Goal: Task Accomplishment & Management: Manage account settings

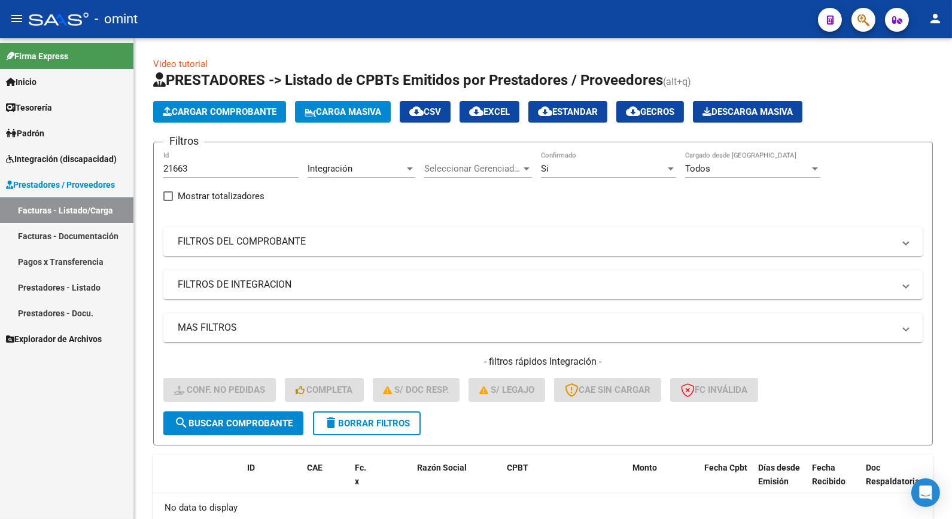
scroll to position [71, 0]
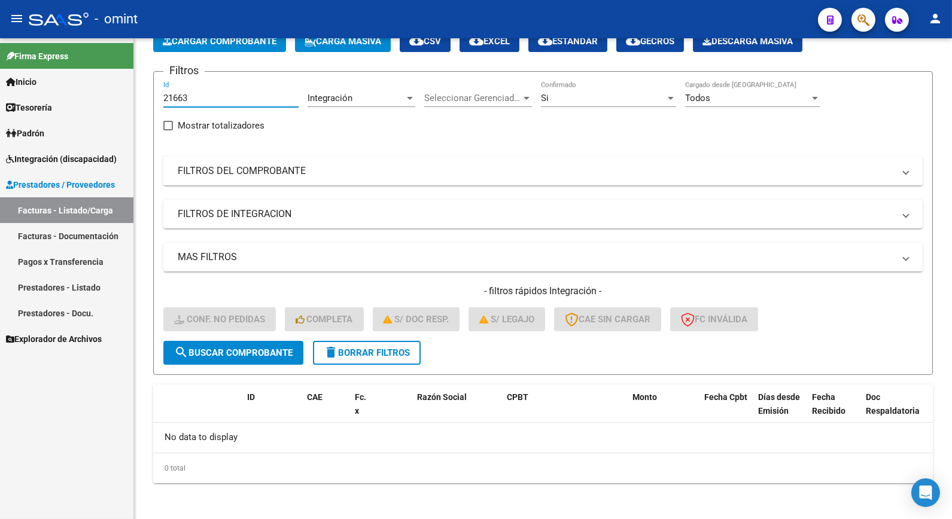
drag, startPoint x: 232, startPoint y: 102, endPoint x: 115, endPoint y: 94, distance: 116.9
click at [116, 94] on mat-sidenav-container "Firma Express Inicio Calendario SSS Instructivos Contacto OS Tesorería Extracto…" at bounding box center [476, 278] width 952 height 481
paste input "21666"
type input "21666"
click at [270, 354] on span "search Buscar Comprobante" at bounding box center [233, 353] width 118 height 11
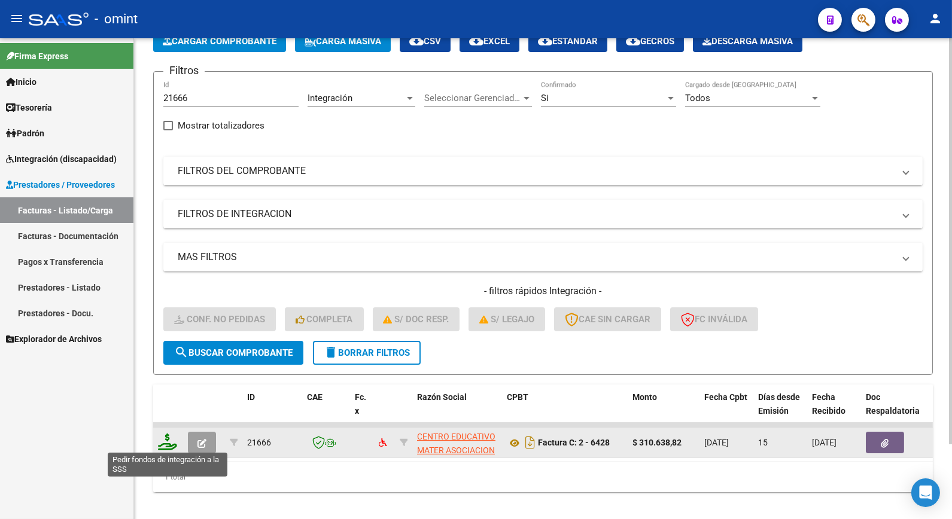
click at [169, 437] on icon at bounding box center [167, 442] width 19 height 17
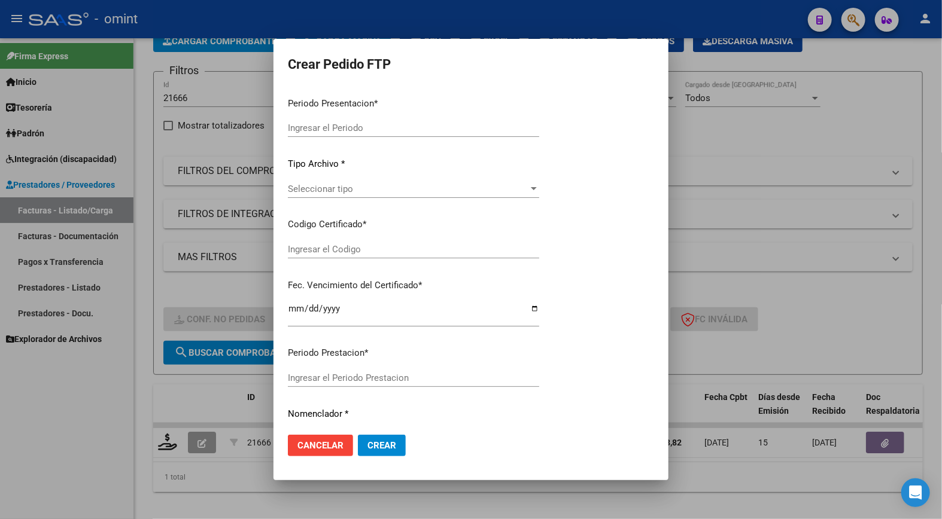
type input "202508"
type input "$ 310.638,82"
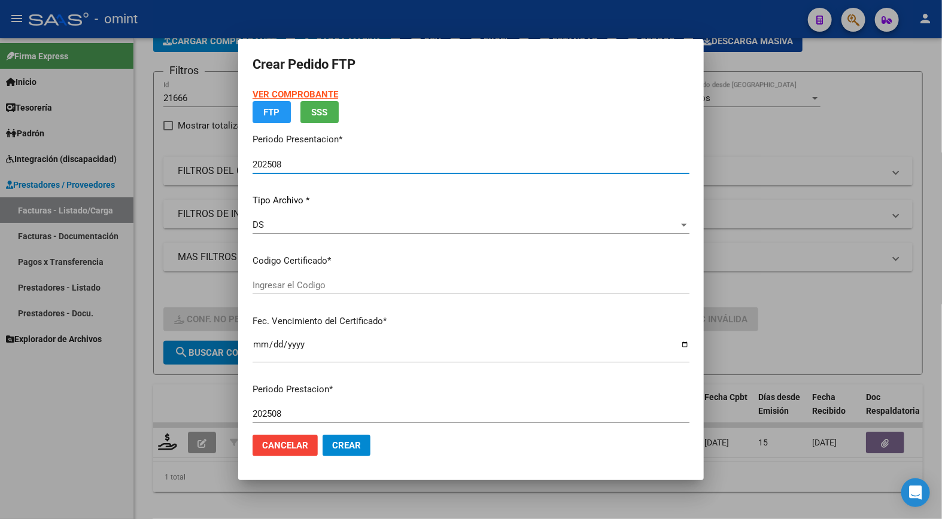
type input "7445166915"
type input "[DATE]"
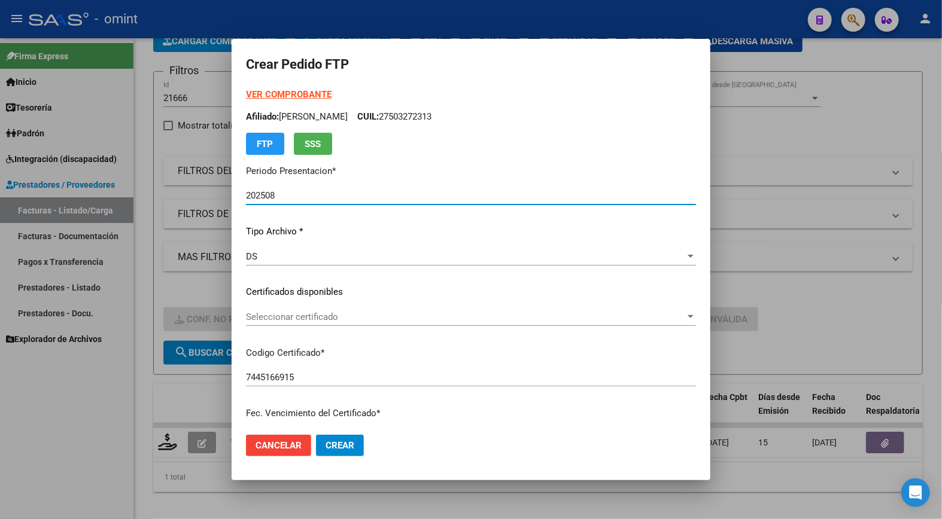
click at [665, 316] on span "Seleccionar certificado" at bounding box center [465, 317] width 439 height 11
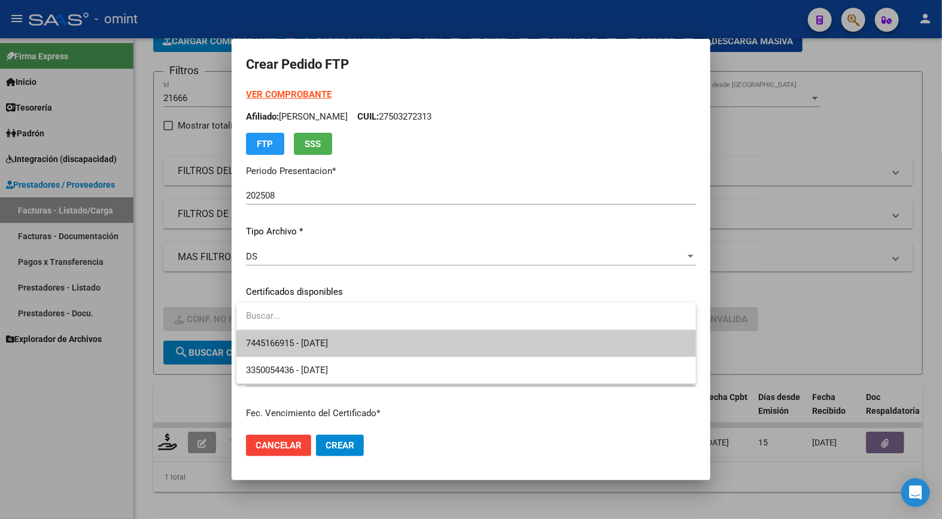
click at [577, 351] on span "7445166915 - [DATE]" at bounding box center [466, 343] width 440 height 27
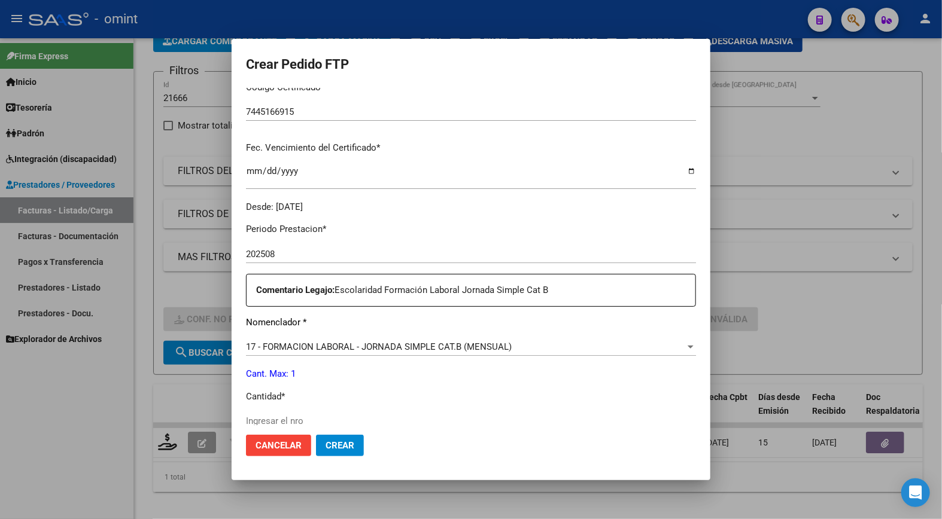
scroll to position [398, 0]
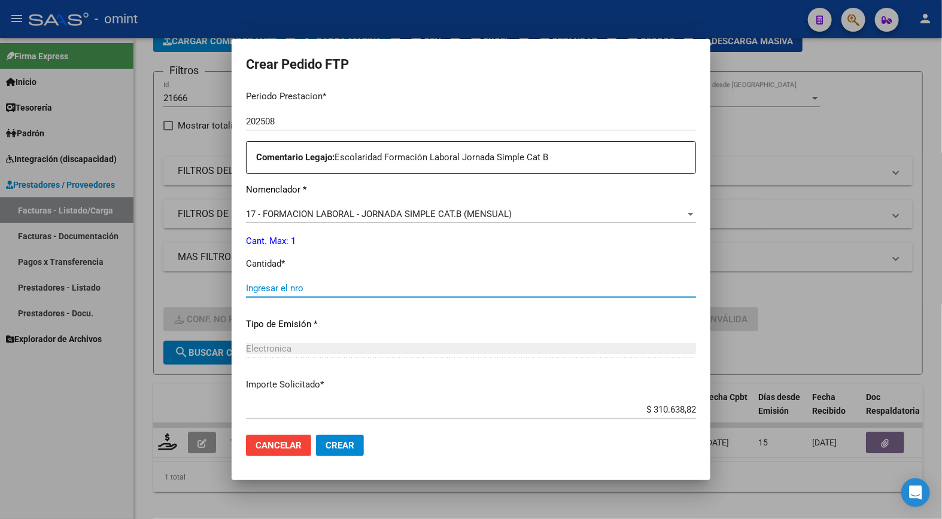
click at [266, 291] on input "Ingresar el nro" at bounding box center [471, 288] width 450 height 11
type input "1"
click at [467, 343] on div "Electronica" at bounding box center [471, 348] width 450 height 11
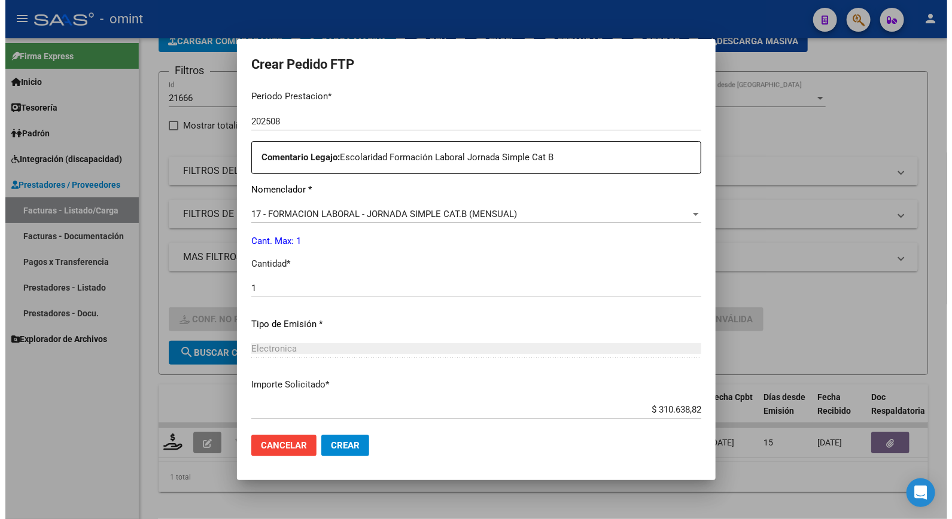
scroll to position [462, 0]
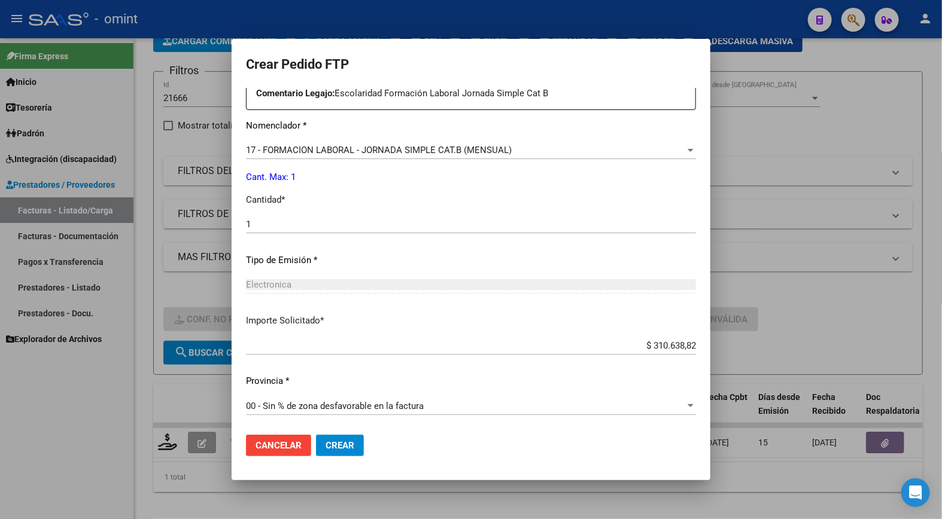
click at [359, 444] on button "Crear" at bounding box center [340, 446] width 48 height 22
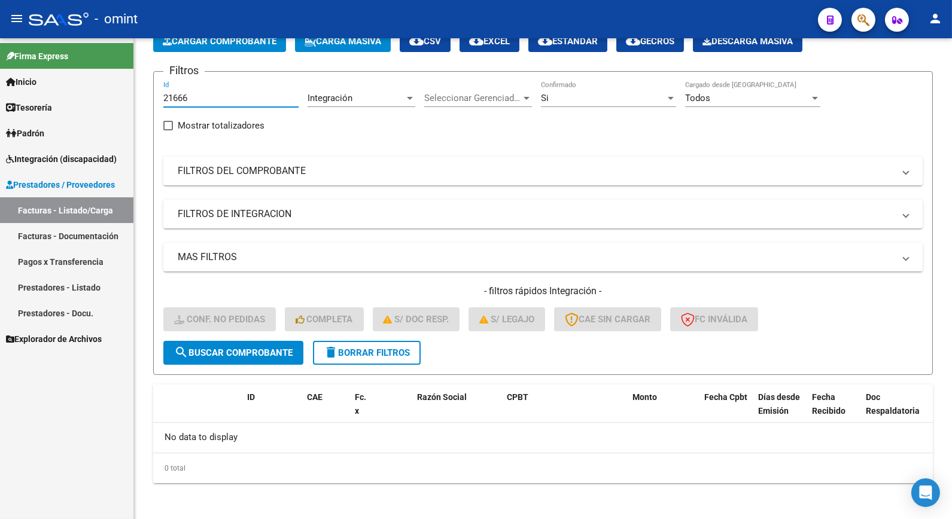
drag, startPoint x: 199, startPoint y: 102, endPoint x: 118, endPoint y: 84, distance: 82.9
click at [118, 84] on mat-sidenav-container "Firma Express Inicio Calendario SSS Instructivos Contacto OS Tesorería Extracto…" at bounding box center [476, 278] width 952 height 481
paste input "19636"
type input "19636"
click at [379, 348] on span "delete Borrar Filtros" at bounding box center [367, 353] width 86 height 11
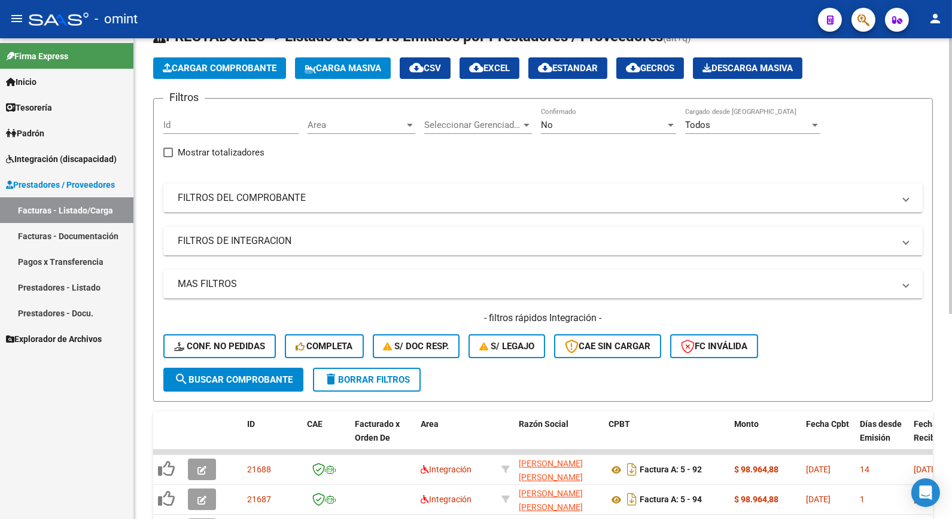
scroll to position [71, 0]
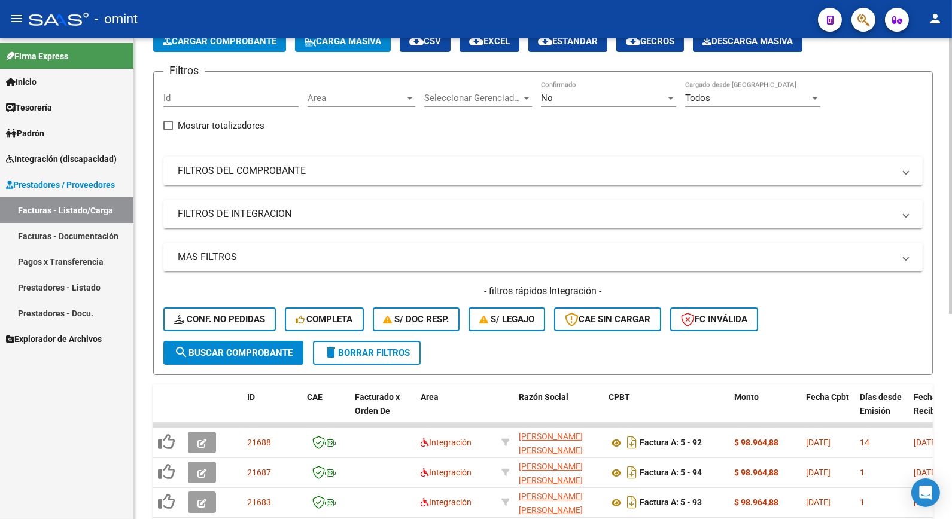
drag, startPoint x: 169, startPoint y: 126, endPoint x: 181, endPoint y: 94, distance: 33.9
click at [181, 94] on input "Id" at bounding box center [230, 98] width 135 height 11
paste input "19636"
type input "19636"
click at [261, 348] on span "search Buscar Comprobante" at bounding box center [233, 353] width 118 height 11
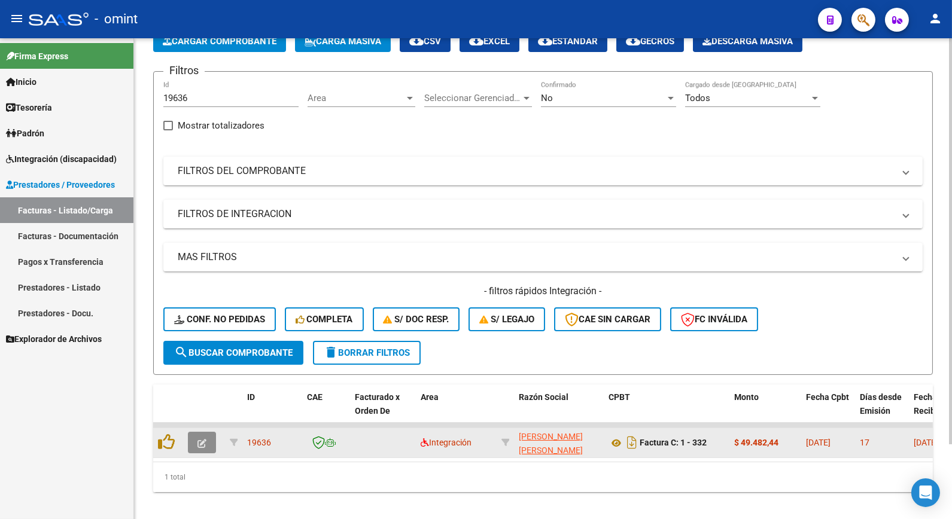
click at [197, 443] on icon "button" at bounding box center [201, 443] width 9 height 9
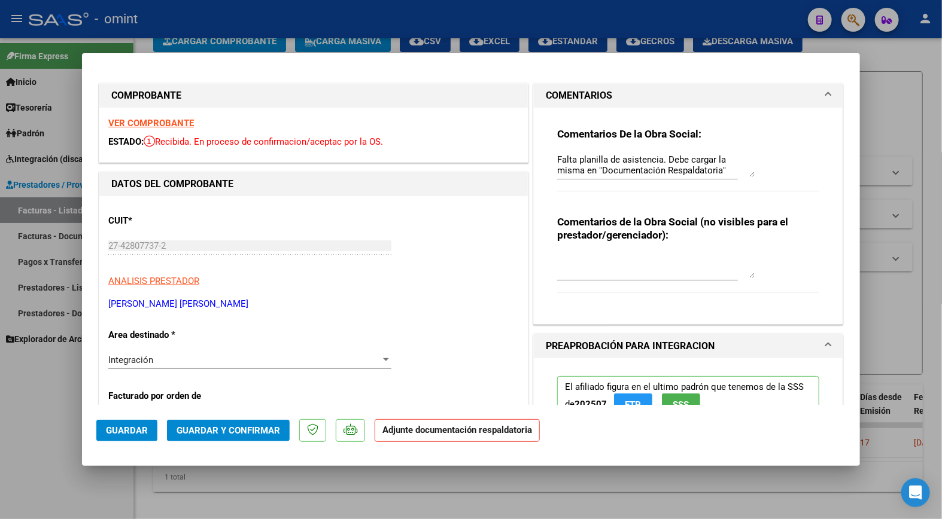
click at [129, 126] on strong "VER COMPROBANTE" at bounding box center [151, 123] width 86 height 11
click at [293, 24] on div at bounding box center [471, 259] width 942 height 519
type input "$ 0,00"
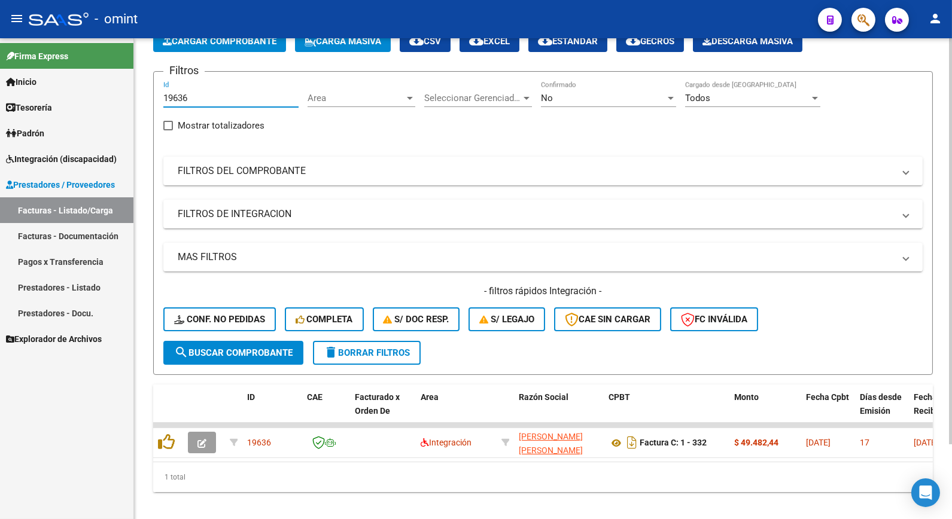
drag, startPoint x: 204, startPoint y: 99, endPoint x: 159, endPoint y: 98, distance: 44.9
click at [159, 98] on form "Filtros 19636 Id Area Area Seleccionar Gerenciador Seleccionar Gerenciador No C…" at bounding box center [543, 223] width 780 height 304
paste input "21688"
type input "21688"
click at [250, 357] on button "search Buscar Comprobante" at bounding box center [233, 353] width 140 height 24
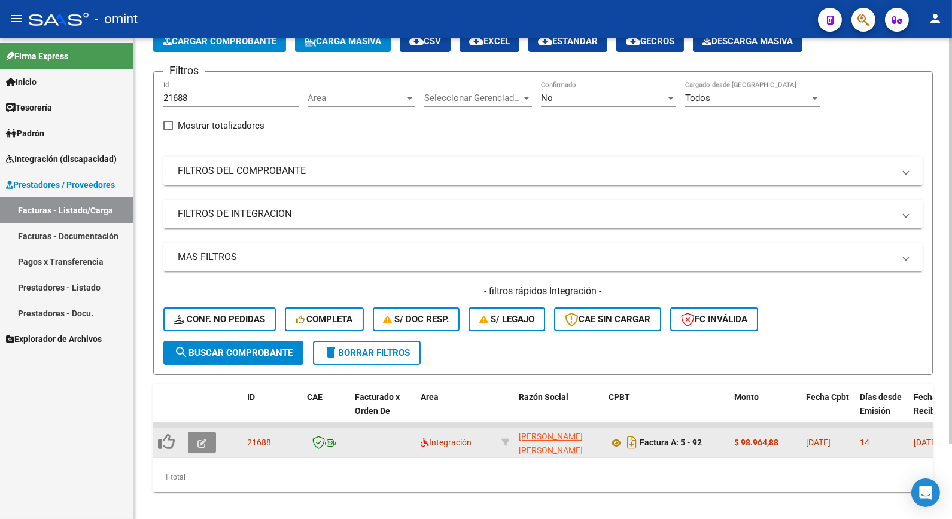
click at [202, 445] on icon "button" at bounding box center [201, 443] width 9 height 9
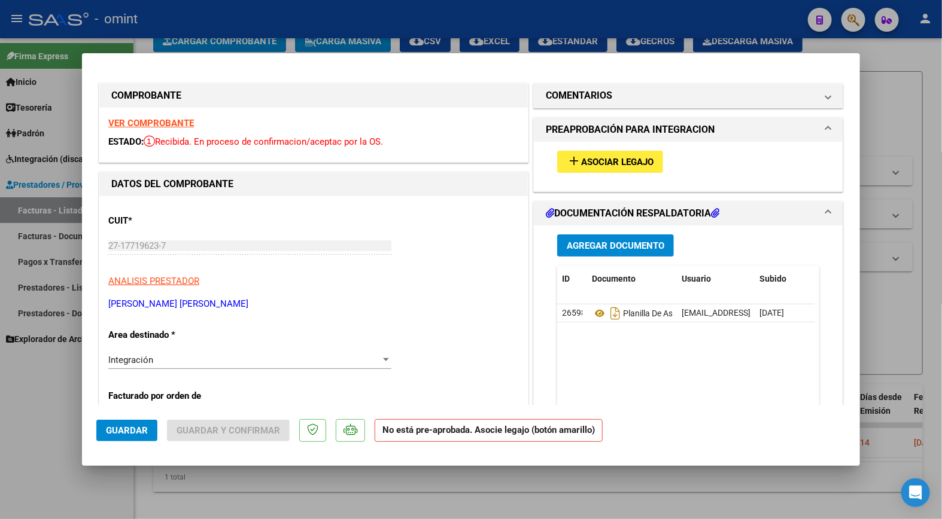
click at [159, 120] on strong "VER COMPROBANTE" at bounding box center [151, 123] width 86 height 11
click at [255, 22] on div at bounding box center [471, 259] width 942 height 519
type input "$ 0,00"
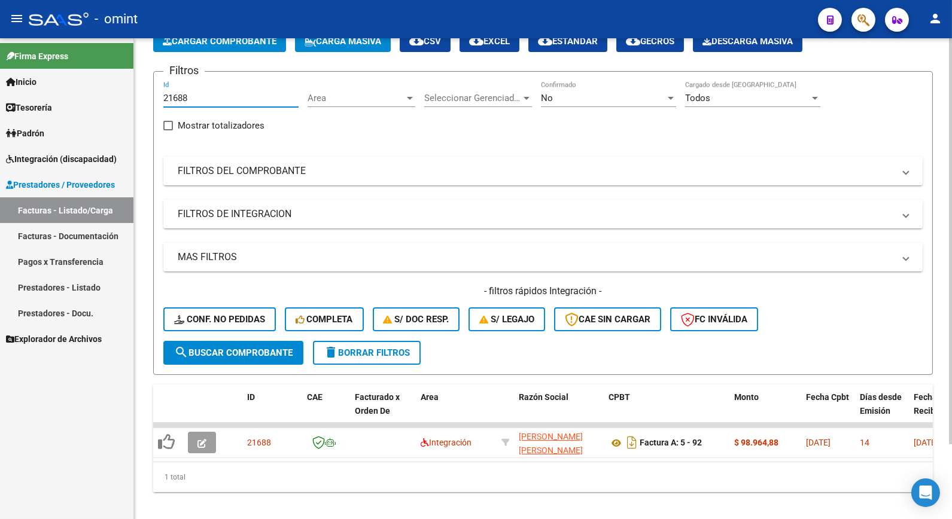
click at [216, 100] on input "21688" at bounding box center [230, 98] width 135 height 11
click at [377, 351] on span "delete Borrar Filtros" at bounding box center [367, 353] width 86 height 11
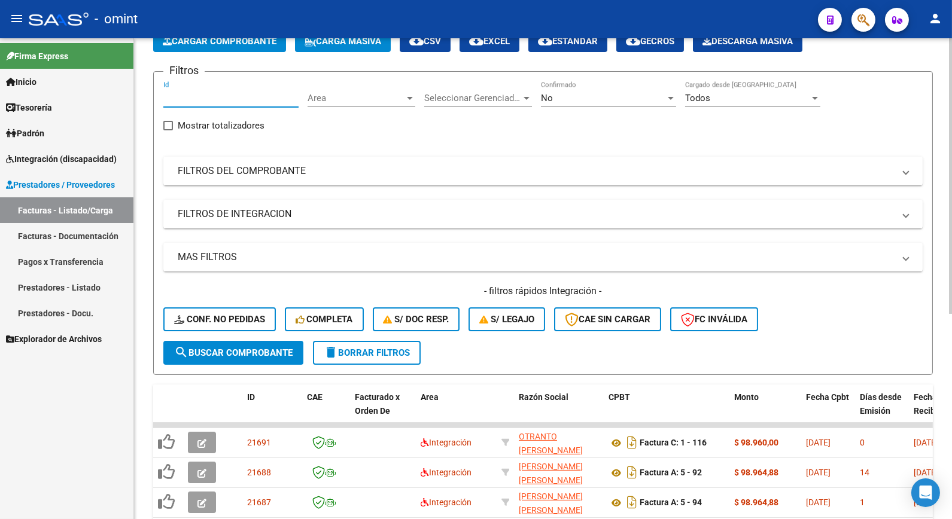
paste input "21687"
type input "21687"
click at [257, 354] on span "search Buscar Comprobante" at bounding box center [233, 353] width 118 height 11
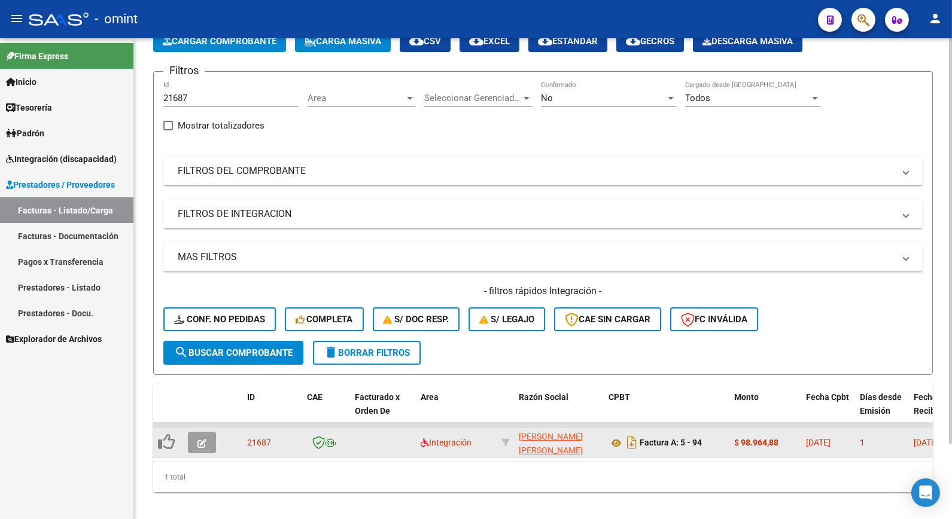
click at [202, 434] on button "button" at bounding box center [202, 443] width 28 height 22
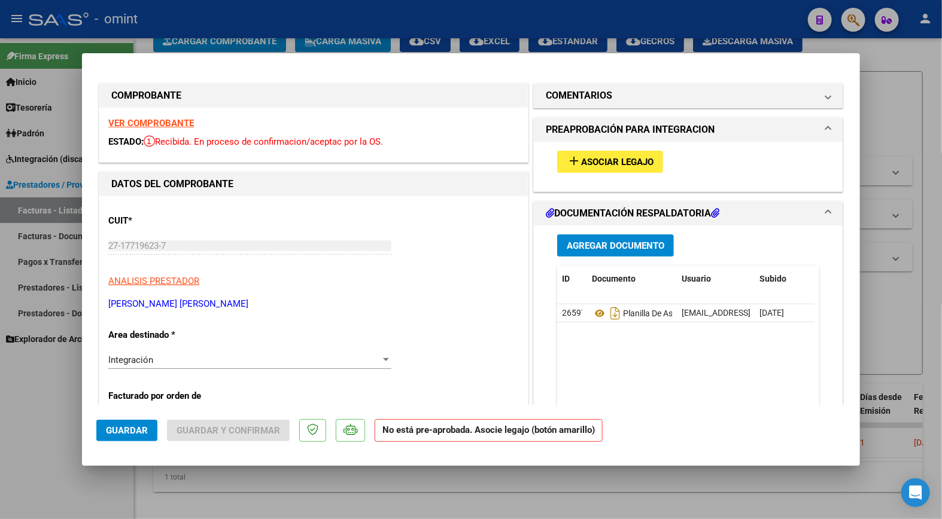
click at [162, 129] on div "VER COMPROBANTE ESTADO: Recibida. En proceso de confirmacion/aceptac por la OS." at bounding box center [313, 135] width 428 height 54
click at [164, 126] on strong "VER COMPROBANTE" at bounding box center [151, 123] width 86 height 11
click at [181, 121] on strong "VER COMPROBANTE" at bounding box center [151, 123] width 86 height 11
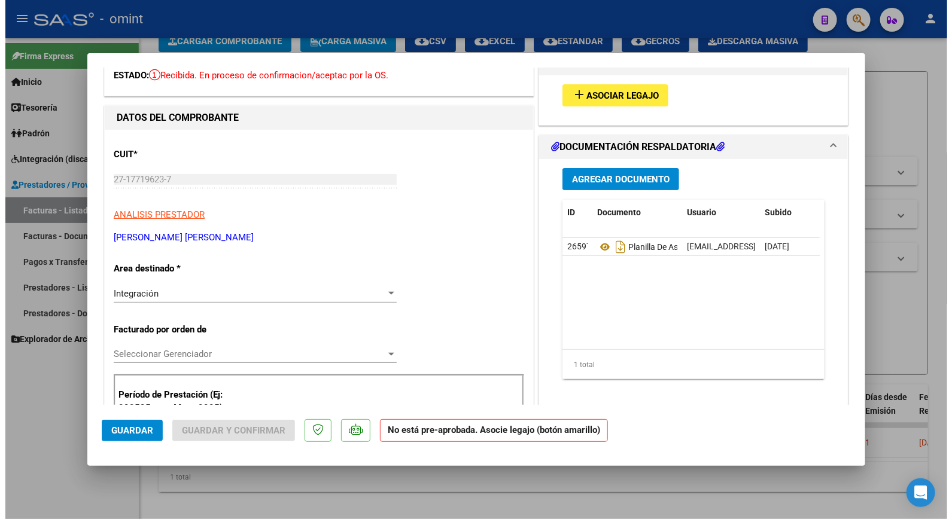
scroll to position [0, 0]
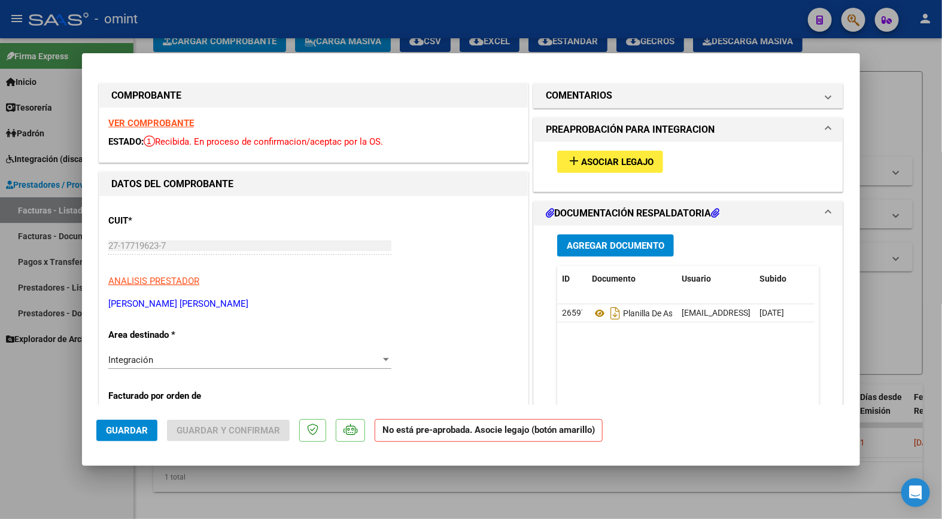
click at [175, 120] on strong "VER COMPROBANTE" at bounding box center [151, 123] width 86 height 11
drag, startPoint x: 175, startPoint y: 23, endPoint x: 205, endPoint y: 21, distance: 30.0
click at [176, 23] on div at bounding box center [471, 259] width 942 height 519
type input "$ 0,00"
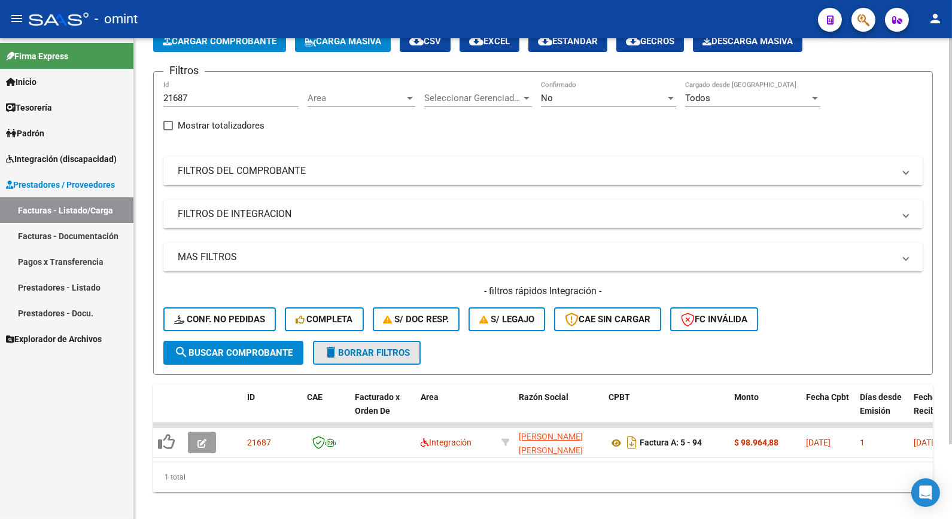
click at [397, 353] on span "delete Borrar Filtros" at bounding box center [367, 353] width 86 height 11
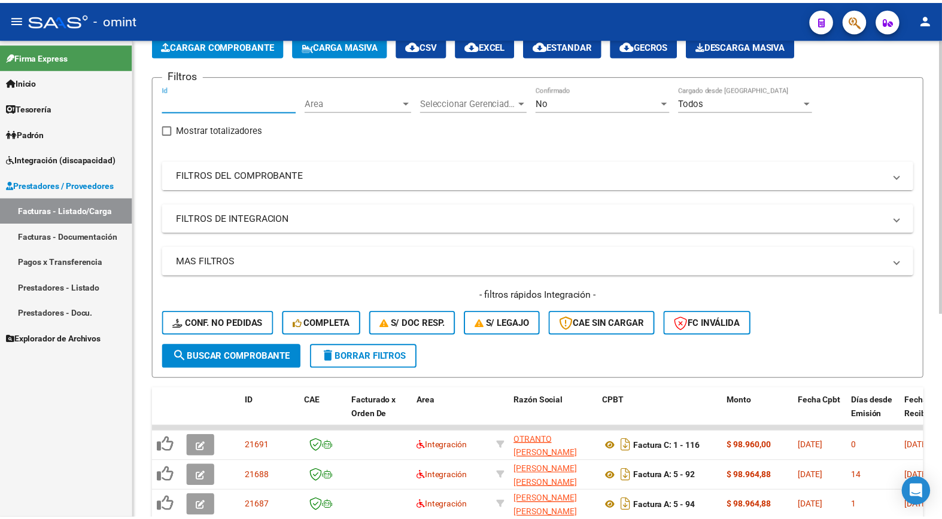
scroll to position [71, 0]
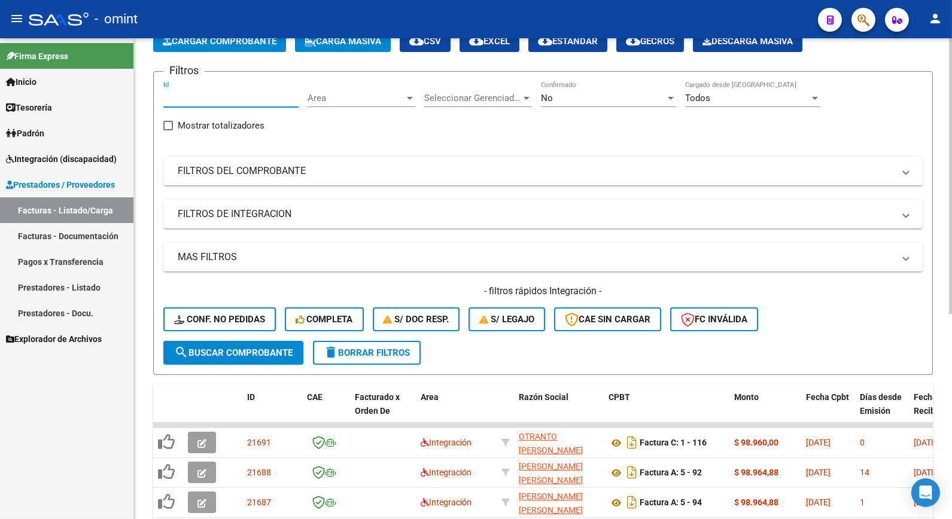
paste input "21683"
type input "21683"
click at [221, 348] on span "search Buscar Comprobante" at bounding box center [233, 353] width 118 height 11
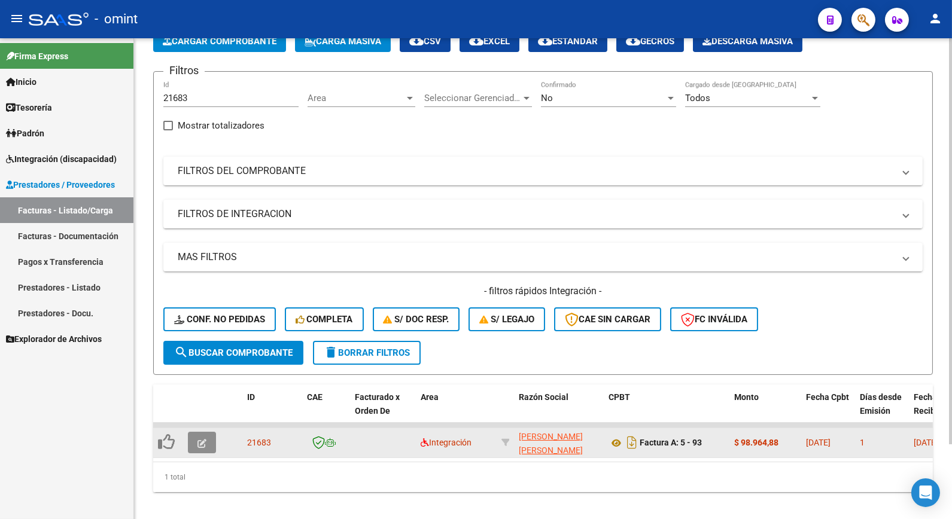
click at [213, 437] on button "button" at bounding box center [202, 443] width 28 height 22
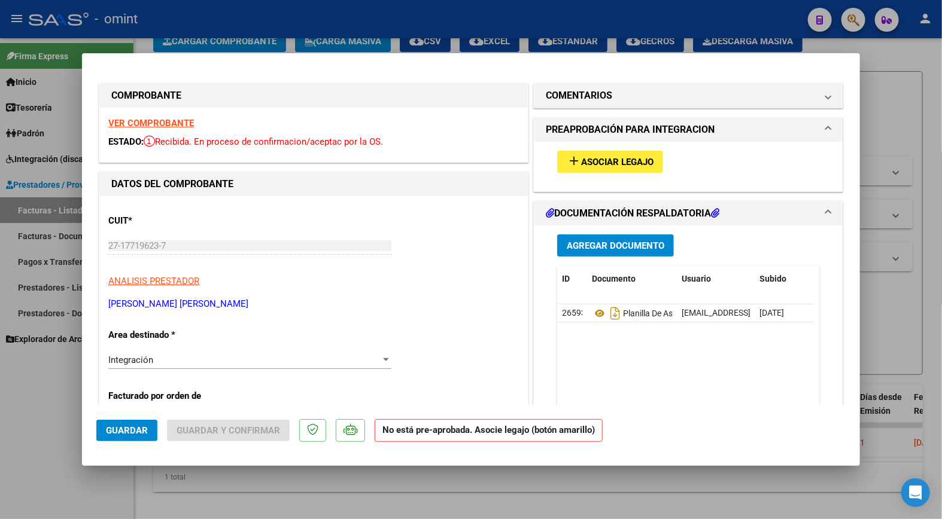
click at [148, 123] on strong "VER COMPROBANTE" at bounding box center [151, 123] width 86 height 11
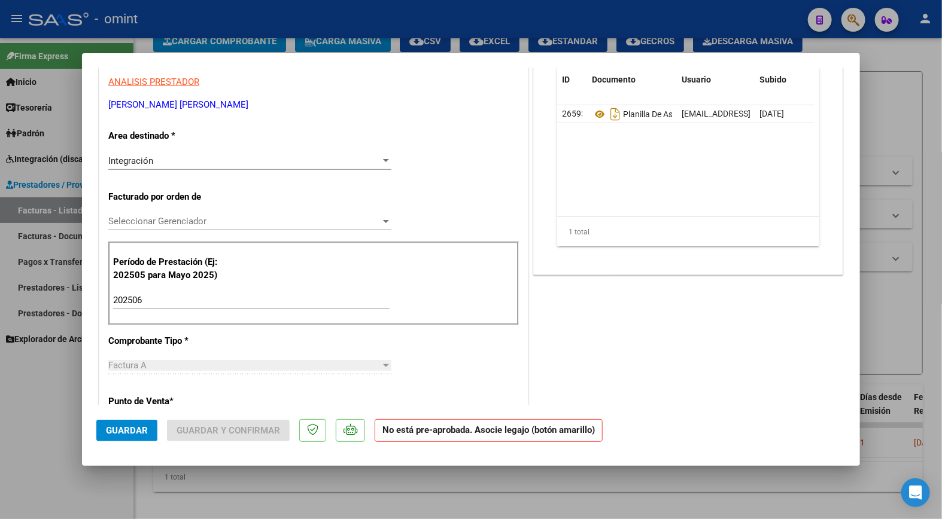
scroll to position [0, 0]
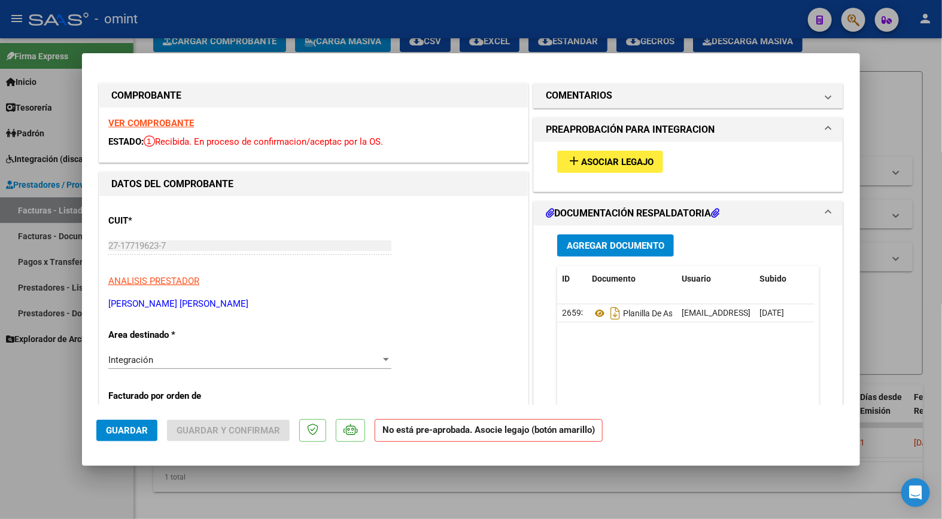
click at [156, 112] on div "VER COMPROBANTE ESTADO: Recibida. En proceso de confirmacion/aceptac por la OS." at bounding box center [313, 135] width 428 height 54
click at [154, 123] on strong "VER COMPROBANTE" at bounding box center [151, 123] width 86 height 11
click at [315, 10] on div at bounding box center [471, 259] width 942 height 519
type input "$ 0,00"
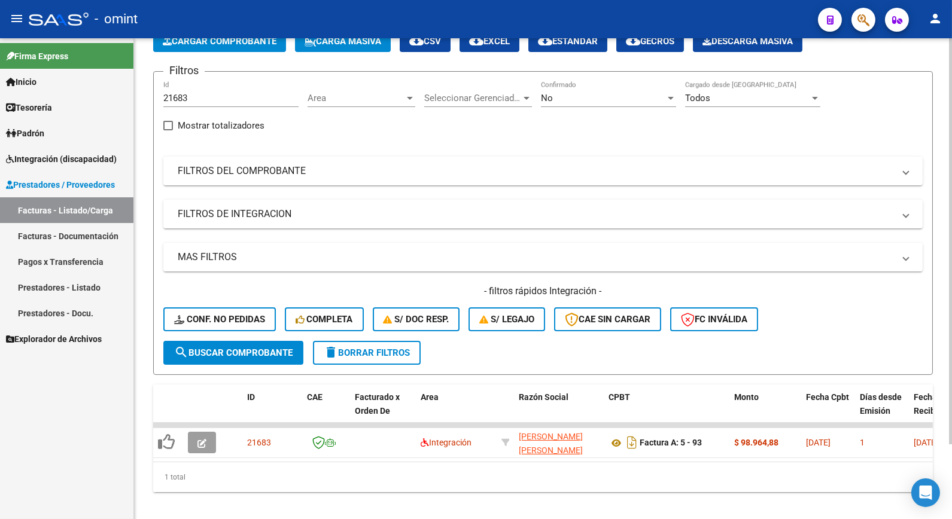
drag, startPoint x: 207, startPoint y: 101, endPoint x: 158, endPoint y: 96, distance: 49.3
click at [158, 96] on form "Filtros 21683 Id Area Area Seleccionar Gerenciador Seleccionar Gerenciador No C…" at bounding box center [543, 223] width 780 height 304
paste input "21688"
type input "21688"
click at [250, 348] on span "search Buscar Comprobante" at bounding box center [233, 353] width 118 height 11
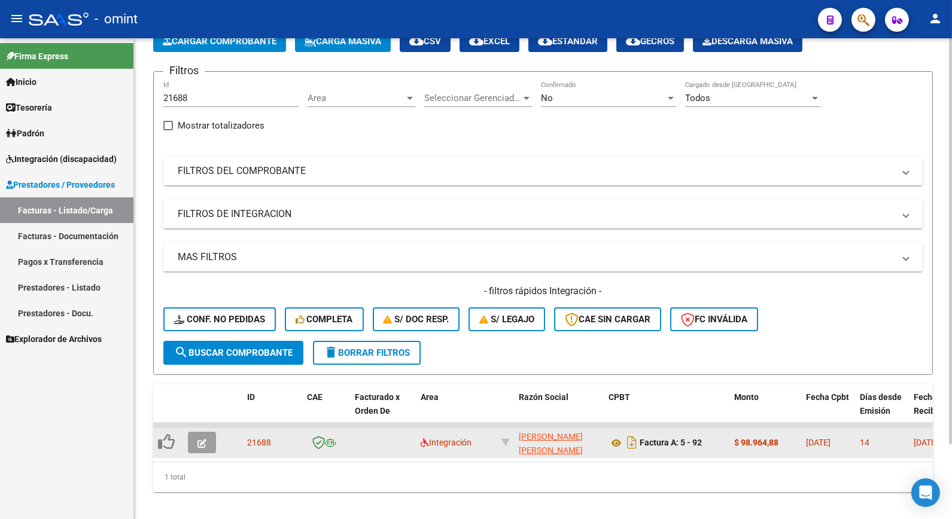
click at [196, 439] on button "button" at bounding box center [202, 443] width 28 height 22
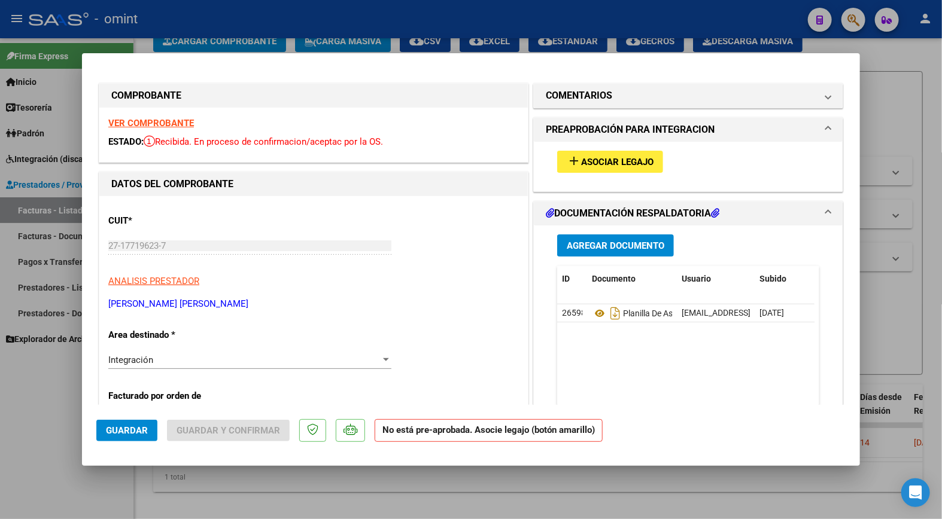
click at [169, 124] on strong "VER COMPROBANTE" at bounding box center [151, 123] width 86 height 11
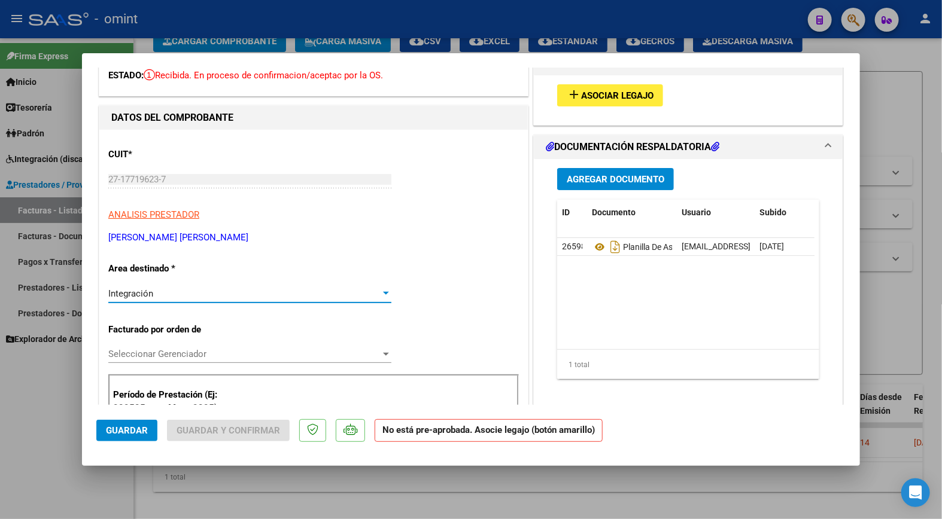
click at [381, 295] on div at bounding box center [386, 294] width 11 height 10
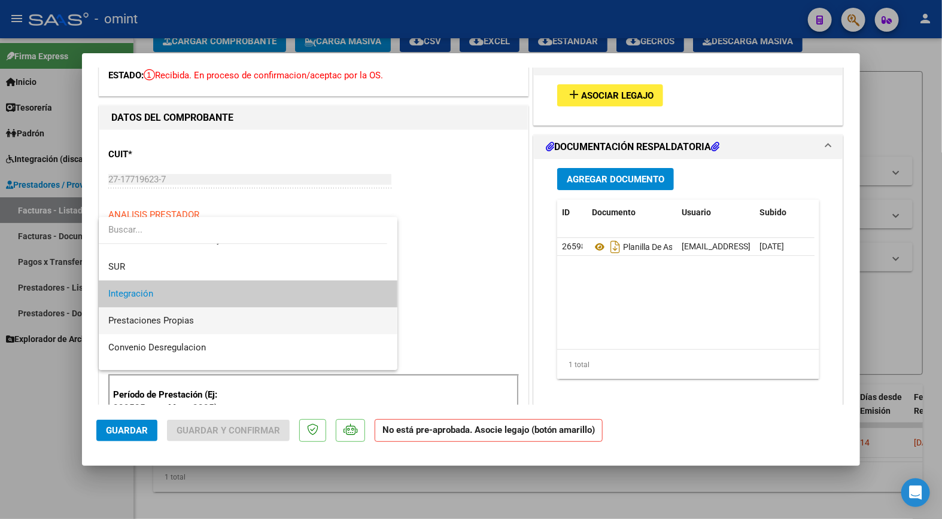
scroll to position [111, 0]
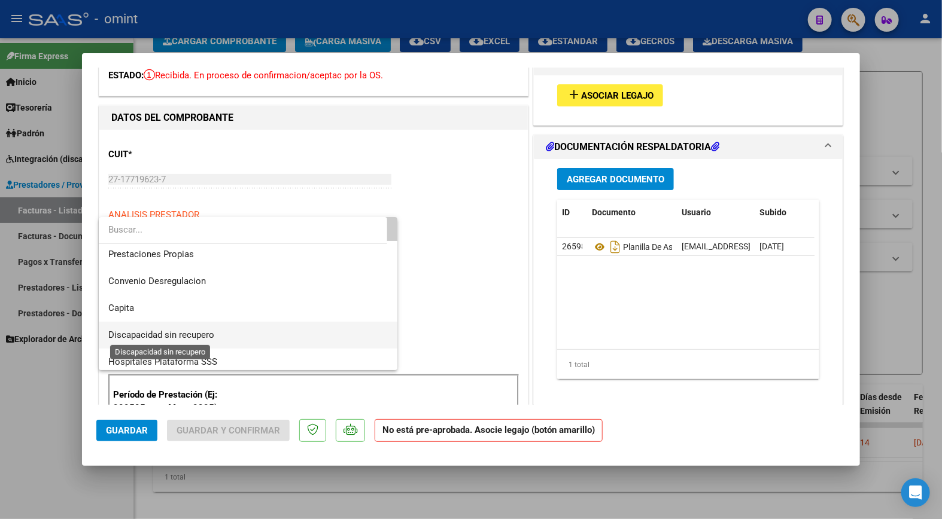
click at [178, 339] on span "Discapacidad sin recupero" at bounding box center [161, 335] width 106 height 11
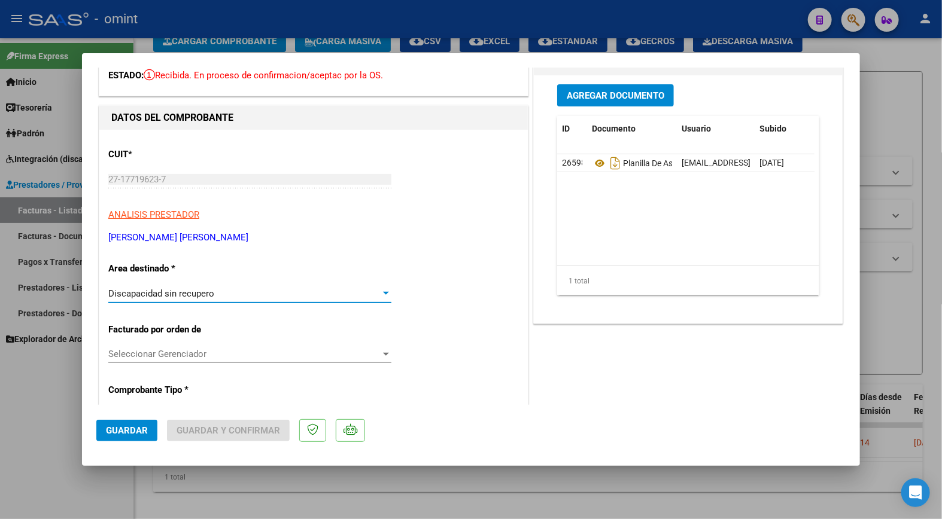
scroll to position [0, 0]
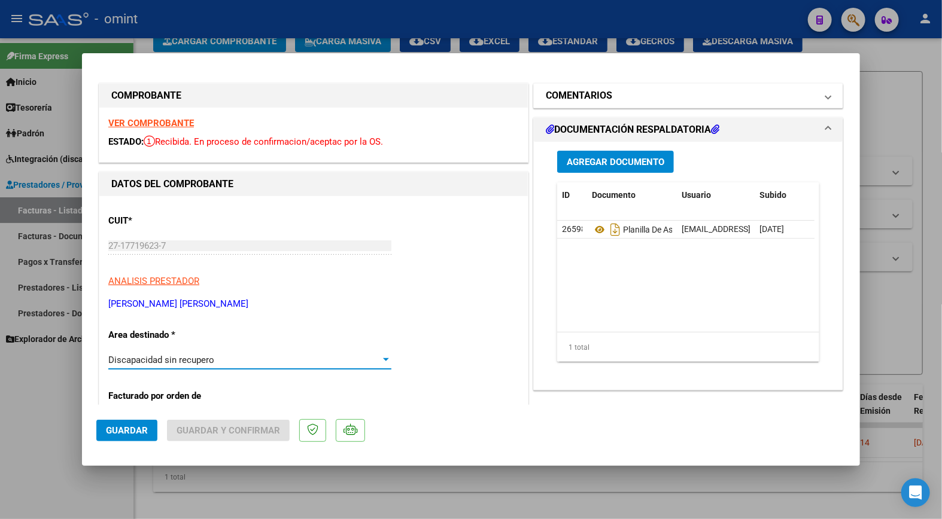
click at [642, 93] on mat-panel-title "COMENTARIOS" at bounding box center [681, 96] width 270 height 14
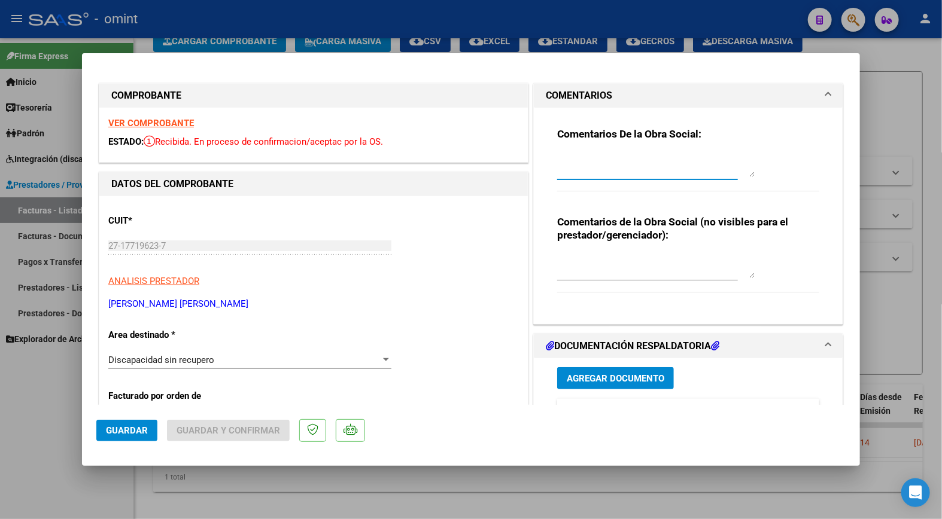
click at [569, 158] on textarea at bounding box center [655, 165] width 197 height 24
click at [619, 275] on textarea at bounding box center [655, 266] width 197 height 24
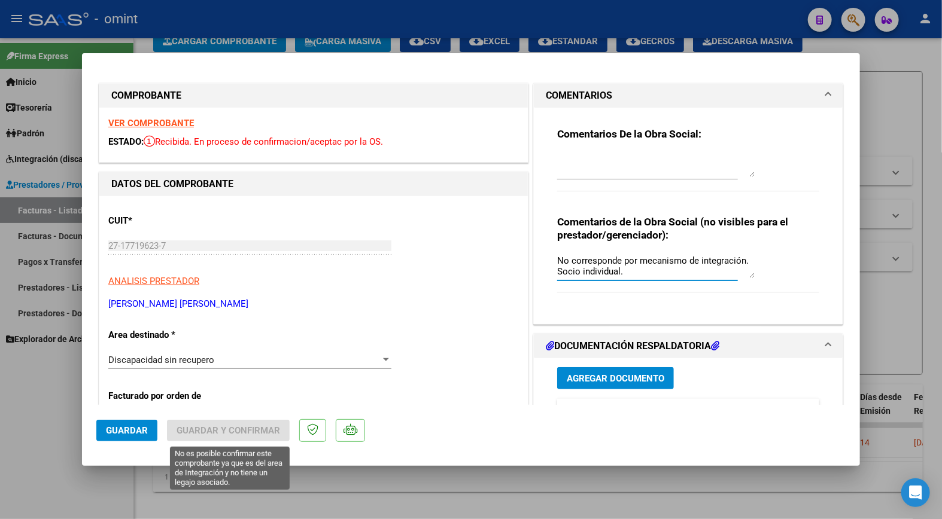
type textarea "No corresponde por mecanismo de integración. Socio individual."
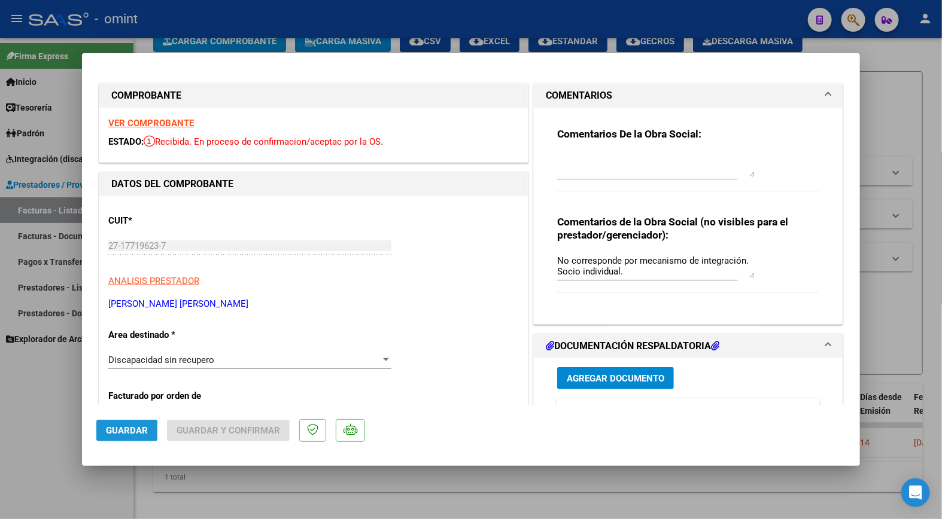
click at [134, 427] on span "Guardar" at bounding box center [127, 430] width 42 height 11
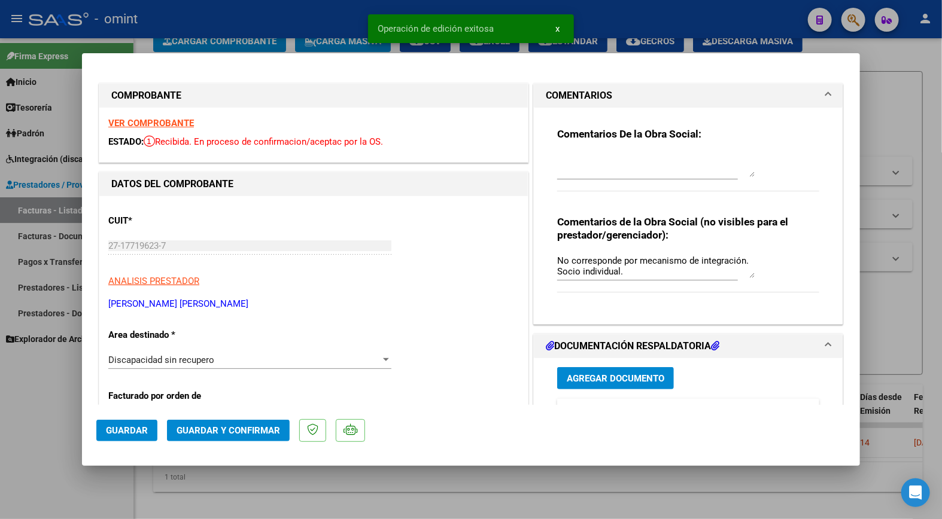
click at [238, 430] on span "Guardar y Confirmar" at bounding box center [228, 430] width 104 height 11
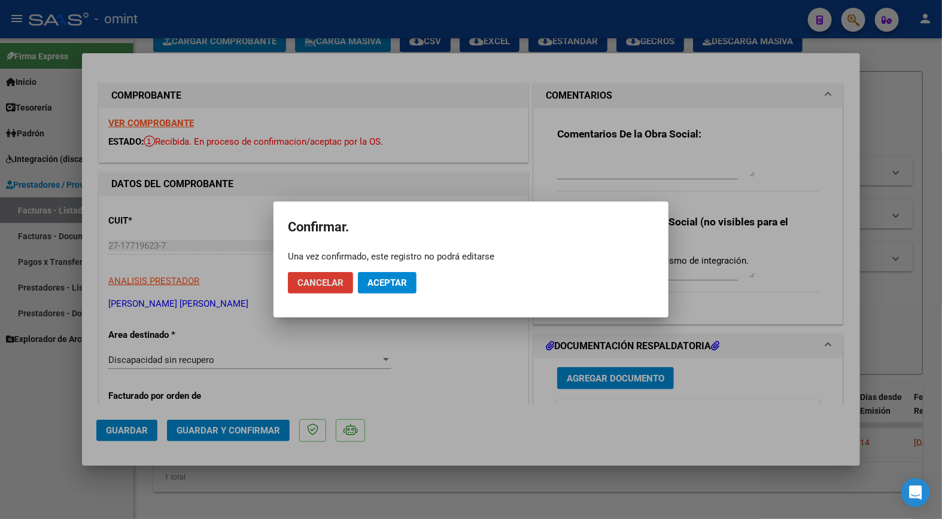
click at [395, 276] on button "Aceptar" at bounding box center [387, 283] width 59 height 22
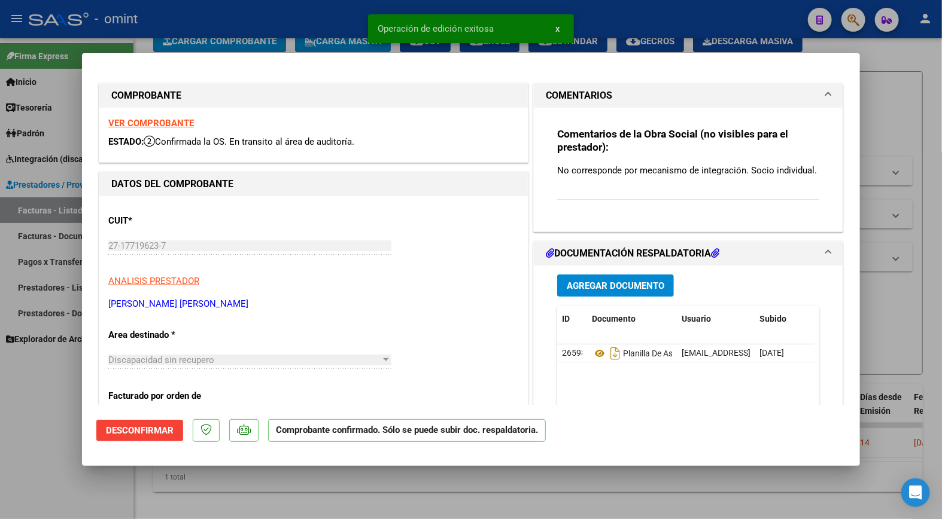
click at [236, 27] on div at bounding box center [471, 259] width 942 height 519
type input "$ 0,00"
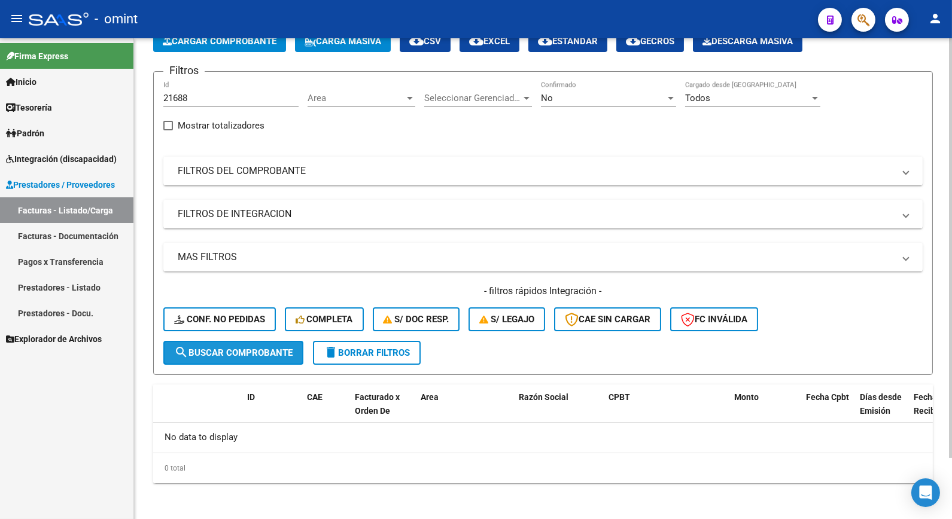
click at [252, 351] on span "search Buscar Comprobante" at bounding box center [233, 353] width 118 height 11
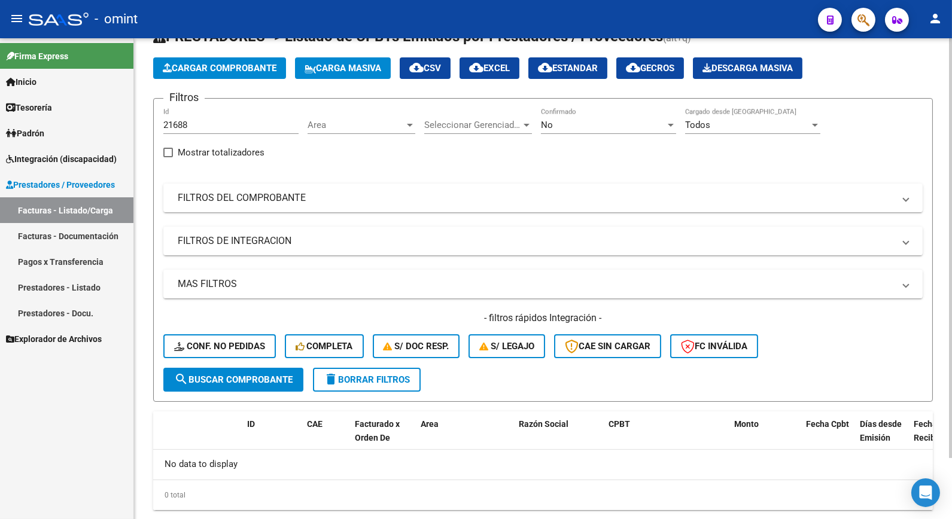
scroll to position [71, 0]
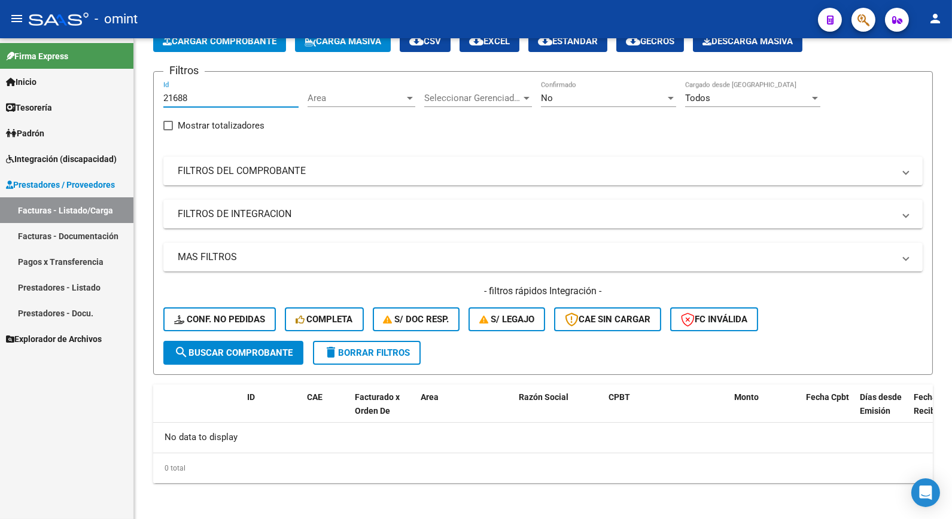
drag, startPoint x: 204, startPoint y: 99, endPoint x: 127, endPoint y: 85, distance: 77.8
click at [129, 86] on mat-sidenav-container "Firma Express Inicio Calendario SSS Instructivos Contacto OS Tesorería Extracto…" at bounding box center [476, 278] width 952 height 481
paste input "21687"
type input "21687"
click at [251, 351] on span "search Buscar Comprobante" at bounding box center [233, 353] width 118 height 11
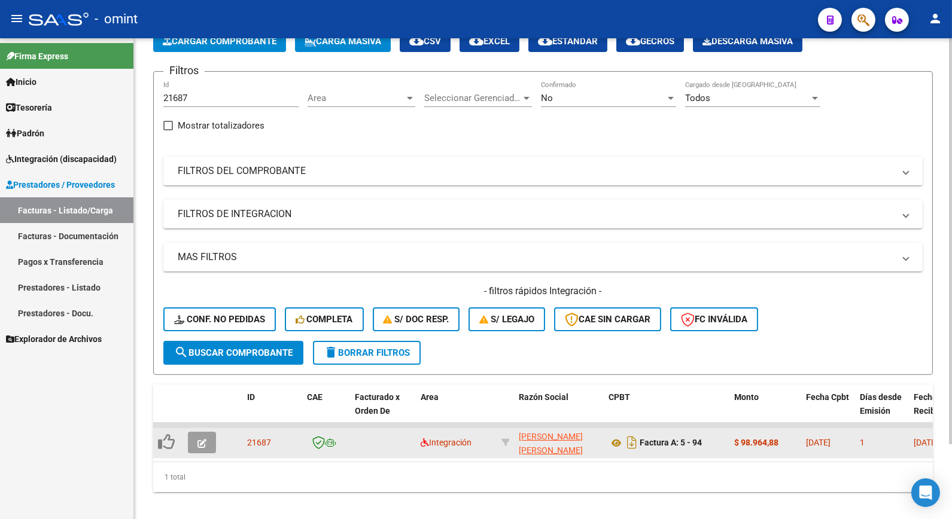
click at [202, 441] on icon "button" at bounding box center [201, 443] width 9 height 9
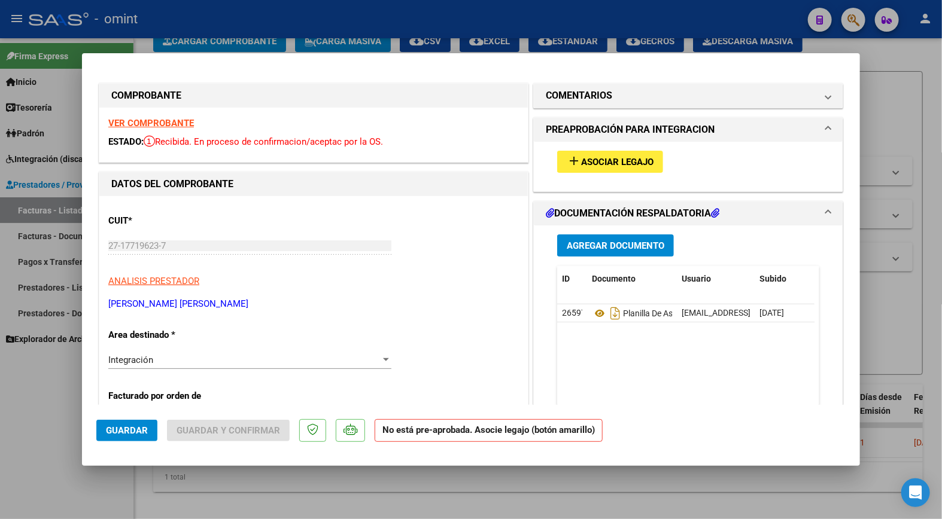
click at [166, 123] on strong "VER COMPROBANTE" at bounding box center [151, 123] width 86 height 11
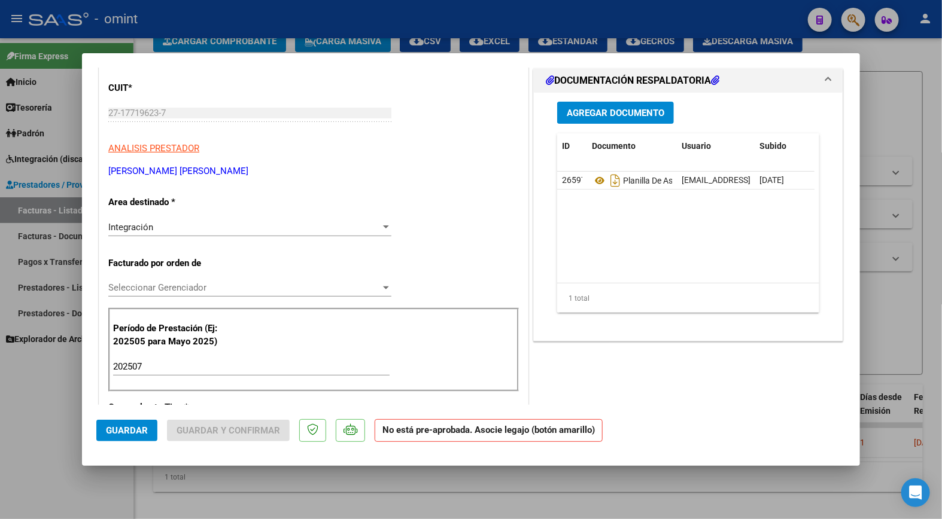
scroll to position [0, 0]
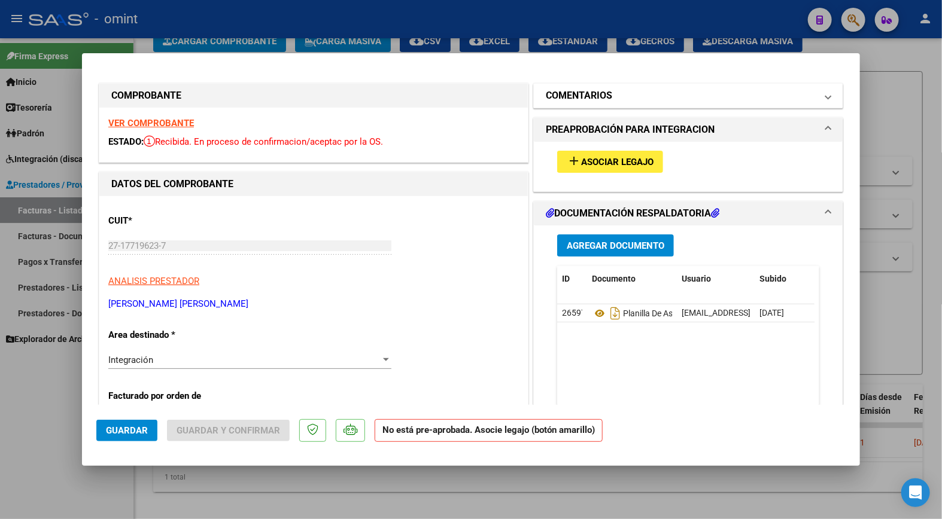
click at [608, 99] on mat-panel-title "COMENTARIOS" at bounding box center [681, 96] width 270 height 14
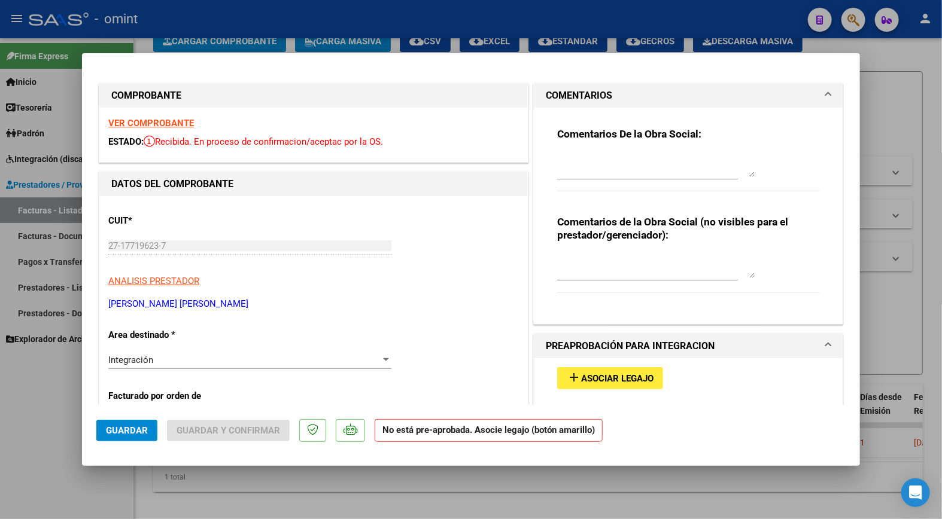
click at [612, 254] on div at bounding box center [655, 266] width 197 height 29
type textarea "S"
type textarea "No corresponde por Mecanismo de integración. Socio individual."
click at [375, 355] on div "Integración" at bounding box center [244, 360] width 272 height 11
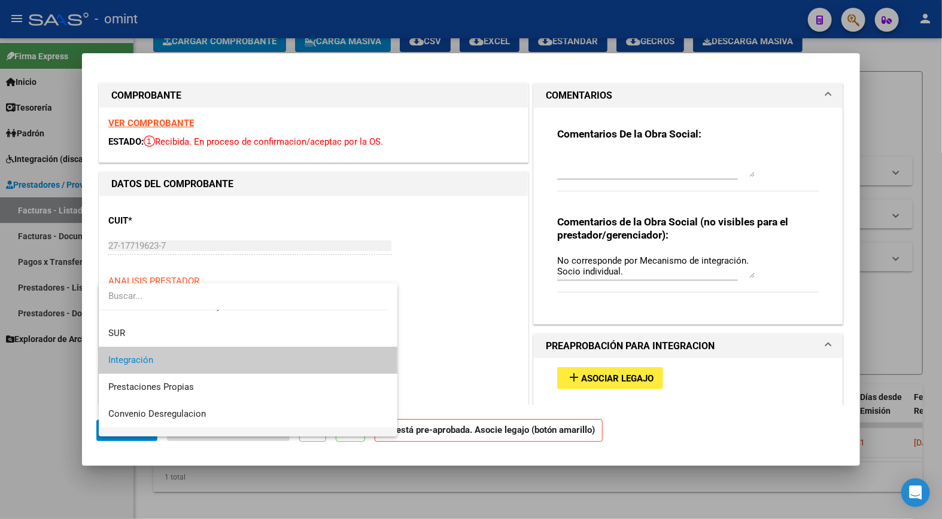
scroll to position [111, 0]
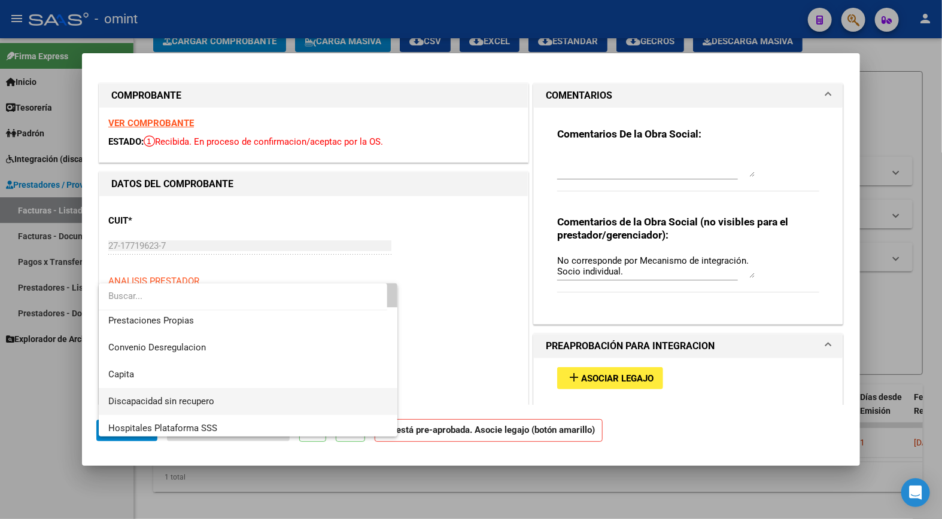
click at [218, 396] on span "Discapacidad sin recupero" at bounding box center [247, 401] width 279 height 27
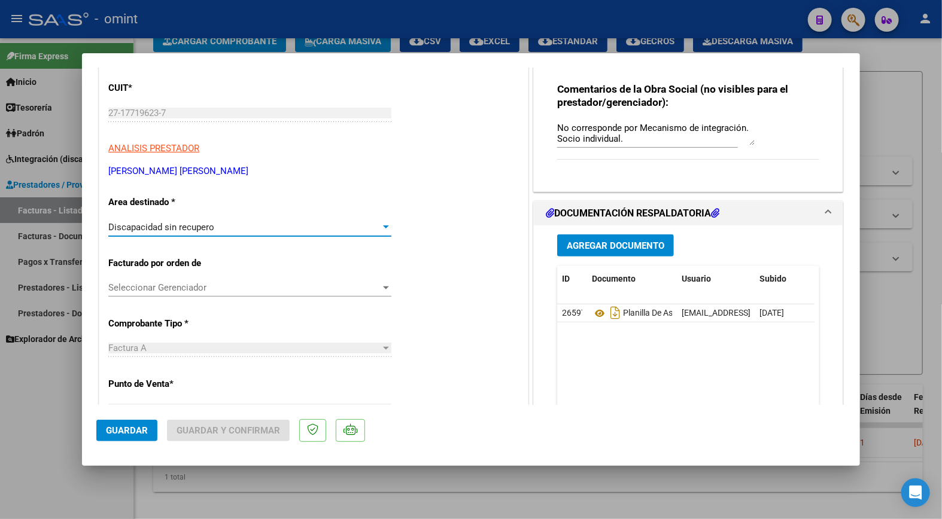
scroll to position [266, 0]
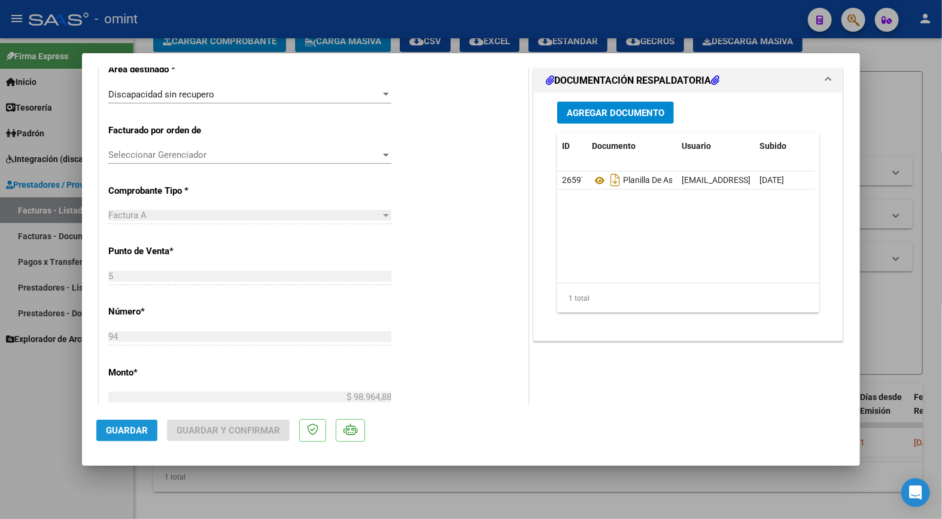
click at [127, 427] on span "Guardar" at bounding box center [127, 430] width 42 height 11
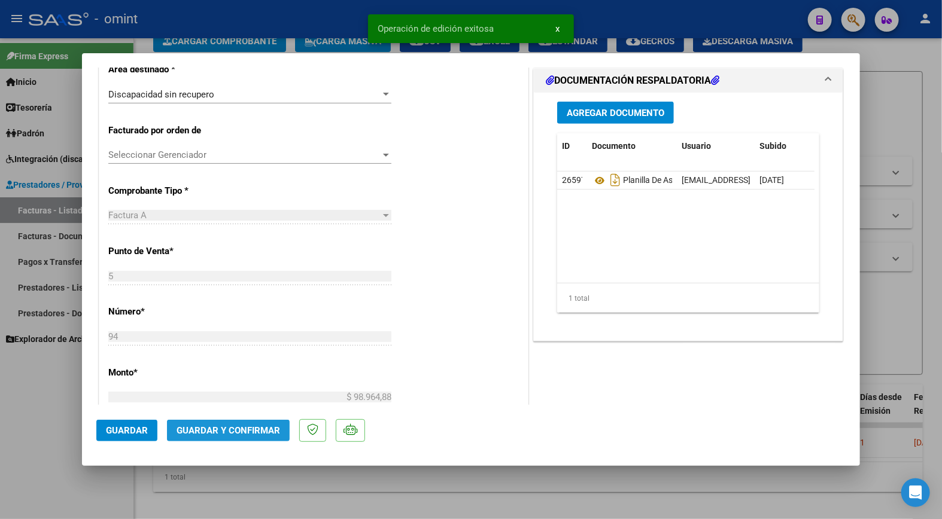
click at [236, 426] on span "Guardar y Confirmar" at bounding box center [228, 430] width 104 height 11
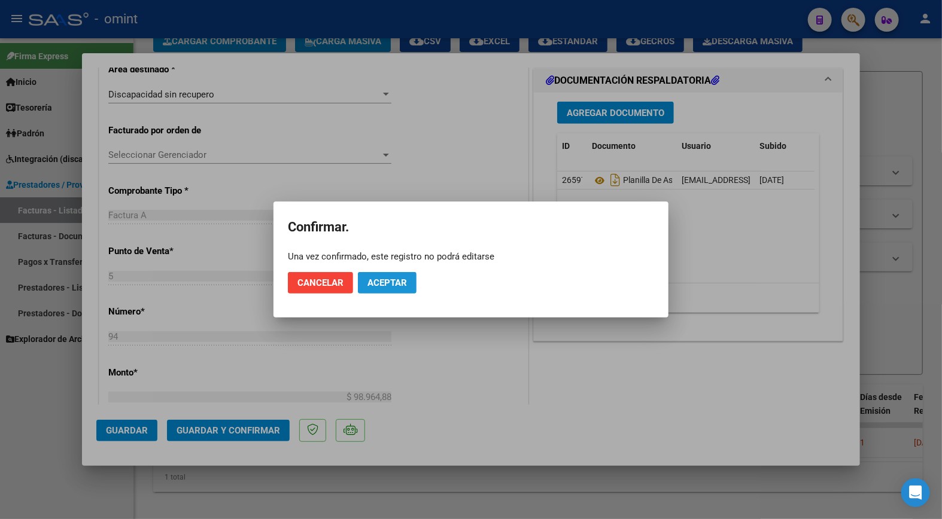
click at [398, 278] on span "Aceptar" at bounding box center [386, 283] width 39 height 11
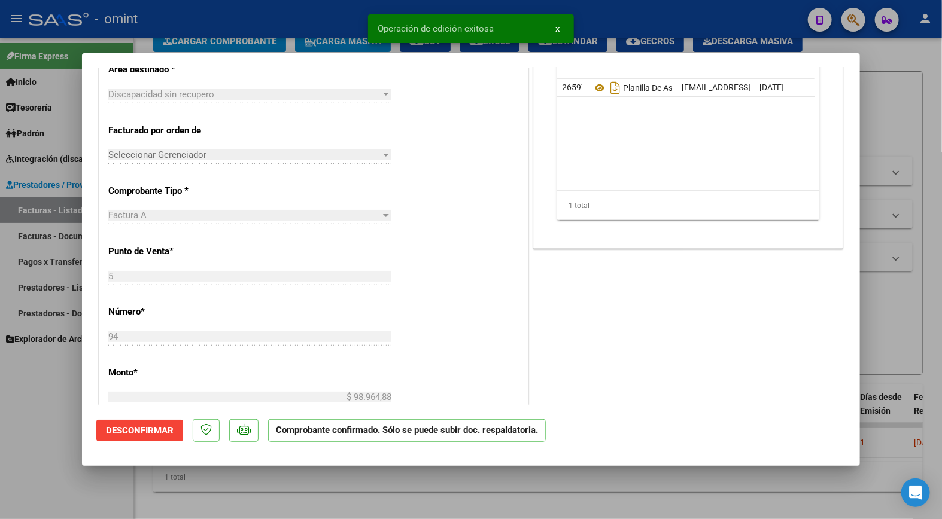
click at [273, 37] on div at bounding box center [471, 259] width 942 height 519
type input "$ 0,00"
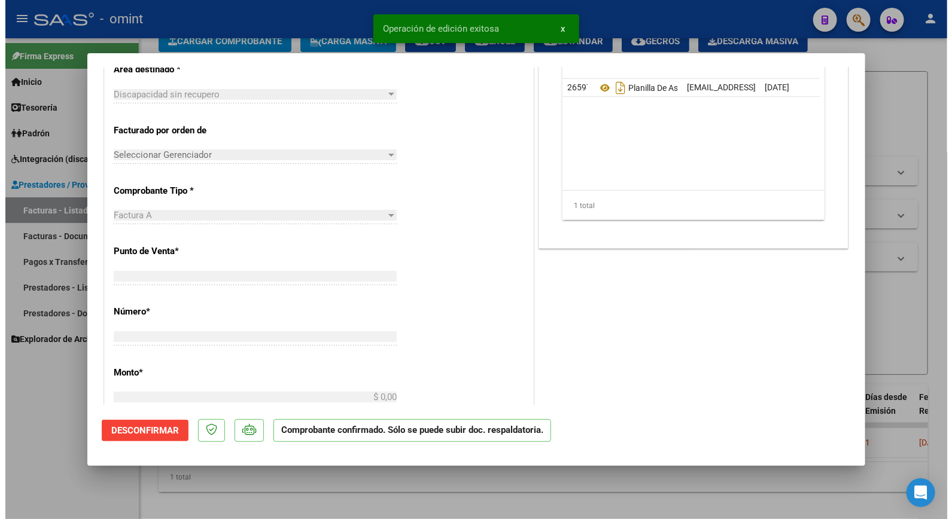
scroll to position [272, 0]
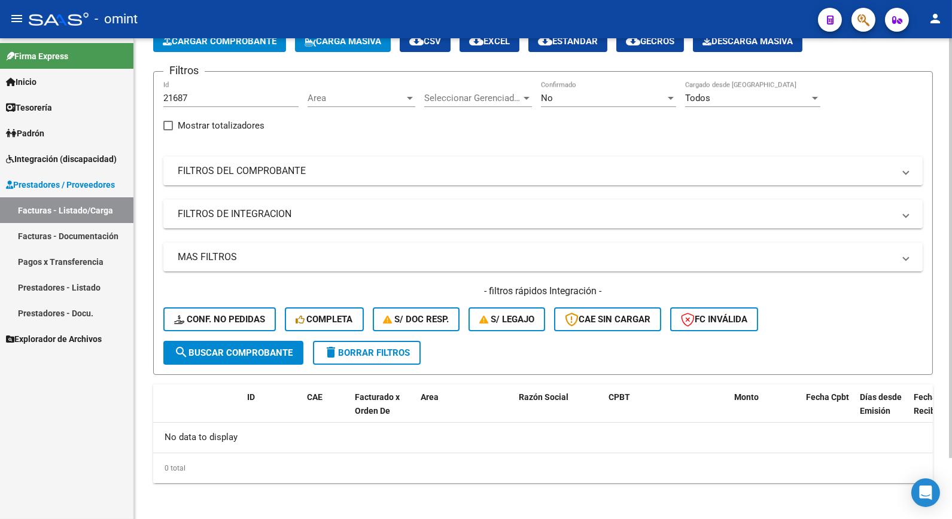
drag, startPoint x: 204, startPoint y: 92, endPoint x: 135, endPoint y: 84, distance: 69.8
click at [139, 86] on div "Video tutorial PRESTADORES -> Listado de CPBTs Emitidos por Prestadores / Prove…" at bounding box center [543, 245] width 818 height 554
click at [207, 104] on div "21687 Id" at bounding box center [230, 94] width 135 height 26
click at [207, 102] on input "21687" at bounding box center [230, 98] width 135 height 11
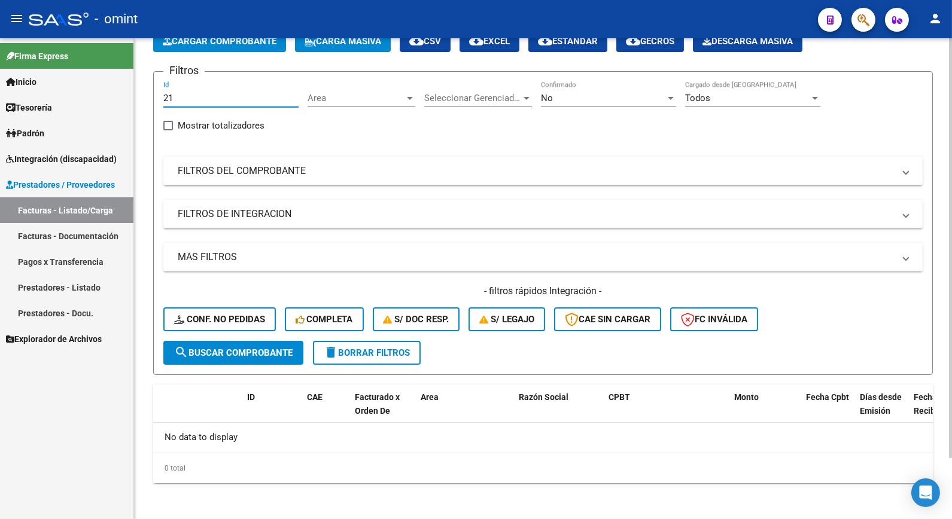
type input "2"
paste input "21683"
type input "21683"
click at [247, 354] on span "search Buscar Comprobante" at bounding box center [233, 353] width 118 height 11
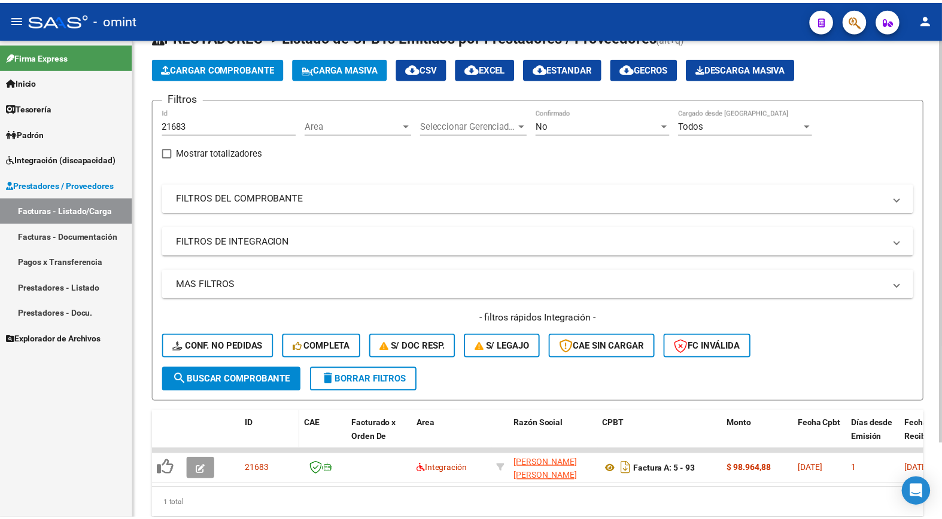
scroll to position [71, 0]
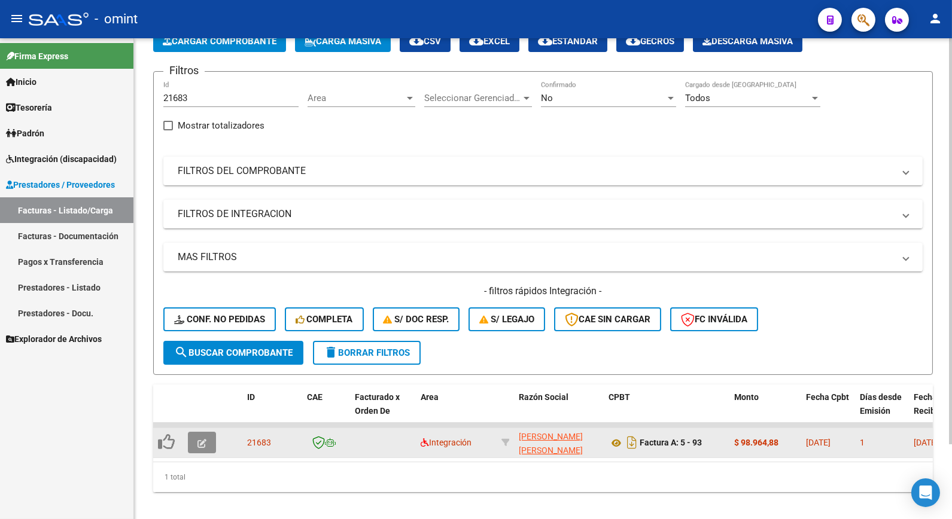
click at [199, 439] on icon "button" at bounding box center [201, 443] width 9 height 9
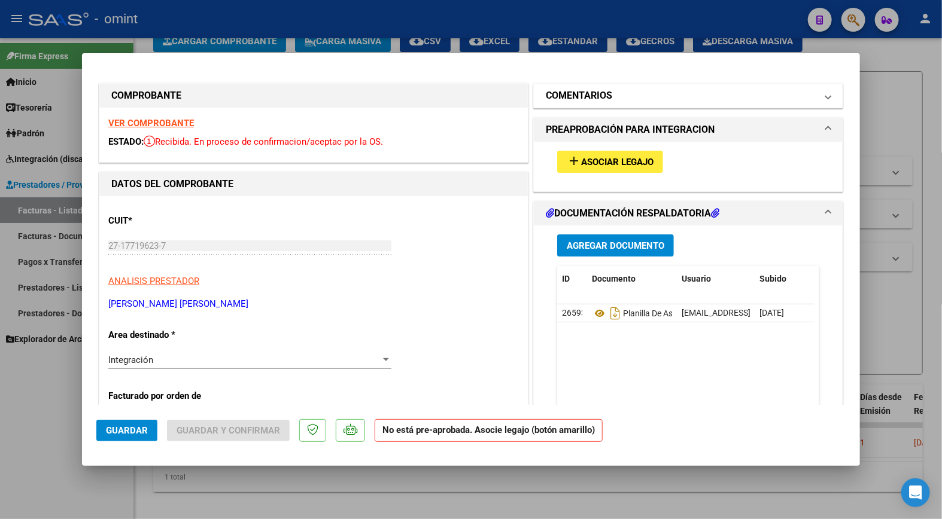
click at [599, 89] on h1 "COMENTARIOS" at bounding box center [579, 96] width 66 height 14
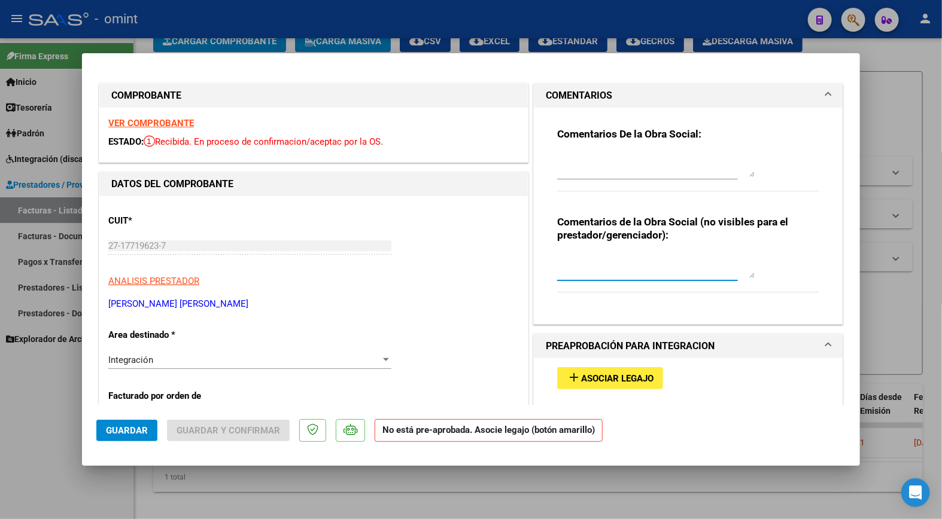
click at [597, 258] on textarea at bounding box center [655, 266] width 197 height 24
type textarea "No corresponde por mecanismo de integración. Socio individual."
click at [357, 355] on div "Integración" at bounding box center [244, 360] width 272 height 11
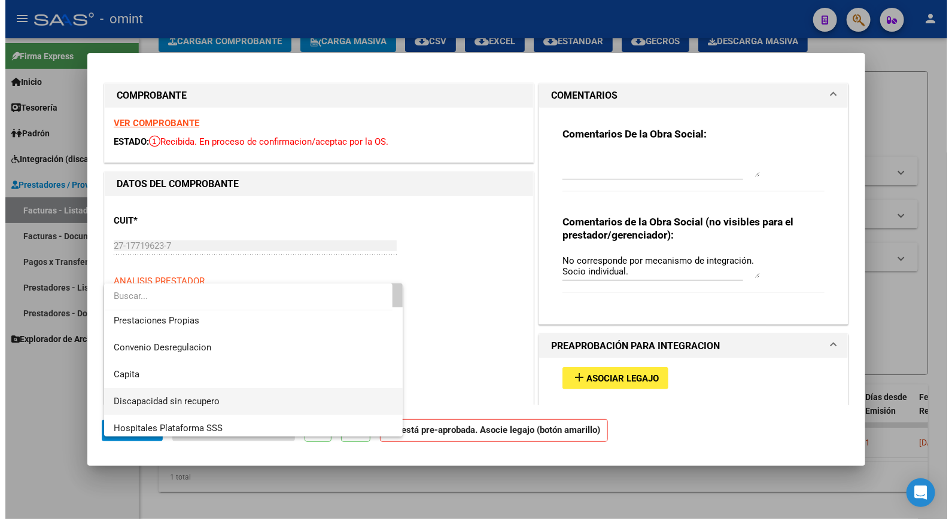
scroll to position [116, 0]
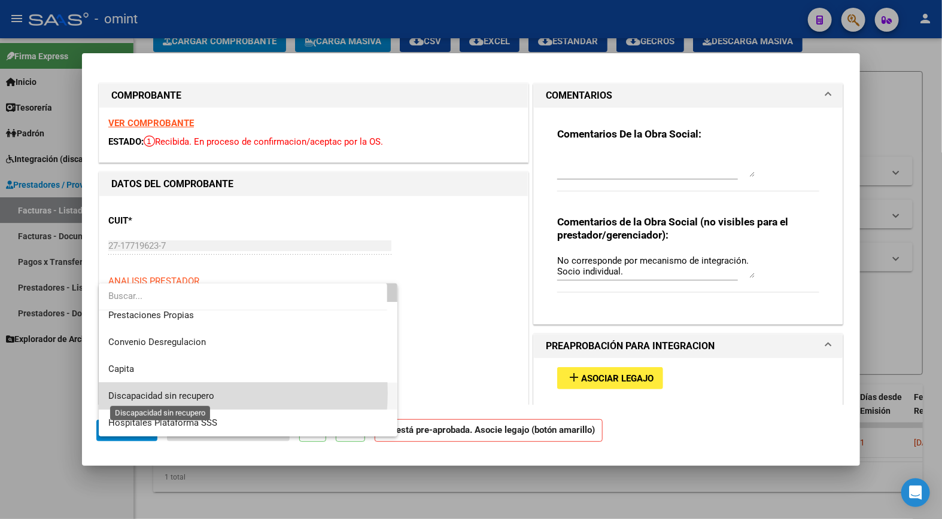
click at [191, 393] on span "Discapacidad sin recupero" at bounding box center [161, 396] width 106 height 11
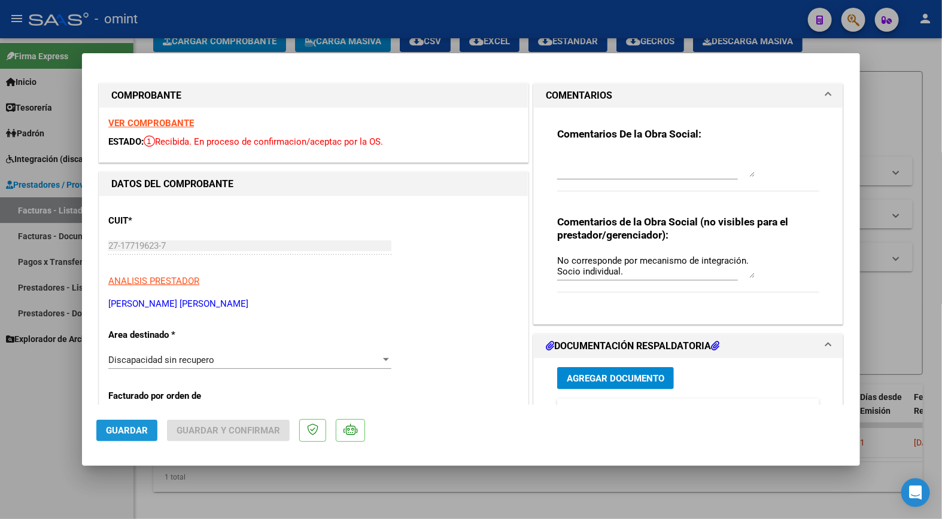
click at [126, 428] on span "Guardar" at bounding box center [127, 430] width 42 height 11
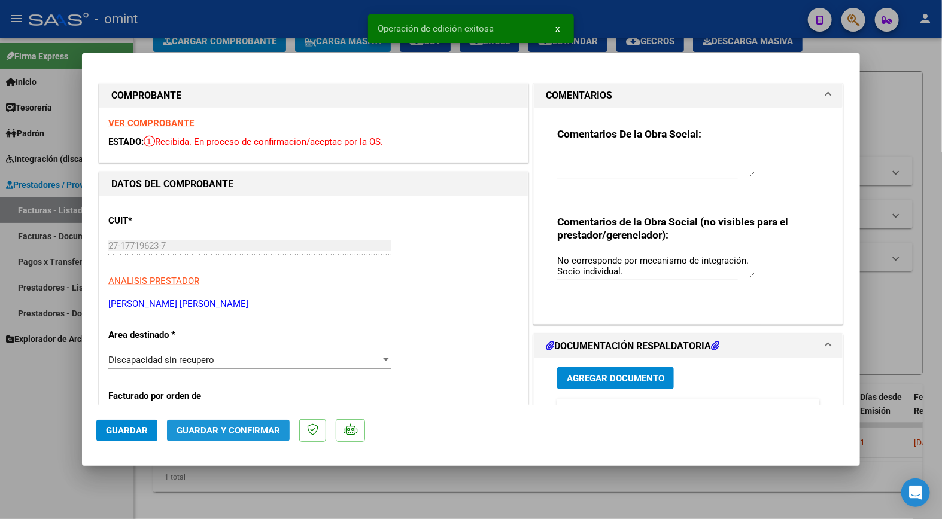
click at [255, 435] on span "Guardar y Confirmar" at bounding box center [228, 430] width 104 height 11
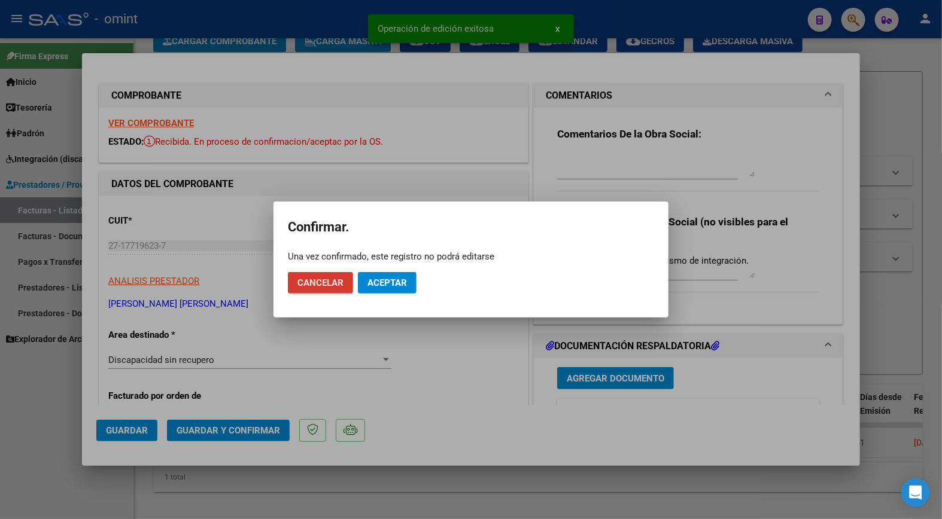
click at [397, 283] on span "Aceptar" at bounding box center [386, 283] width 39 height 11
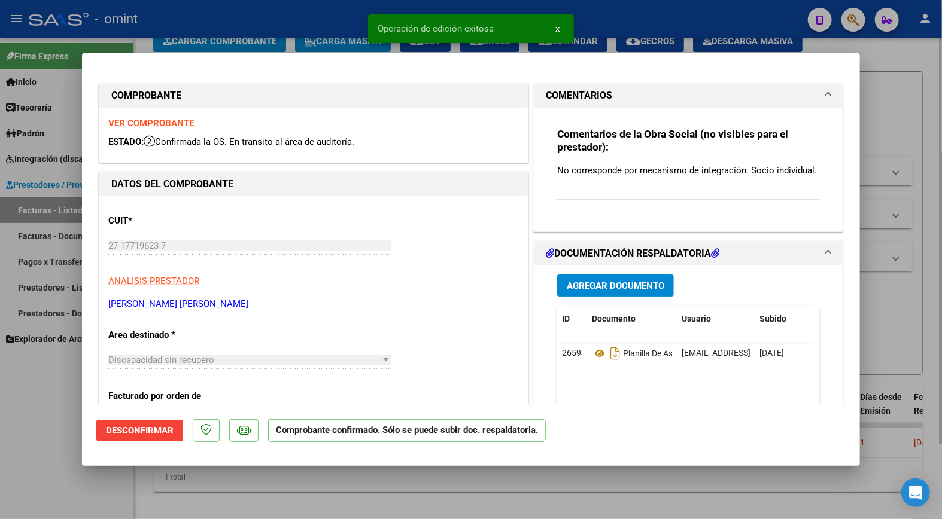
click at [257, 25] on div at bounding box center [471, 259] width 942 height 519
type input "$ 0,00"
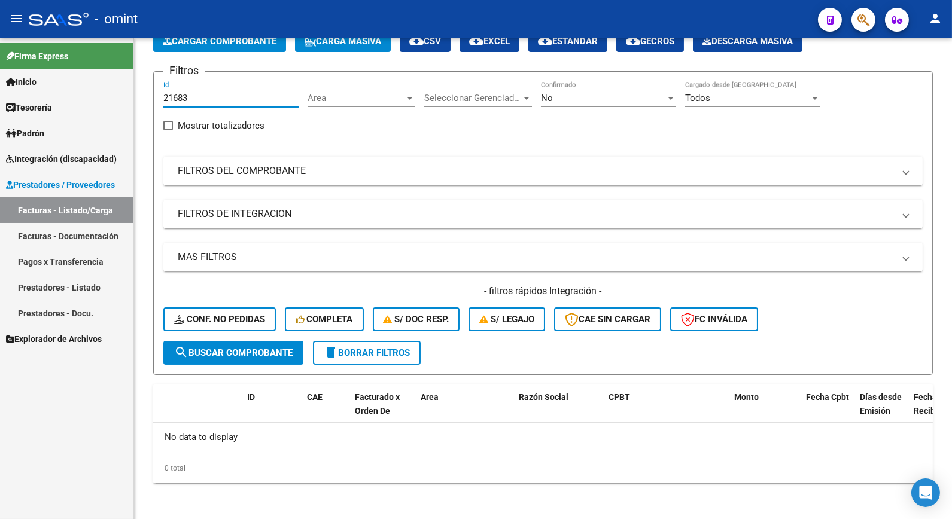
drag, startPoint x: 197, startPoint y: 98, endPoint x: 84, endPoint y: 96, distance: 113.7
click at [84, 96] on mat-sidenav-container "Firma Express Inicio Calendario SSS Instructivos Contacto OS Tesorería Extracto…" at bounding box center [476, 278] width 952 height 481
paste input "21688"
type input "21688"
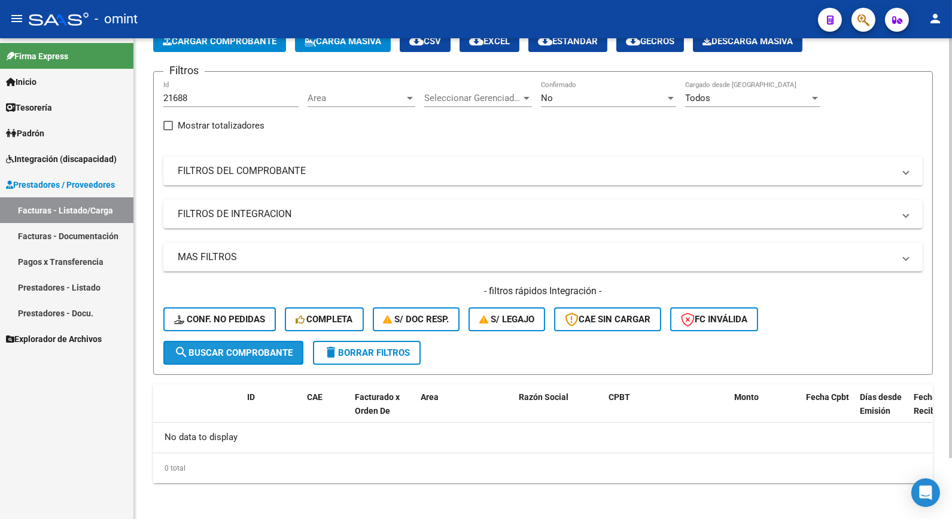
click at [244, 348] on span "search Buscar Comprobante" at bounding box center [233, 353] width 118 height 11
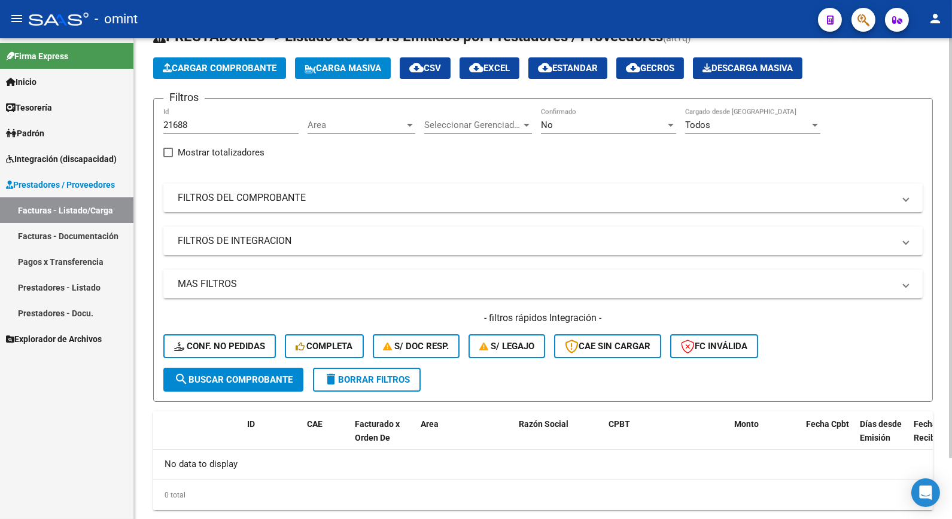
scroll to position [71, 0]
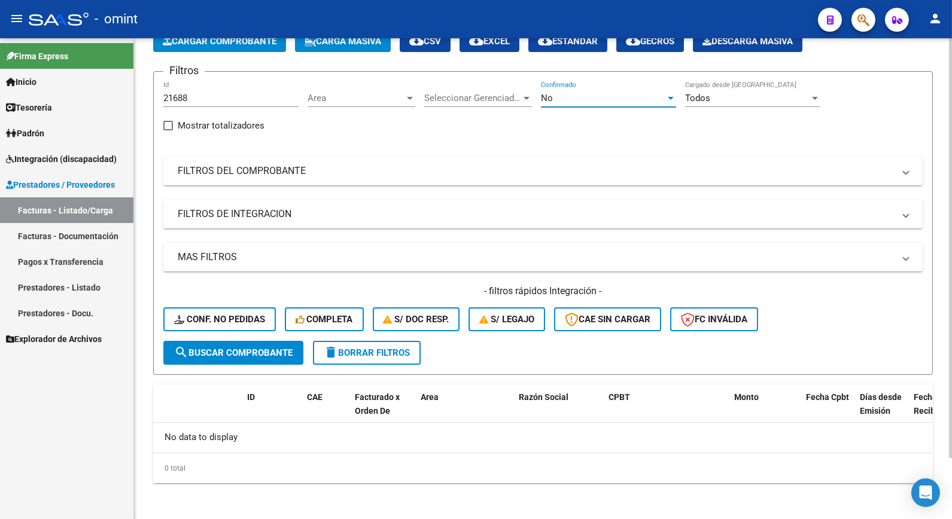
click at [674, 93] on div "No" at bounding box center [608, 98] width 135 height 11
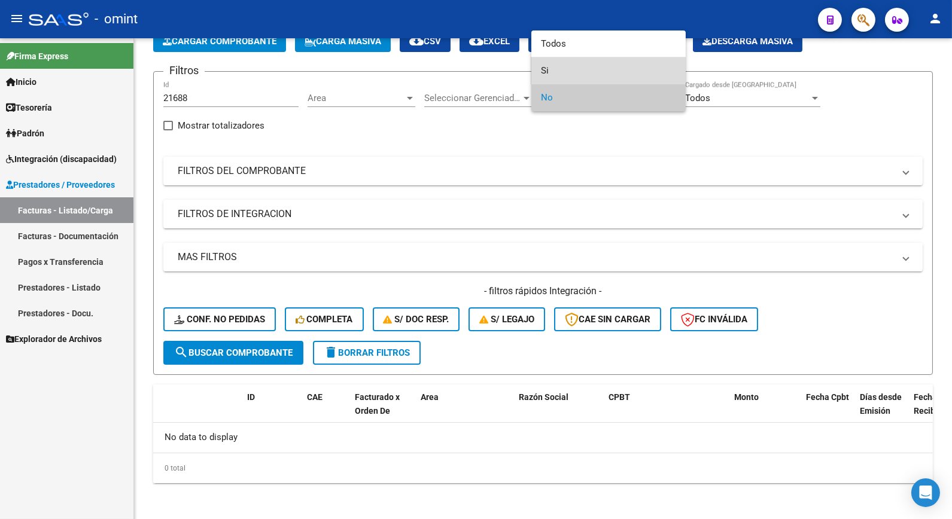
click at [585, 68] on span "Si" at bounding box center [608, 70] width 135 height 27
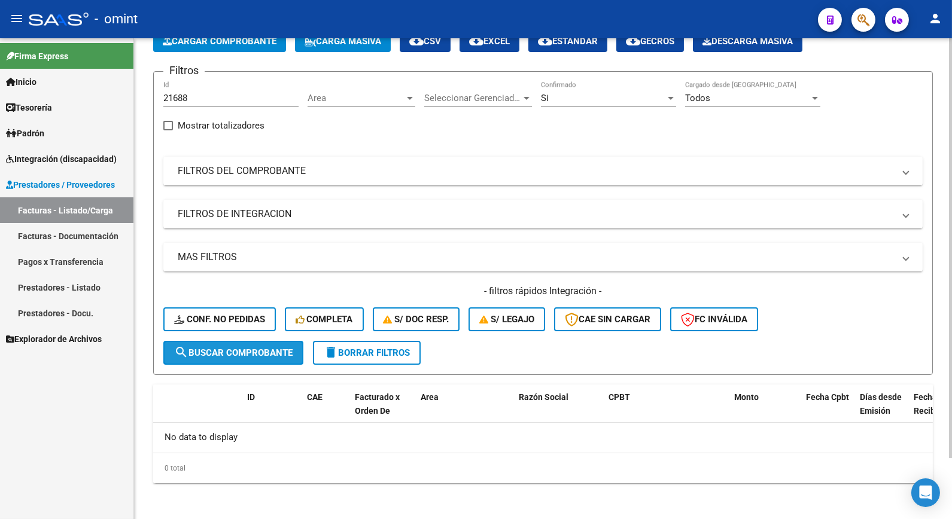
click at [224, 352] on span "search Buscar Comprobante" at bounding box center [233, 353] width 118 height 11
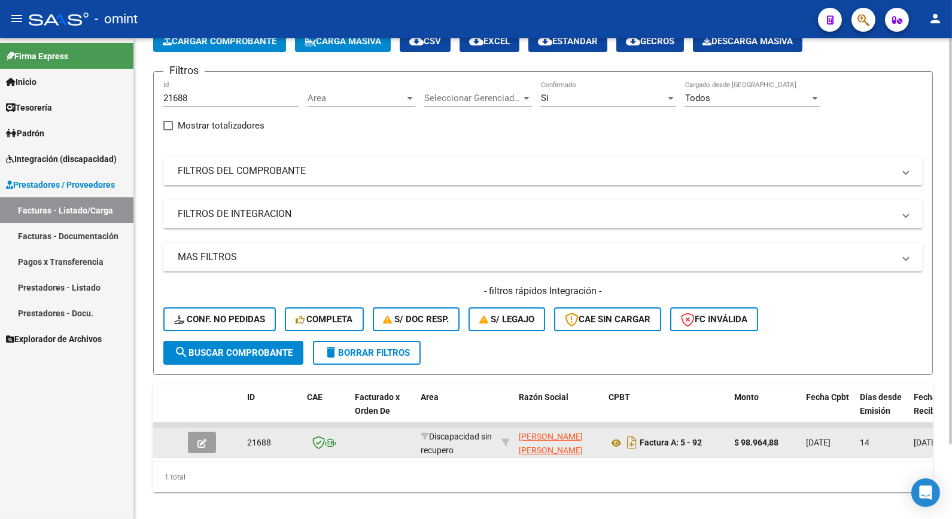
click at [209, 439] on button "button" at bounding box center [202, 443] width 28 height 22
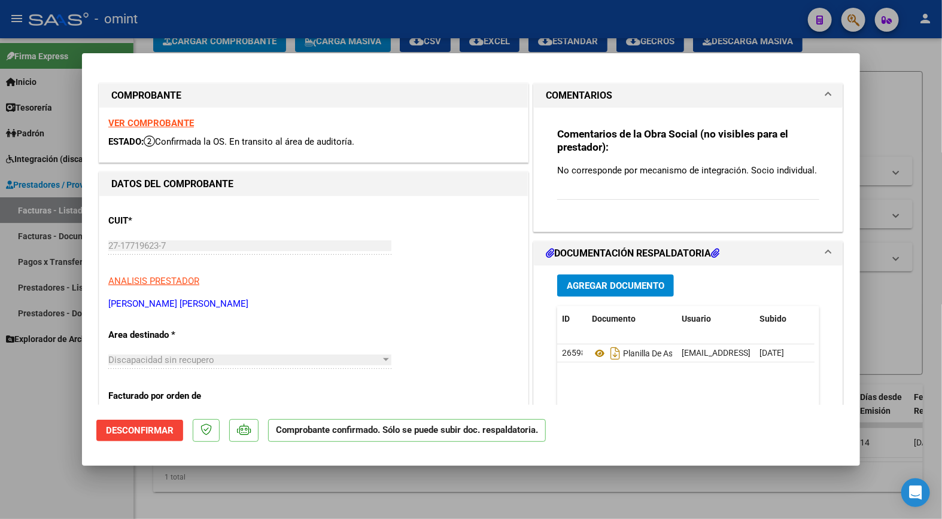
click at [166, 118] on strong "VER COMPROBANTE" at bounding box center [151, 123] width 86 height 11
click at [330, 19] on div at bounding box center [471, 259] width 942 height 519
type input "$ 0,00"
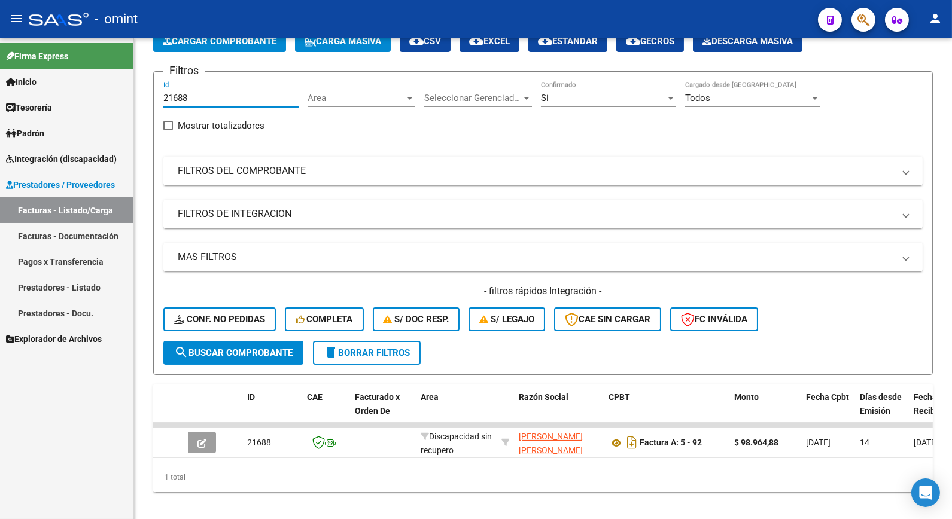
drag, startPoint x: 202, startPoint y: 95, endPoint x: 104, endPoint y: 77, distance: 99.2
click at [104, 77] on mat-sidenav-container "Firma Express Inicio Calendario SSS Instructivos Contacto OS Tesorería Extracto…" at bounding box center [476, 278] width 952 height 481
paste input "21687"
type input "21687"
click at [238, 349] on span "search Buscar Comprobante" at bounding box center [233, 353] width 118 height 11
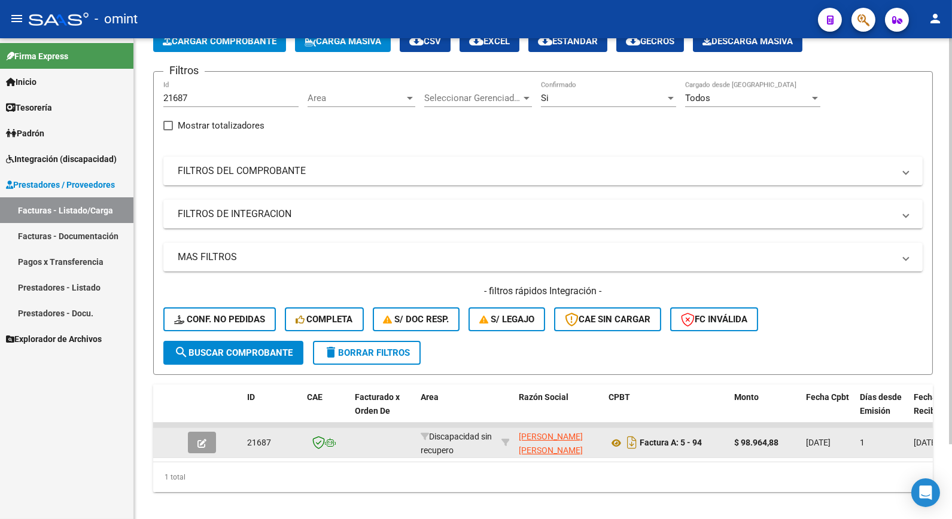
click at [209, 439] on button "button" at bounding box center [202, 443] width 28 height 22
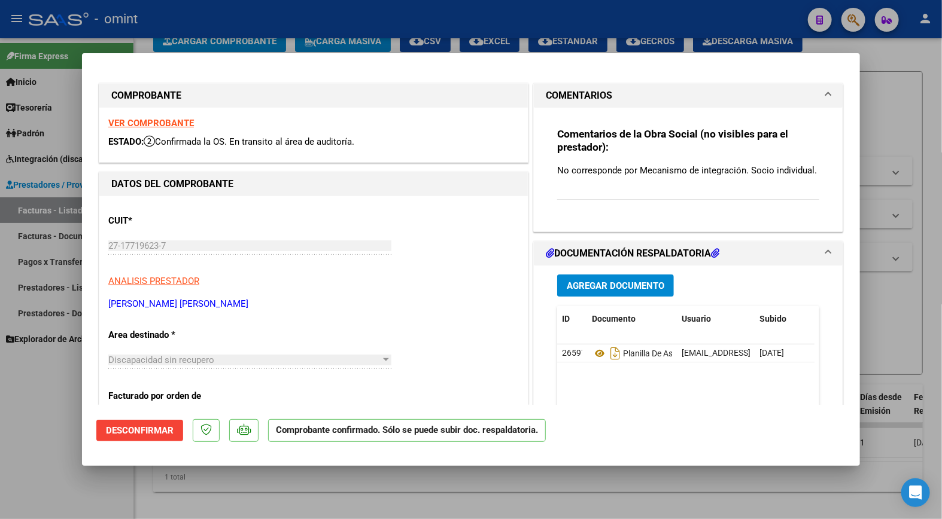
click at [175, 120] on strong "VER COMPROBANTE" at bounding box center [151, 123] width 86 height 11
click at [241, 24] on div at bounding box center [471, 259] width 942 height 519
type input "$ 0,00"
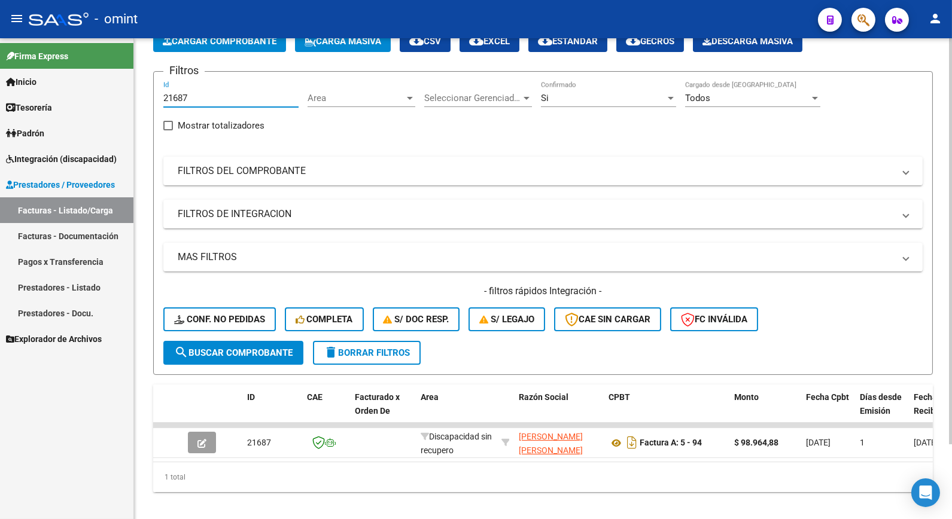
drag, startPoint x: 192, startPoint y: 97, endPoint x: 141, endPoint y: 89, distance: 52.1
click at [141, 90] on div "Video tutorial PRESTADORES -> Listado de CPBTs Emitidos por Prestadores / Prove…" at bounding box center [543, 249] width 818 height 563
paste input "21683"
type input "21683"
click at [252, 354] on span "search Buscar Comprobante" at bounding box center [233, 353] width 118 height 11
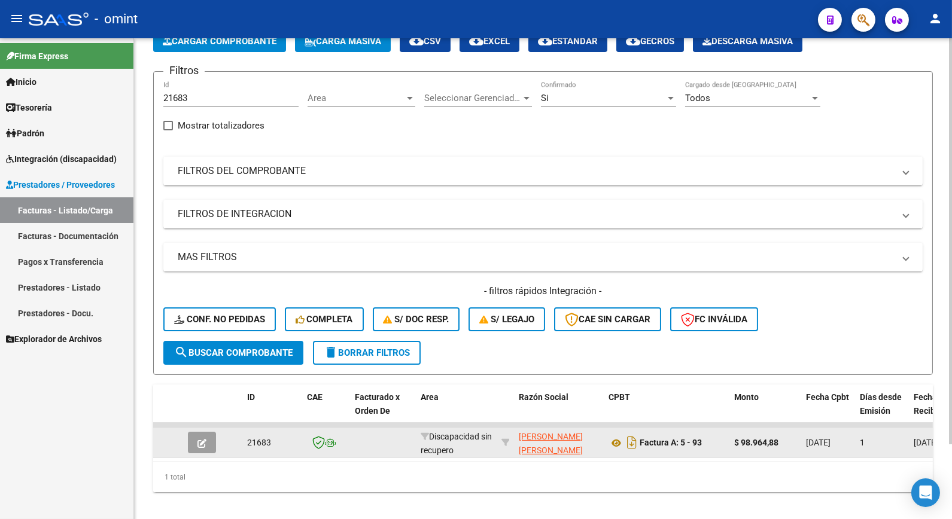
click at [204, 440] on icon "button" at bounding box center [201, 443] width 9 height 9
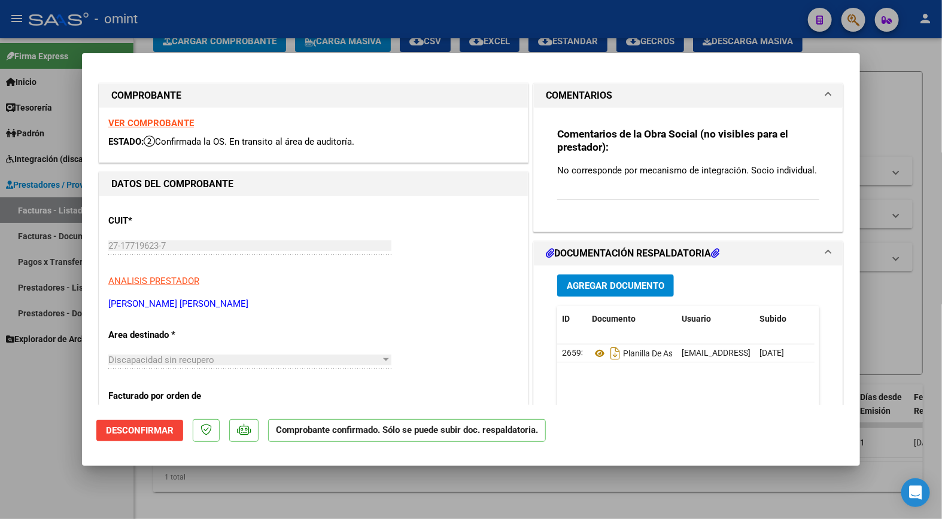
click at [169, 120] on strong "VER COMPROBANTE" at bounding box center [151, 123] width 86 height 11
click at [254, 21] on div at bounding box center [471, 259] width 942 height 519
type input "$ 0,00"
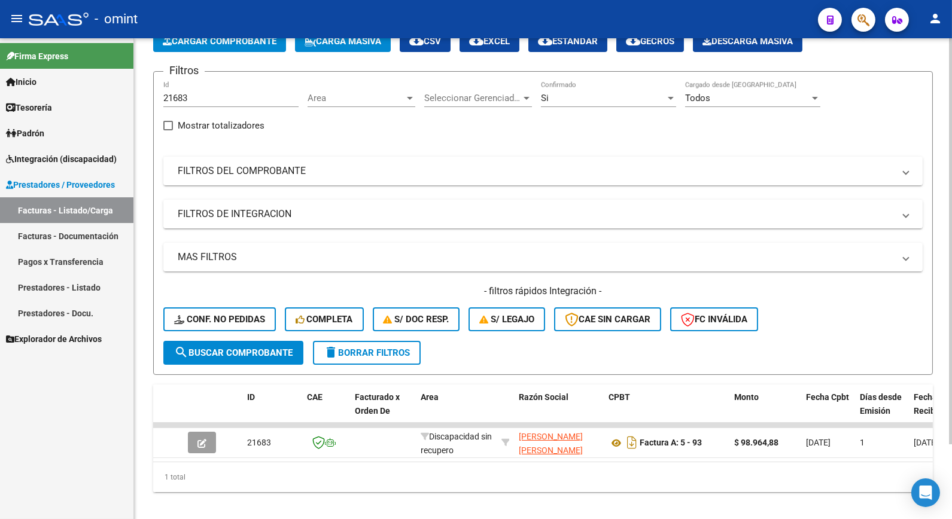
click at [375, 351] on span "delete Borrar Filtros" at bounding box center [367, 353] width 86 height 11
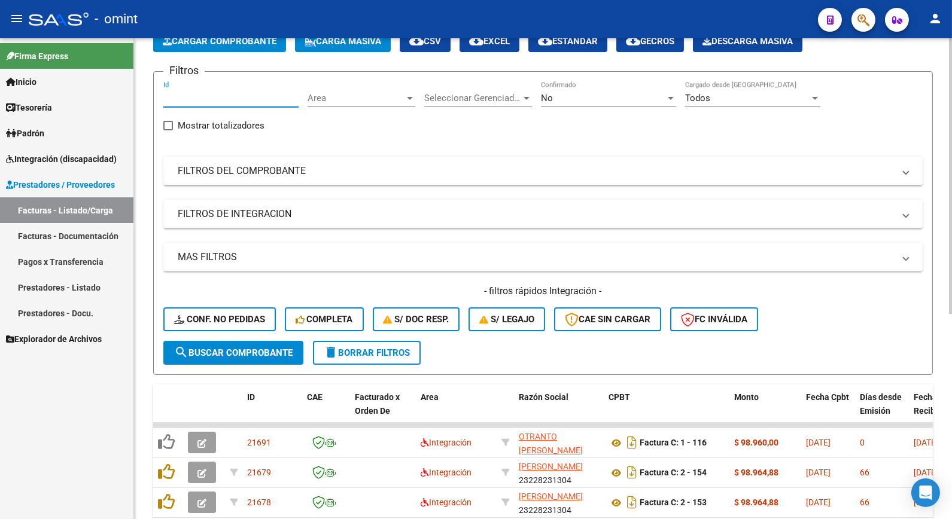
paste input "19879"
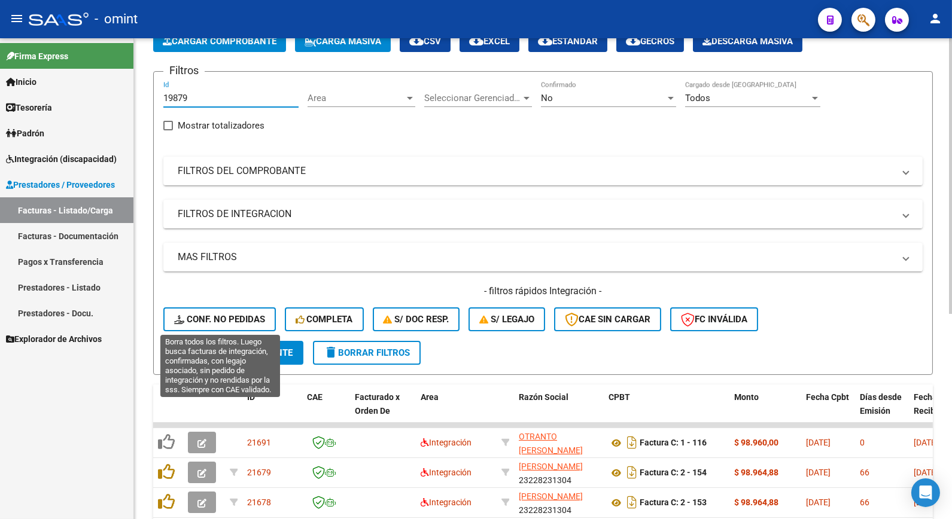
type input "19879"
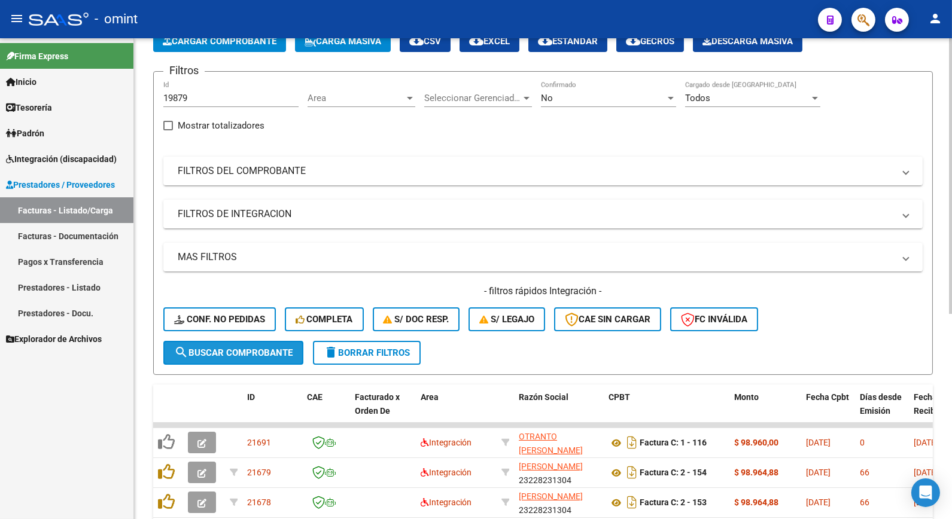
drag, startPoint x: 252, startPoint y: 351, endPoint x: 278, endPoint y: 349, distance: 25.2
click at [252, 351] on span "search Buscar Comprobante" at bounding box center [233, 353] width 118 height 11
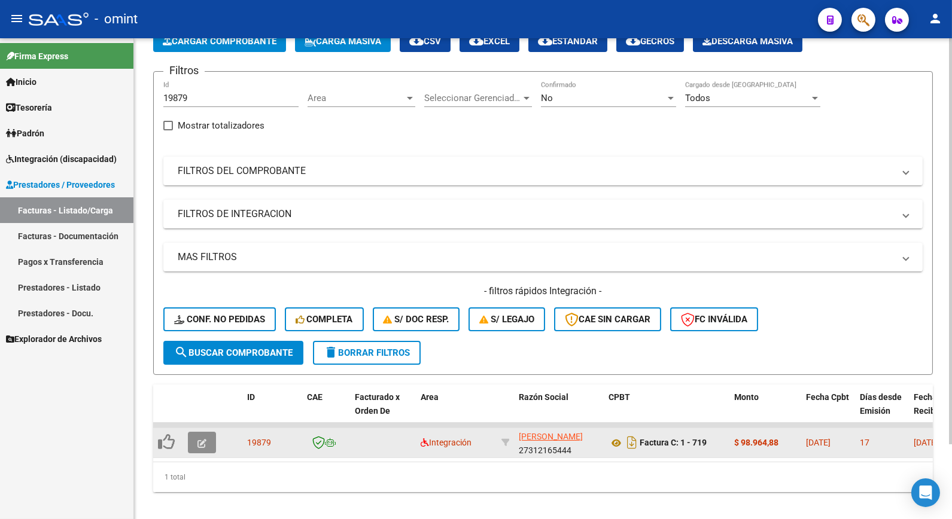
click at [197, 437] on span "button" at bounding box center [201, 442] width 9 height 11
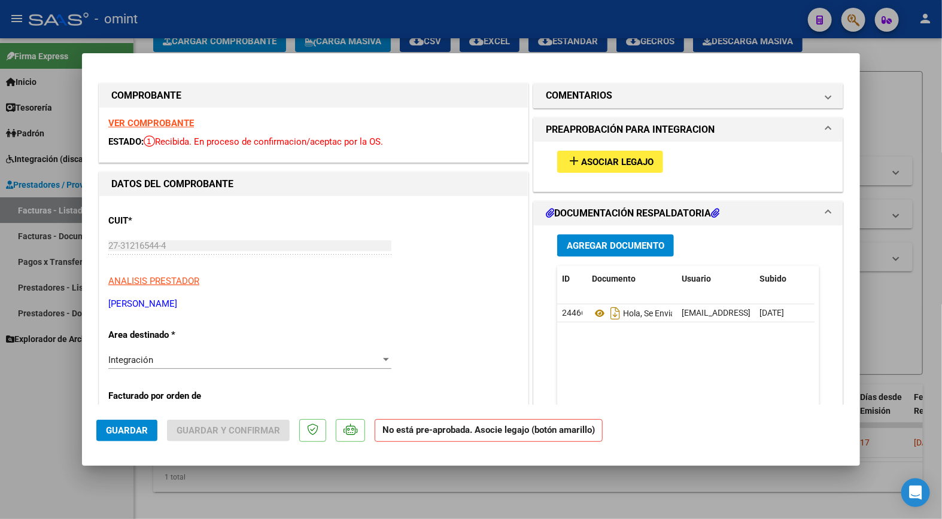
click at [172, 122] on strong "VER COMPROBANTE" at bounding box center [151, 123] width 86 height 11
click at [592, 162] on span "Asociar Legajo" at bounding box center [617, 162] width 72 height 11
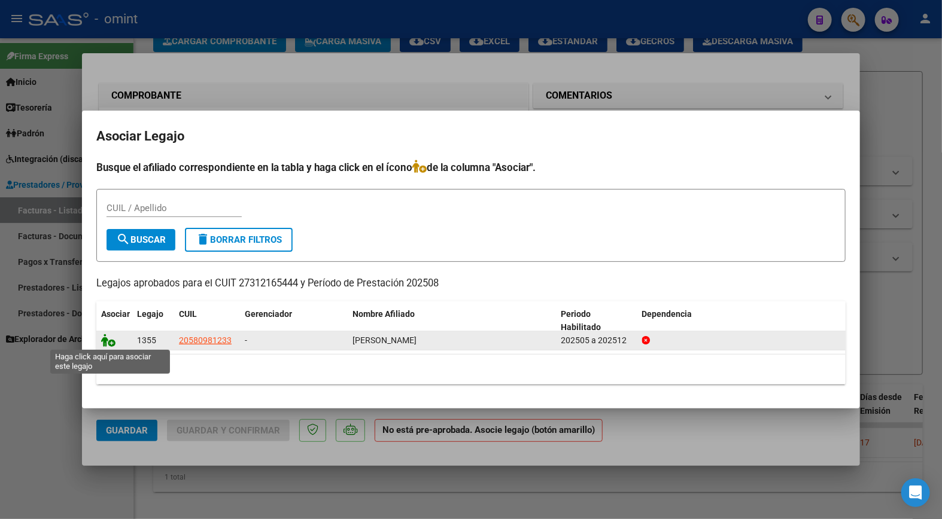
click at [106, 343] on icon at bounding box center [108, 340] width 14 height 13
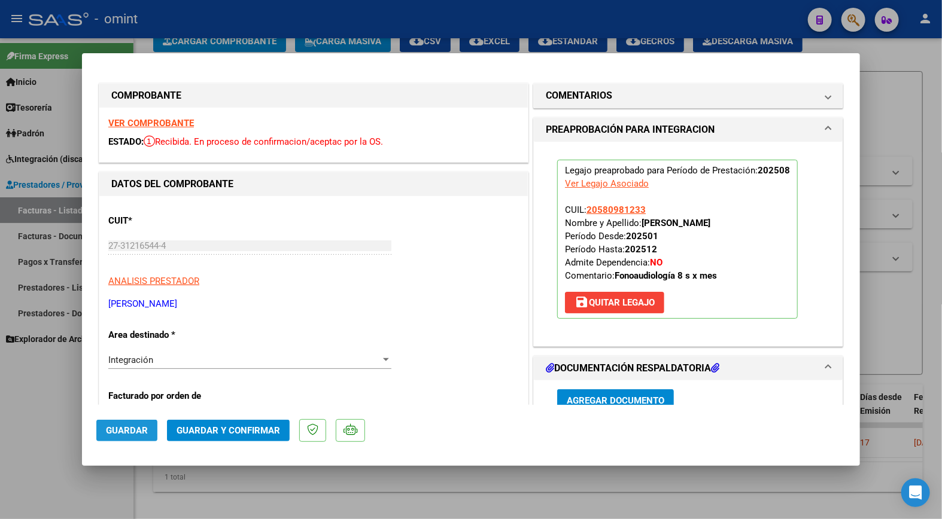
click at [121, 431] on span "Guardar" at bounding box center [127, 430] width 42 height 11
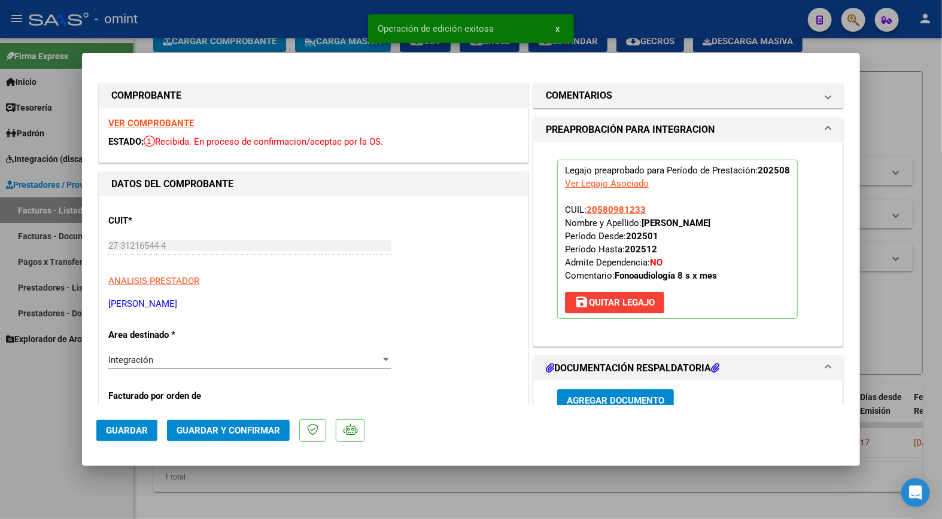
click at [233, 17] on div at bounding box center [471, 259] width 942 height 519
type input "$ 0,00"
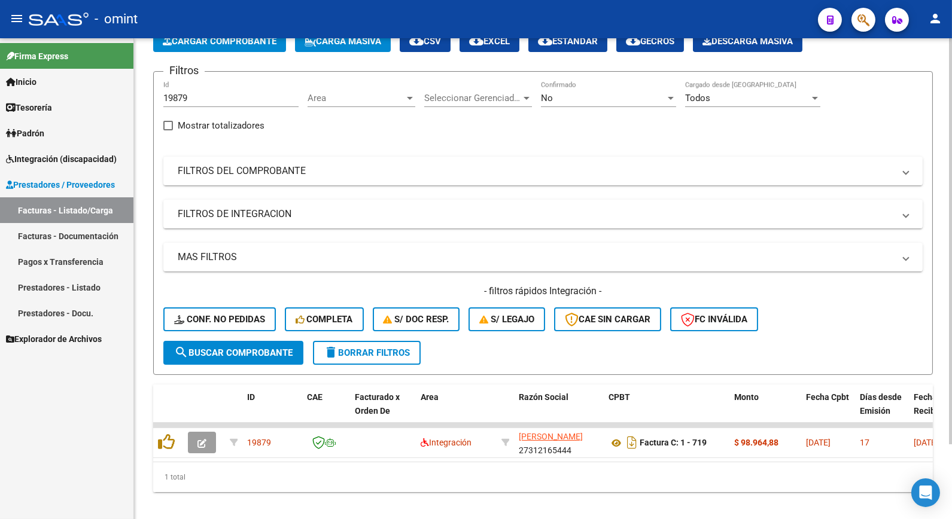
click at [159, 473] on div "1 total" at bounding box center [543, 477] width 780 height 30
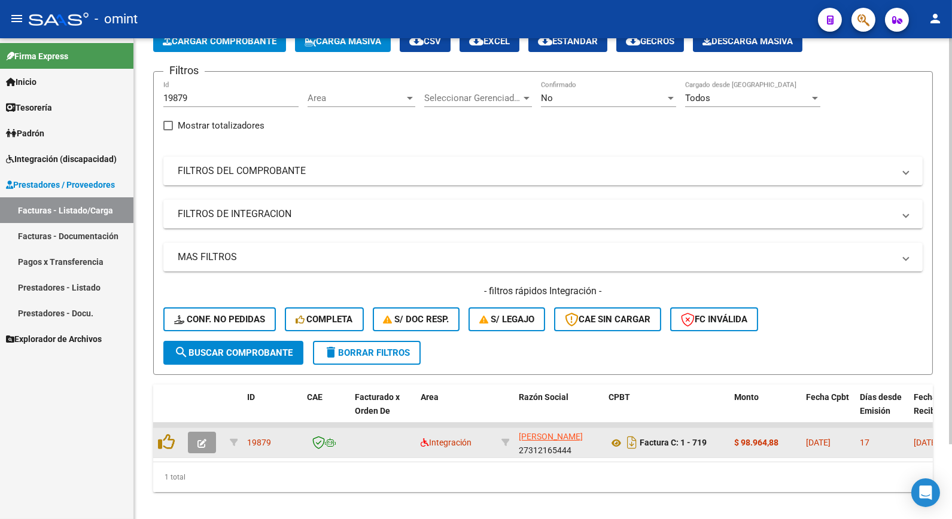
click at [208, 443] on button "button" at bounding box center [202, 443] width 28 height 22
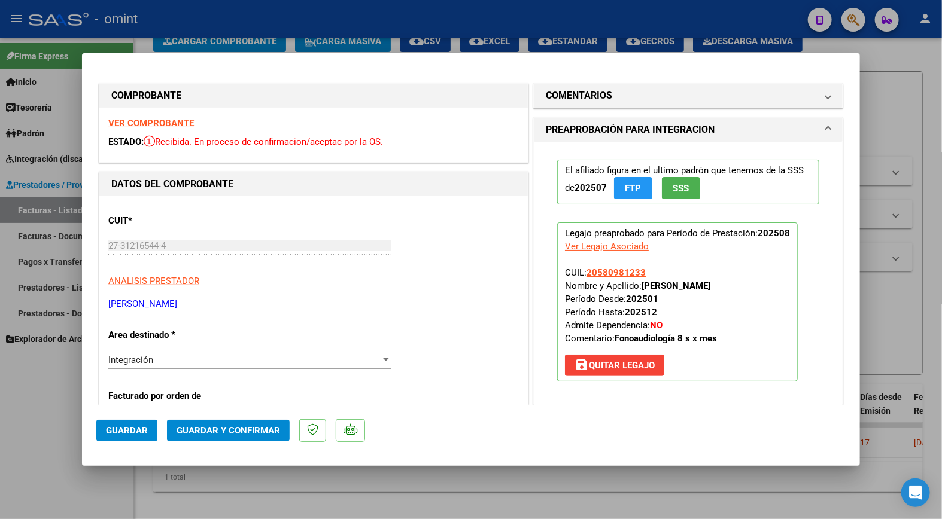
click at [169, 124] on strong "VER COMPROBANTE" at bounding box center [151, 123] width 86 height 11
click at [327, 19] on div at bounding box center [471, 259] width 942 height 519
type input "$ 0,00"
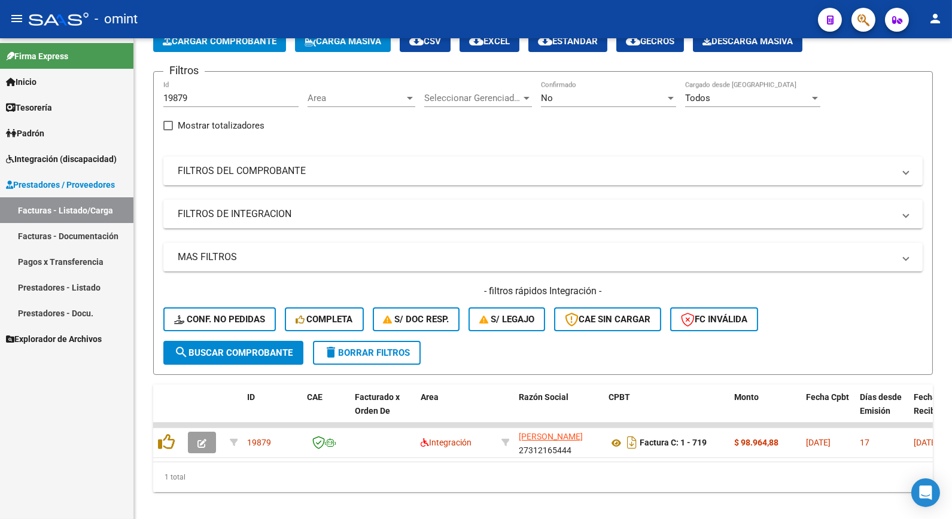
drag, startPoint x: 197, startPoint y: 99, endPoint x: 0, endPoint y: 66, distance: 200.1
click at [0, 66] on html "menu - omint person Firma Express Inicio Calendario SSS Instructivos Contacto O…" at bounding box center [476, 259] width 952 height 519
paste input "19092"
type input "19092"
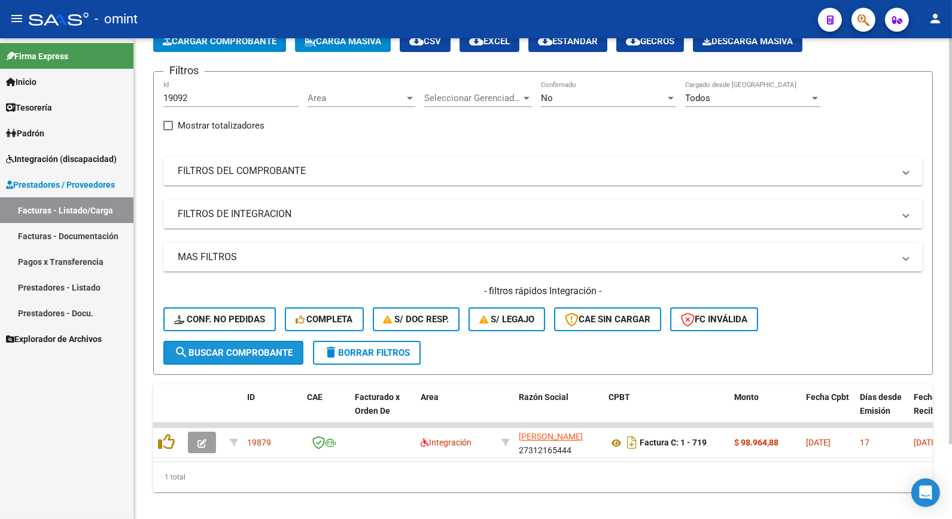
click at [252, 348] on span "search Buscar Comprobante" at bounding box center [233, 353] width 118 height 11
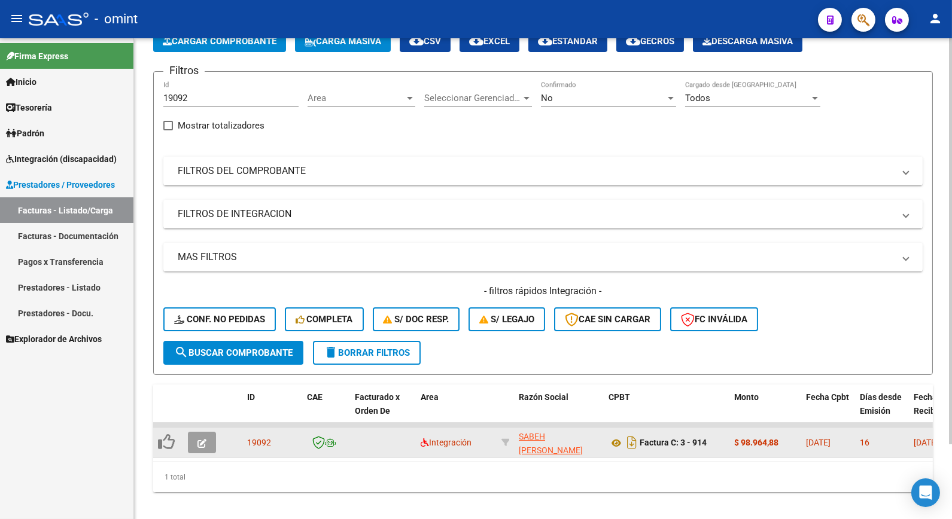
click at [214, 438] on button "button" at bounding box center [202, 443] width 28 height 22
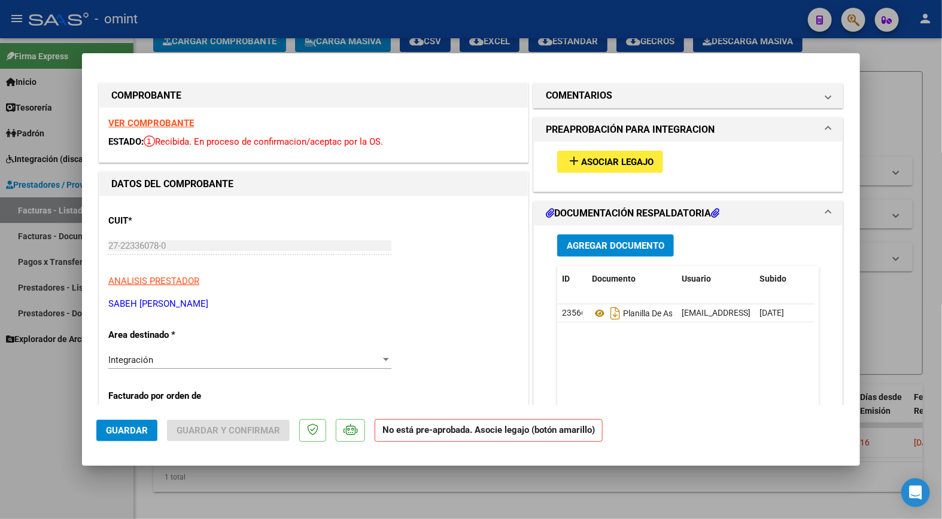
click at [189, 123] on strong "VER COMPROBANTE" at bounding box center [151, 123] width 86 height 11
click at [600, 162] on span "Asociar Legajo" at bounding box center [617, 162] width 72 height 11
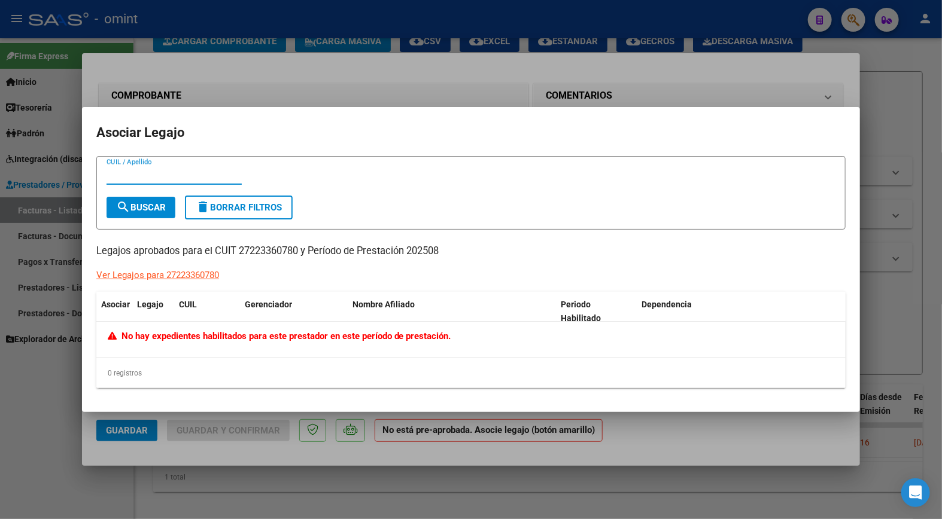
click at [289, 81] on div at bounding box center [471, 259] width 942 height 519
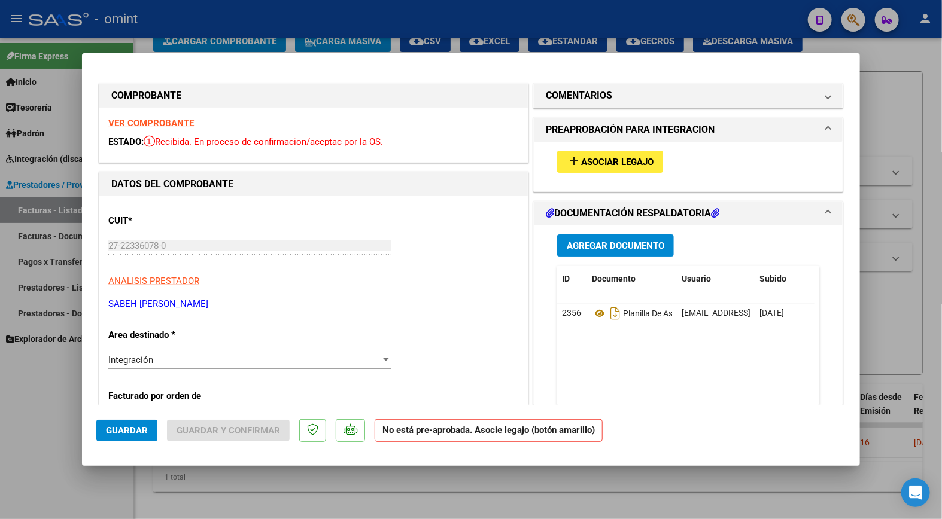
click at [232, 22] on div at bounding box center [471, 259] width 942 height 519
type input "$ 0,00"
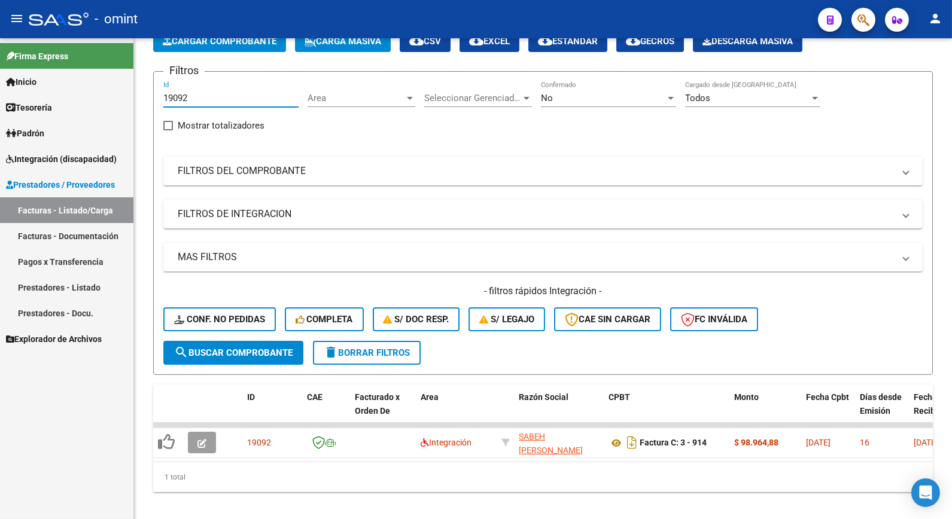
drag, startPoint x: 210, startPoint y: 99, endPoint x: 18, endPoint y: 48, distance: 198.7
click at [0, 36] on html "menu - omint person Firma Express Inicio Calendario SSS Instructivos Contacto O…" at bounding box center [476, 259] width 952 height 519
paste input "19891"
type input "19891"
click at [254, 348] on span "search Buscar Comprobante" at bounding box center [233, 353] width 118 height 11
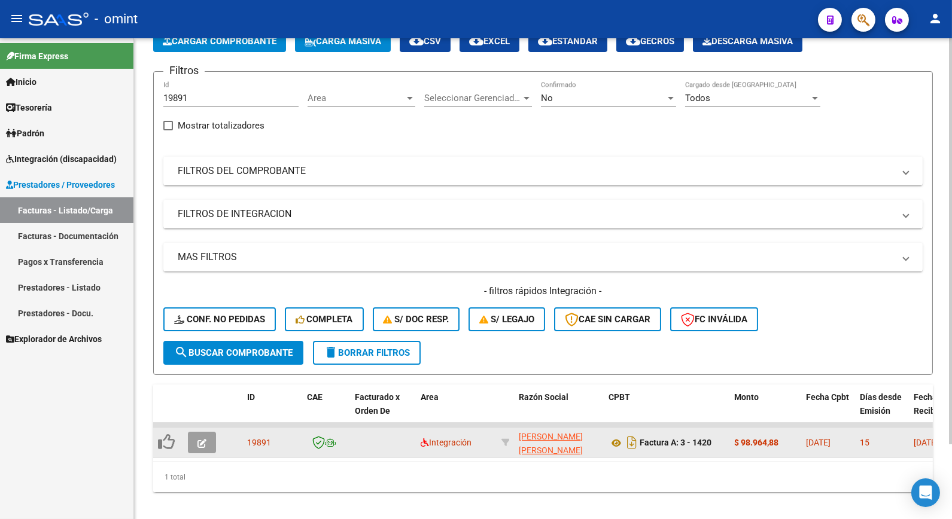
click at [205, 441] on icon "button" at bounding box center [201, 443] width 9 height 9
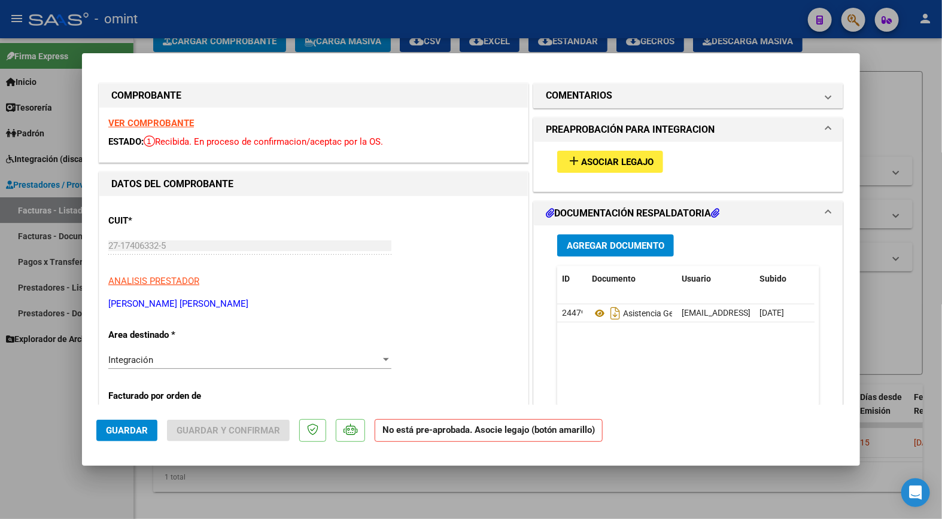
click at [175, 118] on strong "VER COMPROBANTE" at bounding box center [151, 123] width 86 height 11
click at [252, 26] on div at bounding box center [471, 259] width 942 height 519
type input "$ 0,00"
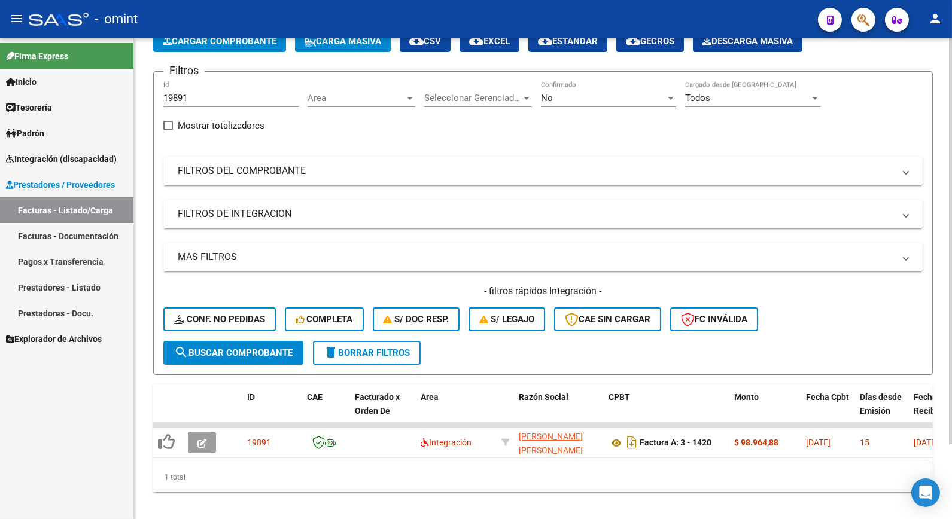
scroll to position [0, 0]
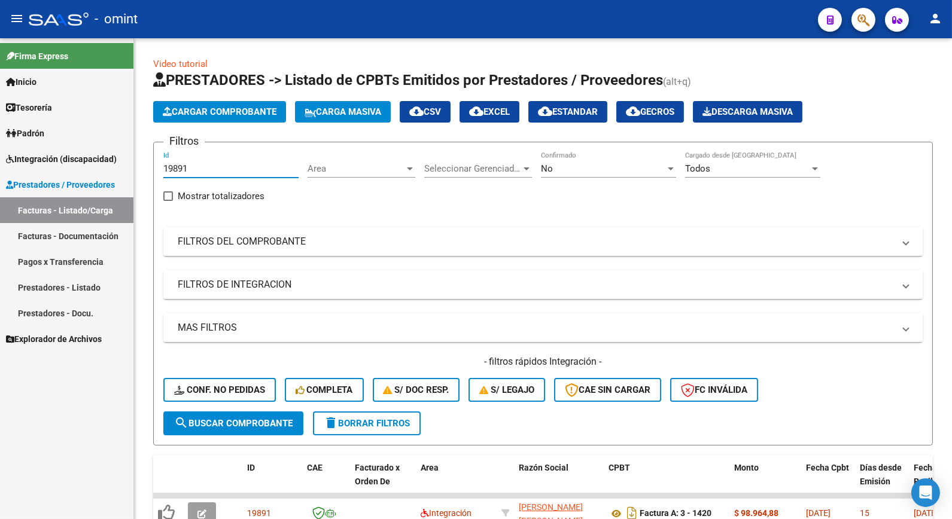
drag, startPoint x: 197, startPoint y: 165, endPoint x: 123, endPoint y: 153, distance: 75.7
click at [123, 153] on mat-sidenav-container "Firma Express Inicio Calendario SSS Instructivos Contacto OS Tesorería Extracto…" at bounding box center [476, 278] width 952 height 481
paste input "20843"
type input "20843"
click at [235, 421] on span "search Buscar Comprobante" at bounding box center [233, 423] width 118 height 11
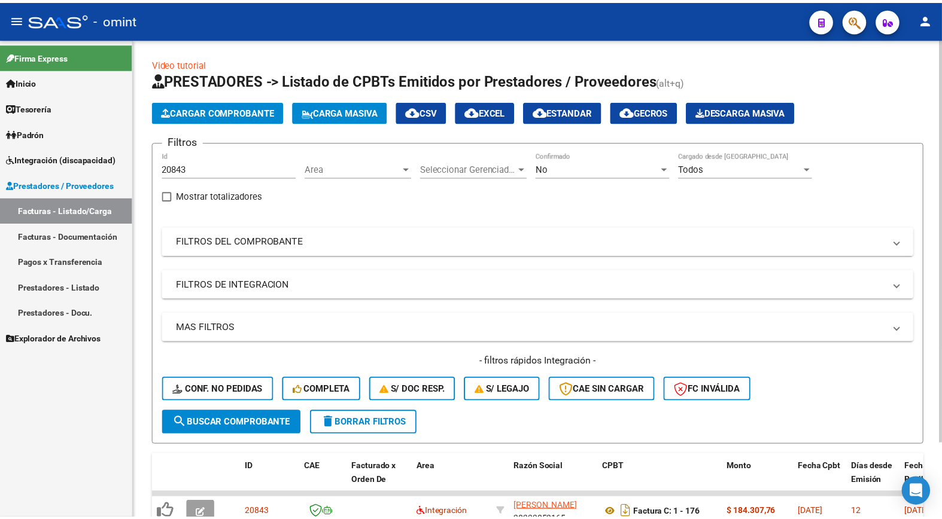
scroll to position [90, 0]
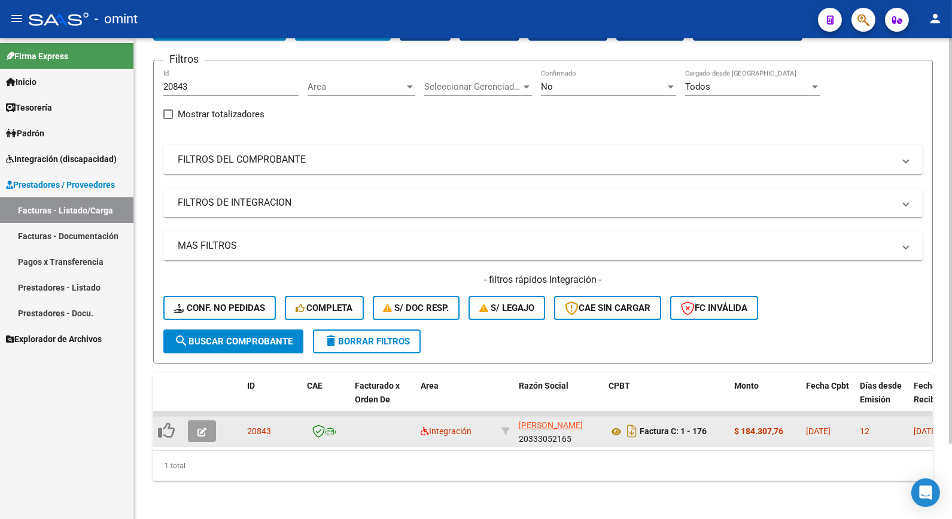
click at [205, 428] on icon "button" at bounding box center [201, 432] width 9 height 9
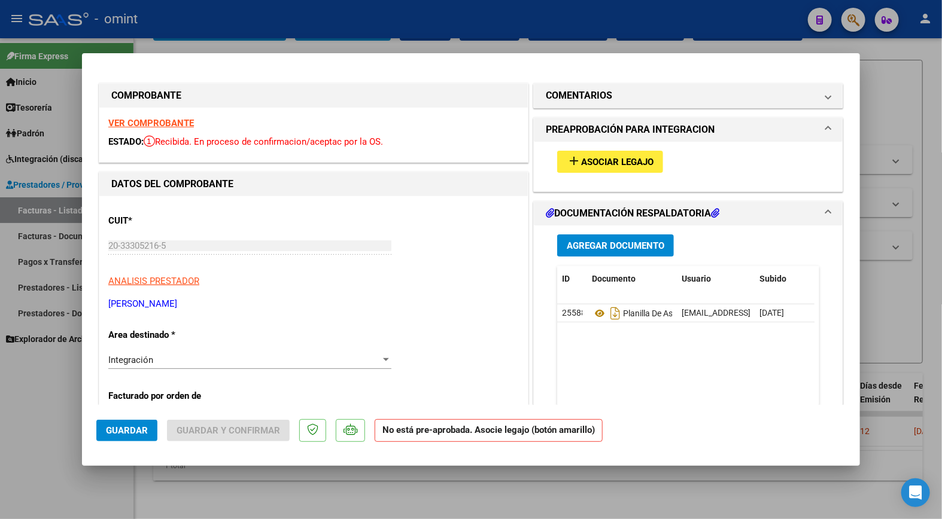
click at [181, 121] on strong "VER COMPROBANTE" at bounding box center [151, 123] width 86 height 11
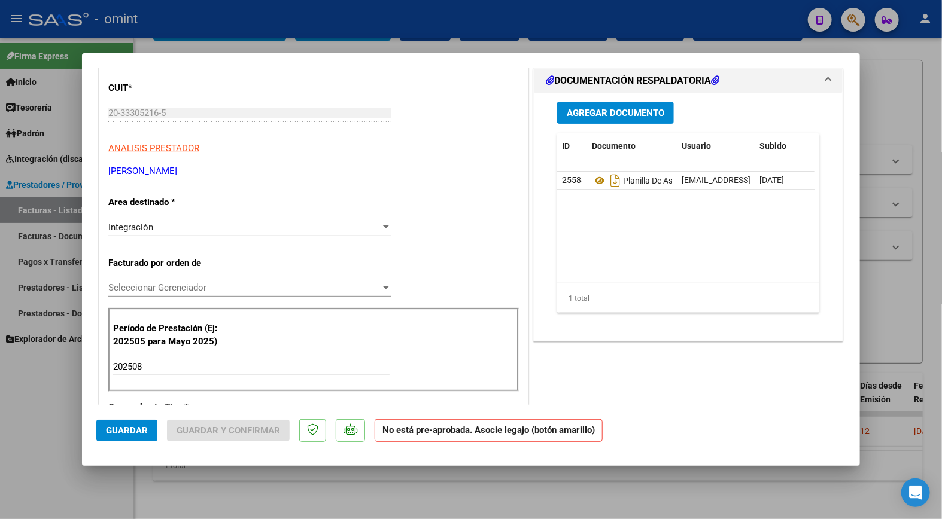
scroll to position [66, 0]
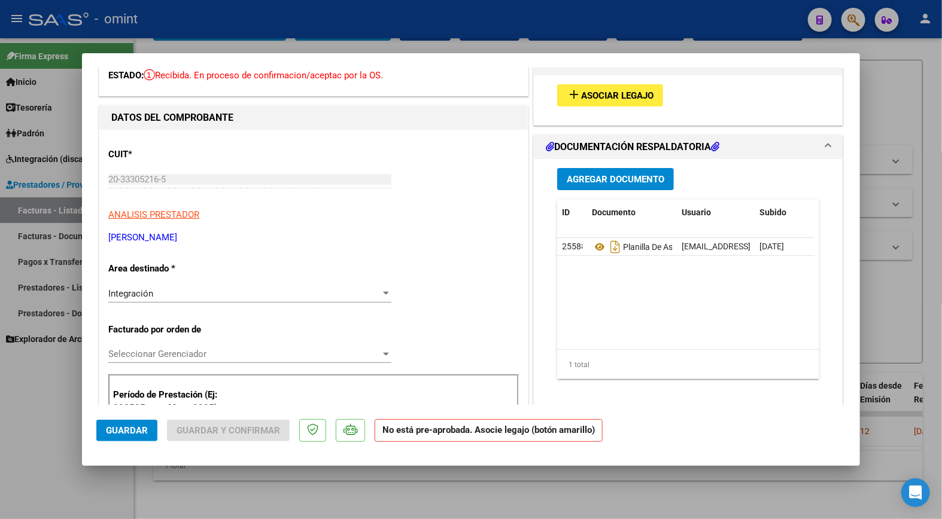
click at [632, 93] on span "Asociar Legajo" at bounding box center [617, 95] width 72 height 11
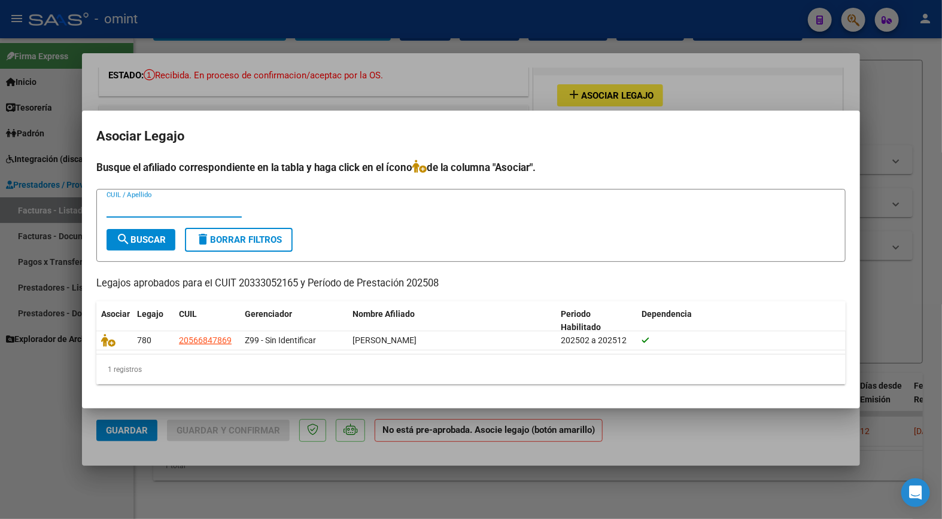
click at [258, 86] on div at bounding box center [471, 259] width 942 height 519
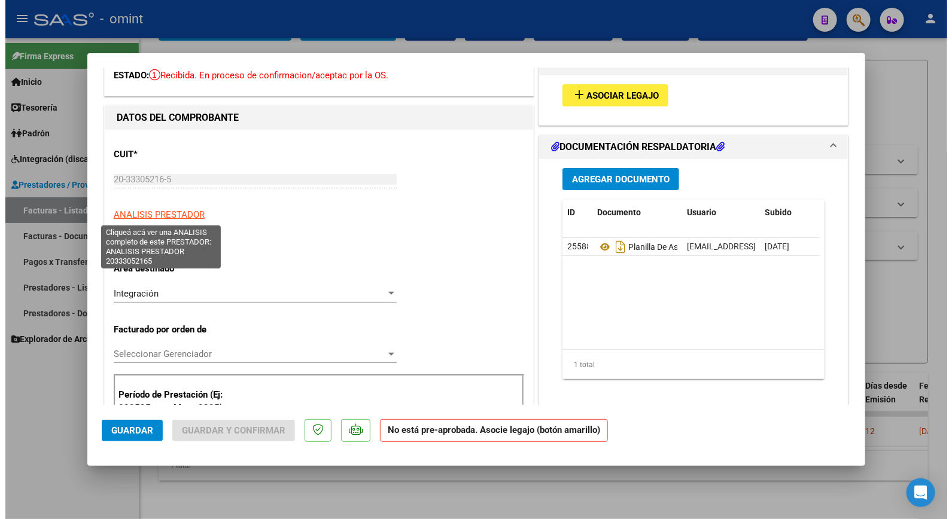
scroll to position [0, 0]
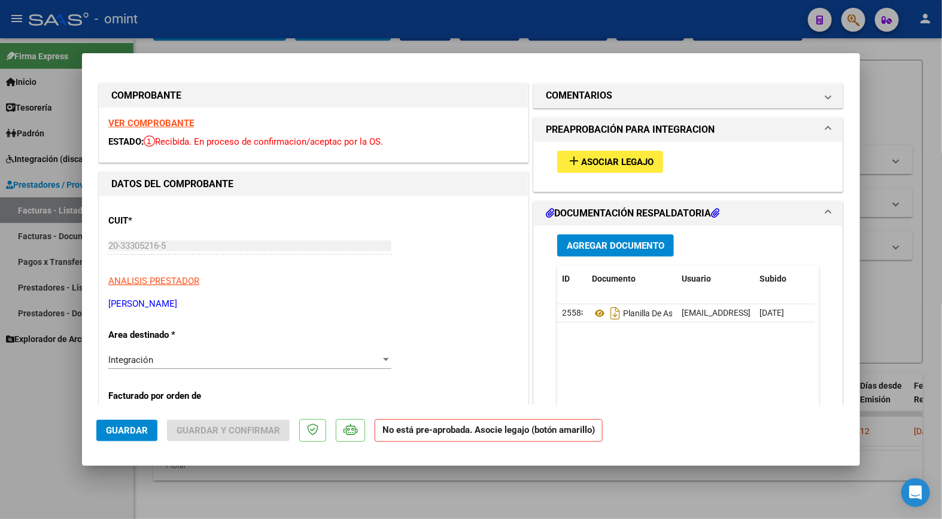
click at [166, 124] on strong "VER COMPROBANTE" at bounding box center [151, 123] width 86 height 11
click at [145, 123] on strong "VER COMPROBANTE" at bounding box center [151, 123] width 86 height 11
click at [253, 28] on div at bounding box center [471, 259] width 942 height 519
type input "$ 0,00"
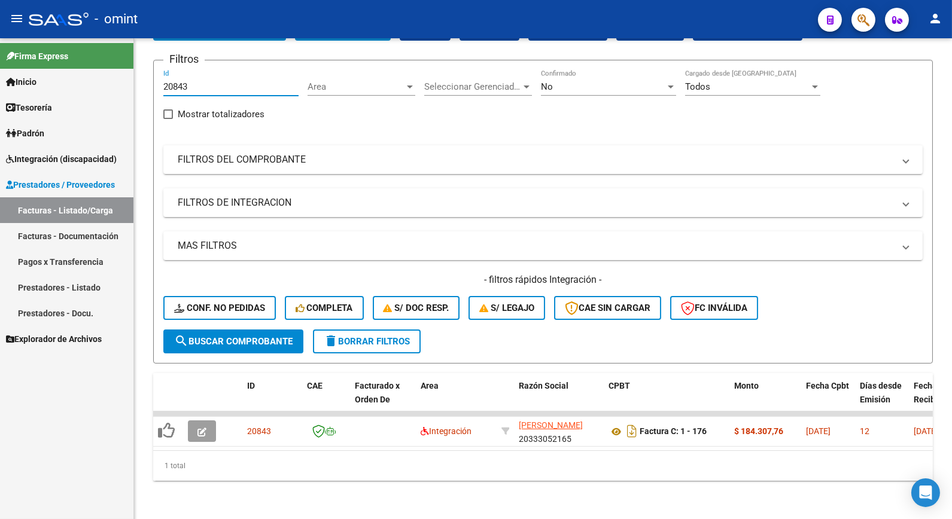
drag, startPoint x: 212, startPoint y: 79, endPoint x: 124, endPoint y: 76, distance: 88.6
click at [124, 76] on mat-sidenav-container "Firma Express Inicio Calendario SSS Instructivos Contacto OS Tesorería Extracto…" at bounding box center [476, 278] width 952 height 481
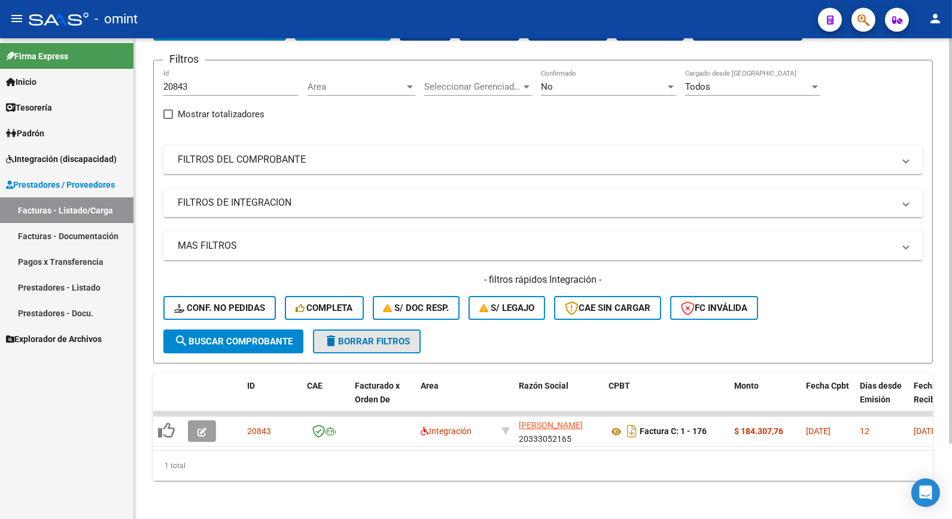
click at [368, 336] on span "delete Borrar Filtros" at bounding box center [367, 341] width 86 height 11
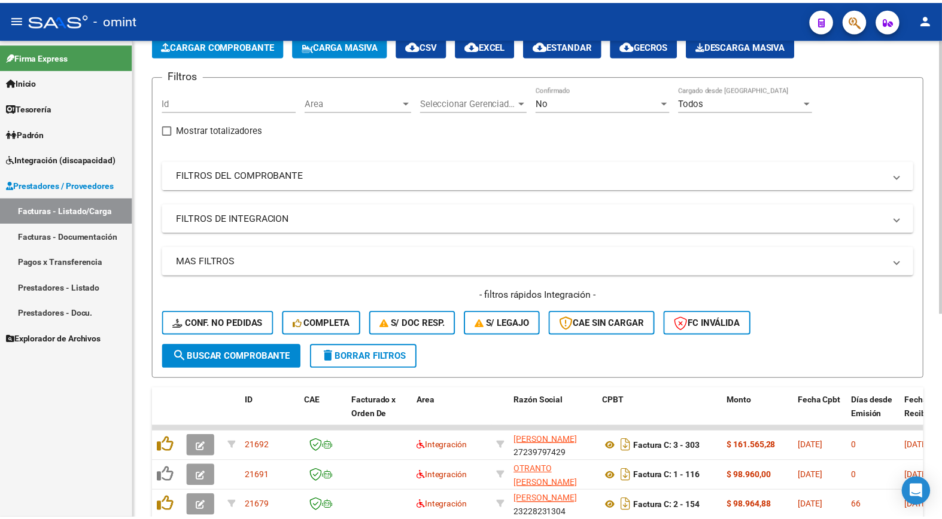
scroll to position [90, 0]
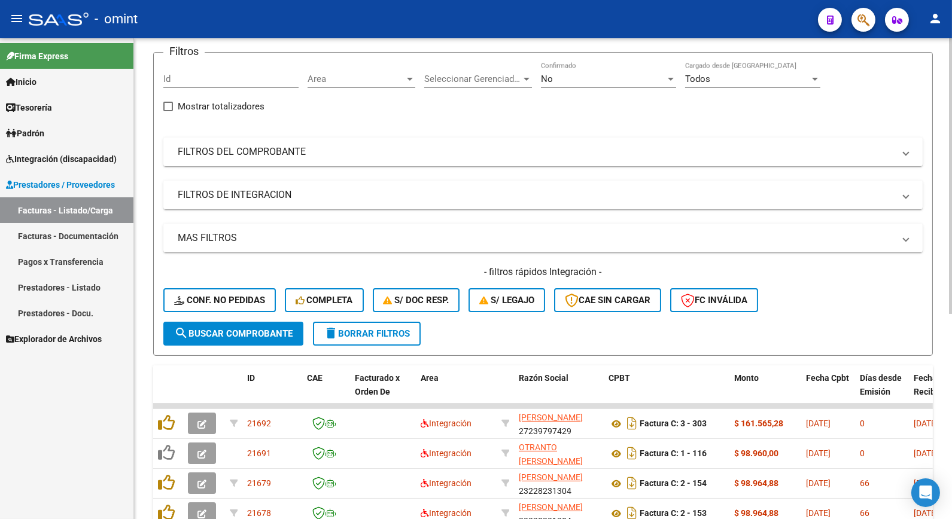
drag, startPoint x: 188, startPoint y: 105, endPoint x: 181, endPoint y: 81, distance: 25.6
paste input "21357"
type input "21357"
click at [236, 335] on span "search Buscar Comprobante" at bounding box center [233, 333] width 118 height 11
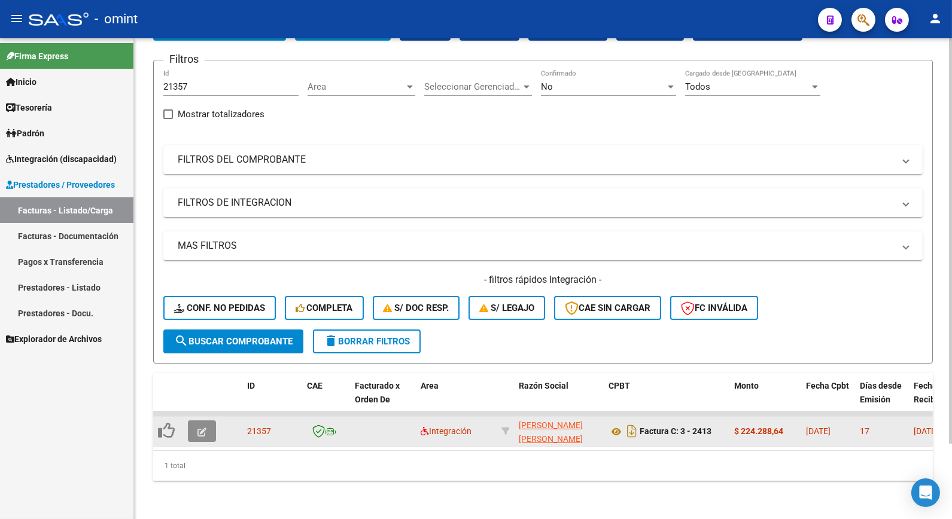
click at [203, 428] on icon "button" at bounding box center [201, 432] width 9 height 9
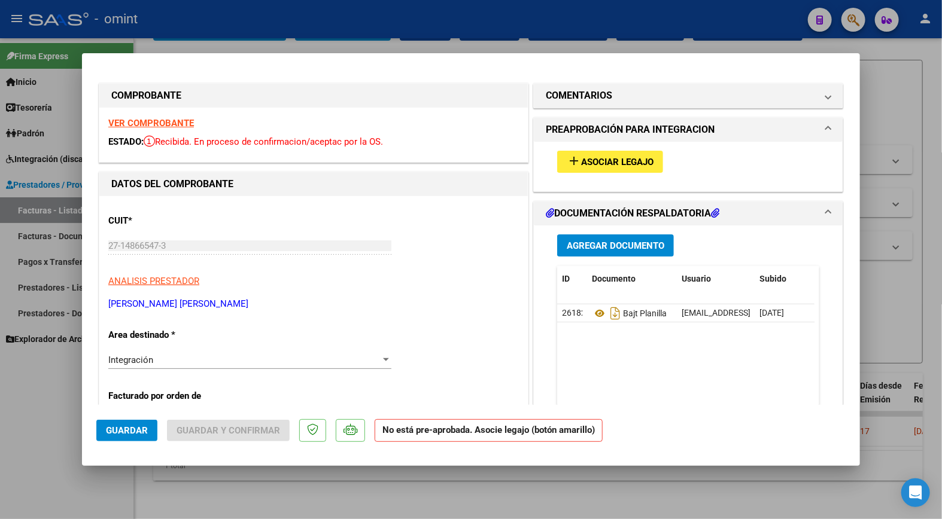
click at [174, 118] on strong "VER COMPROBANTE" at bounding box center [151, 123] width 86 height 11
click at [212, 32] on div at bounding box center [471, 259] width 942 height 519
type input "$ 0,00"
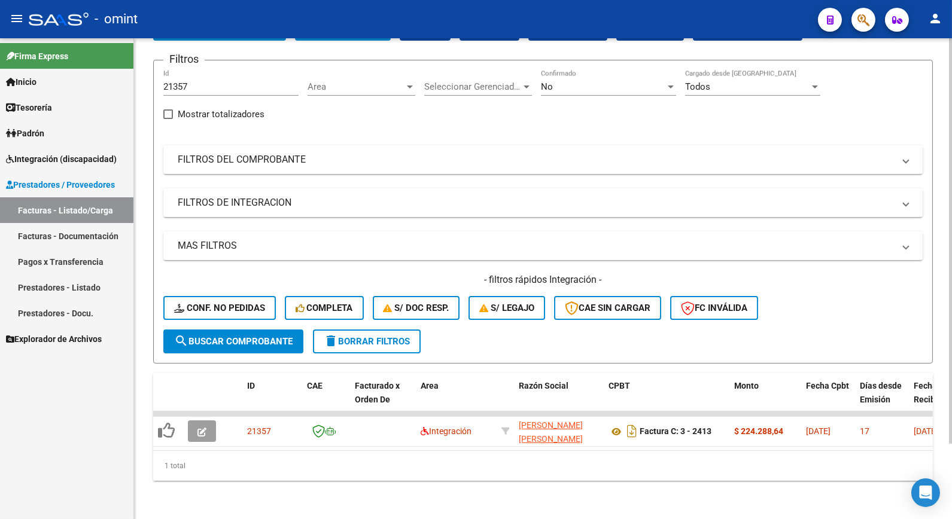
click at [246, 336] on span "search Buscar Comprobante" at bounding box center [233, 341] width 118 height 11
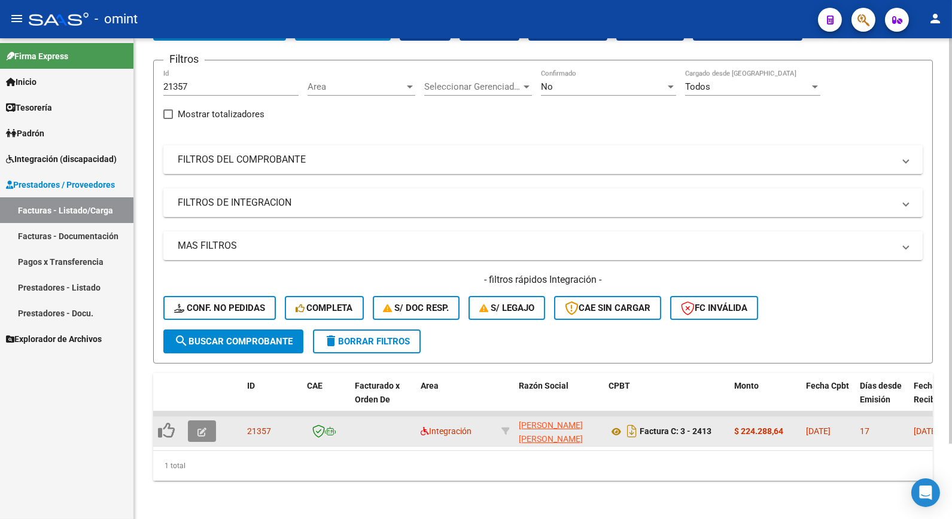
click at [211, 422] on button "button" at bounding box center [202, 432] width 28 height 22
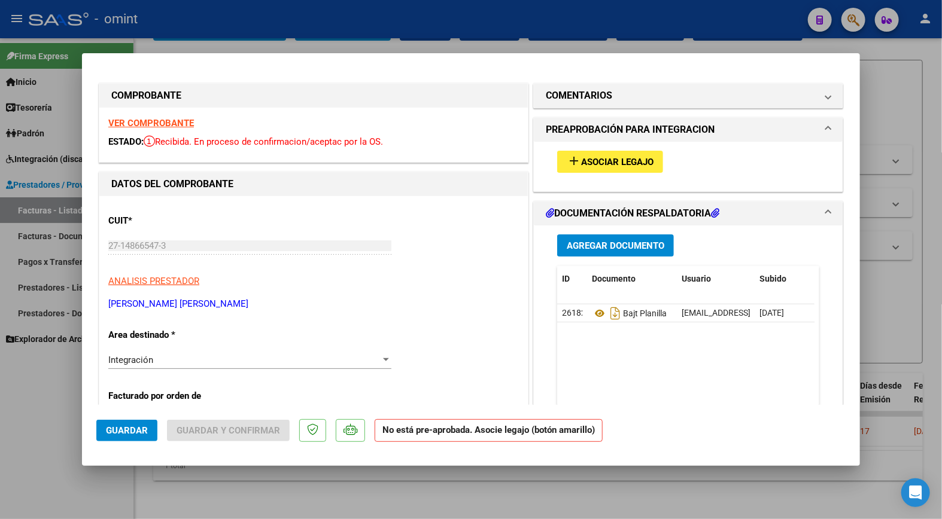
click at [599, 162] on span "Asociar Legajo" at bounding box center [617, 162] width 72 height 11
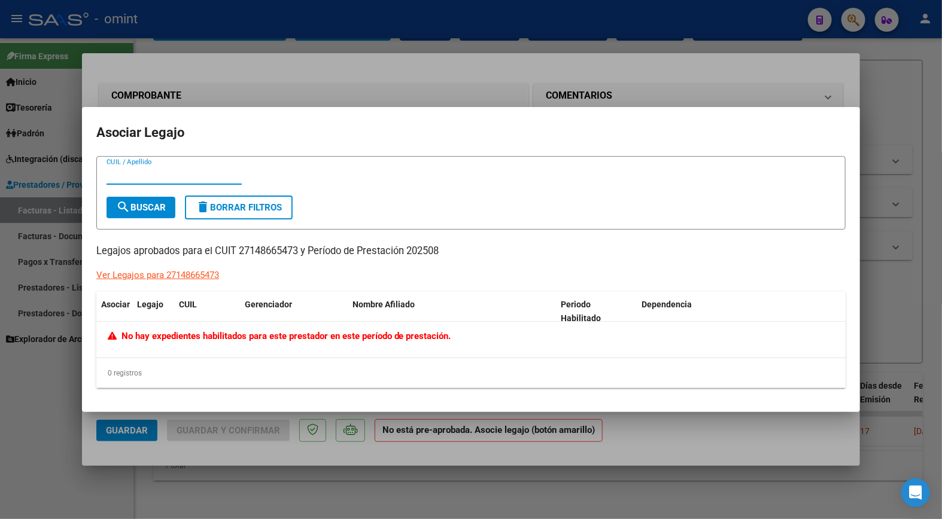
click at [254, 71] on div at bounding box center [471, 259] width 942 height 519
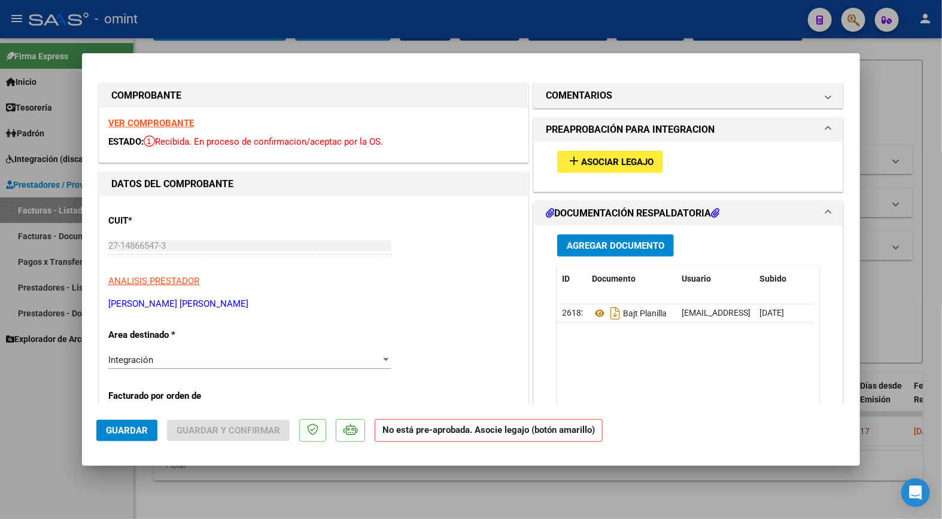
click at [135, 434] on span "Guardar" at bounding box center [127, 430] width 42 height 11
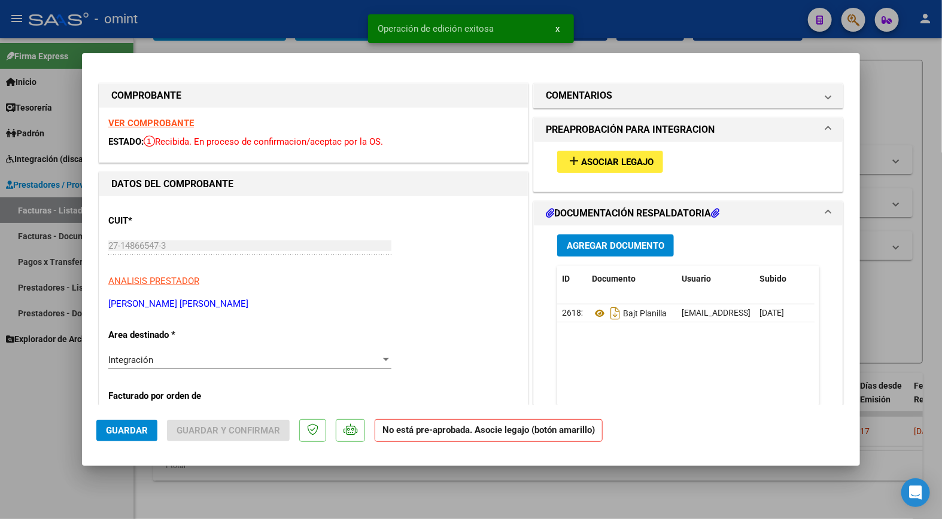
click at [321, 38] on div at bounding box center [471, 259] width 942 height 519
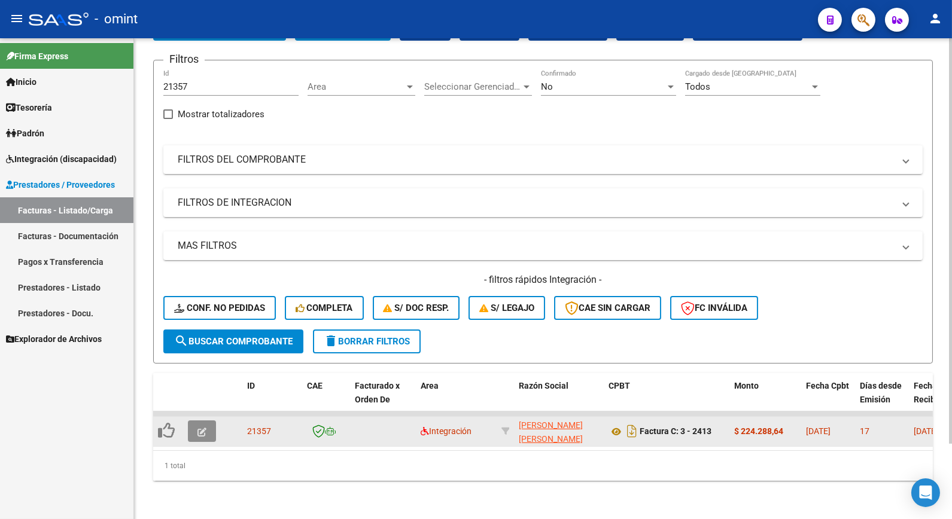
click at [203, 428] on icon "button" at bounding box center [201, 432] width 9 height 9
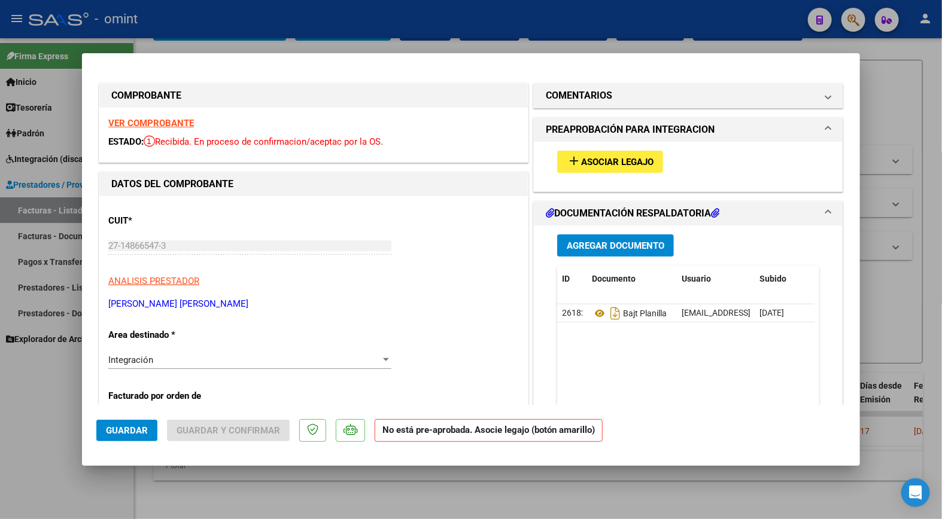
click at [178, 127] on strong "VER COMPROBANTE" at bounding box center [151, 123] width 86 height 11
click at [610, 159] on span "Asociar Legajo" at bounding box center [617, 162] width 72 height 11
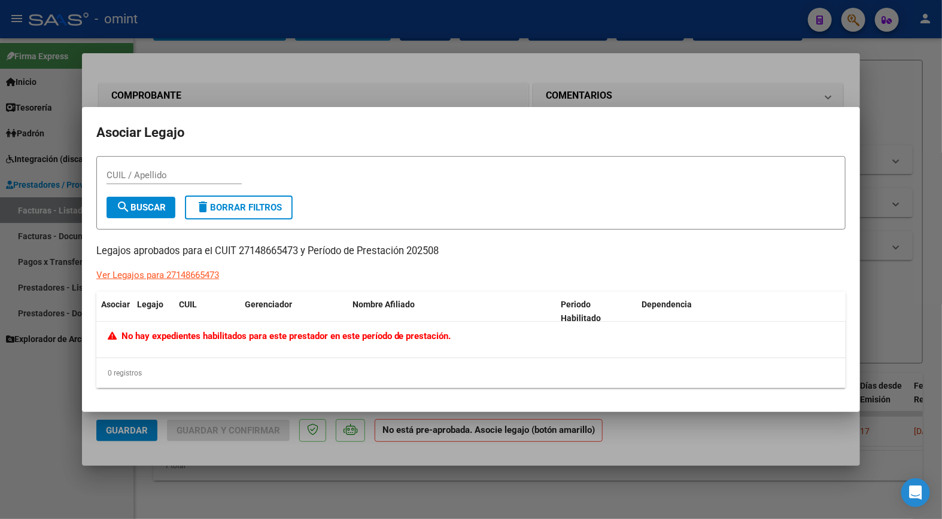
drag, startPoint x: 303, startPoint y: 72, endPoint x: 320, endPoint y: 73, distance: 16.8
click at [312, 72] on div at bounding box center [471, 259] width 942 height 519
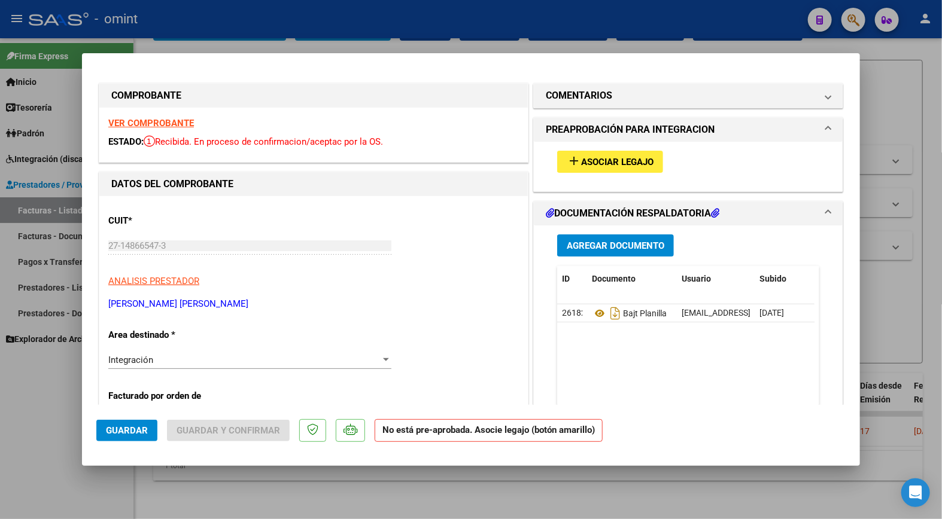
click at [345, 7] on div at bounding box center [471, 259] width 942 height 519
type input "$ 0,00"
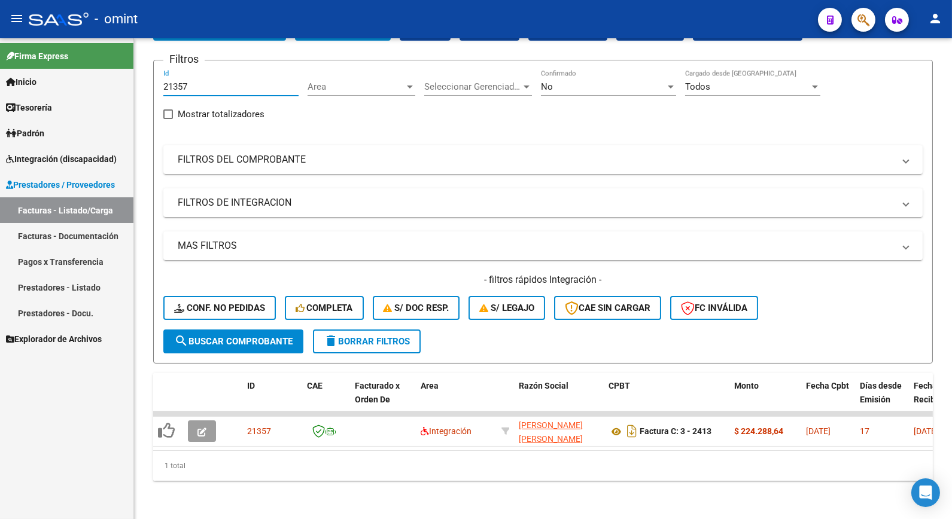
drag, startPoint x: 210, startPoint y: 79, endPoint x: 109, endPoint y: 64, distance: 101.6
click at [108, 65] on mat-sidenav-container "Firma Express Inicio Calendario SSS Instructivos Contacto OS Tesorería Extracto…" at bounding box center [476, 278] width 952 height 481
type input "19415"
click at [214, 336] on span "search Buscar Comprobante" at bounding box center [233, 341] width 118 height 11
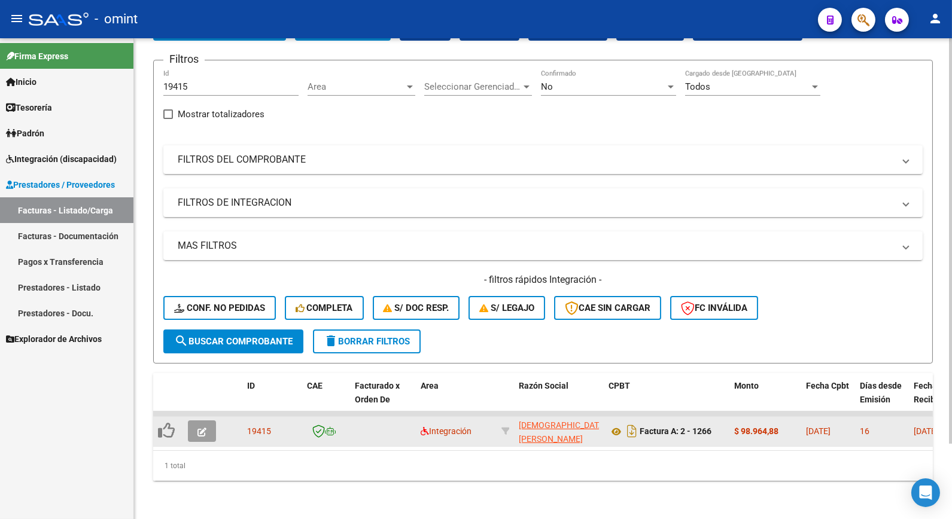
click at [205, 428] on icon "button" at bounding box center [201, 432] width 9 height 9
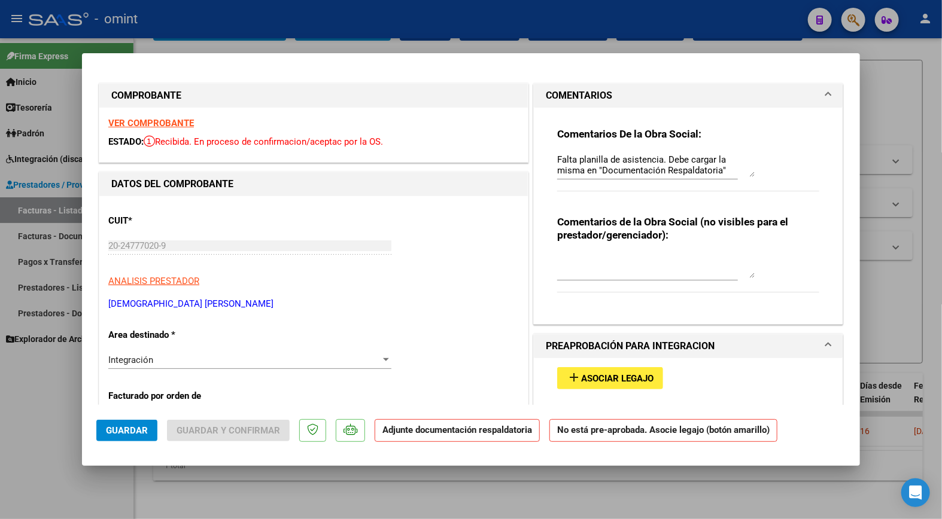
click at [153, 121] on strong "VER COMPROBANTE" at bounding box center [151, 123] width 86 height 11
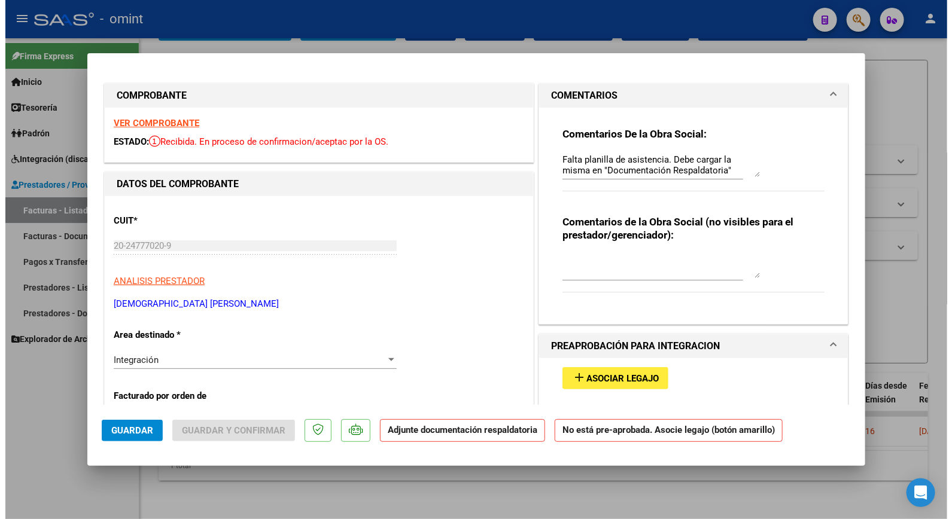
scroll to position [66, 0]
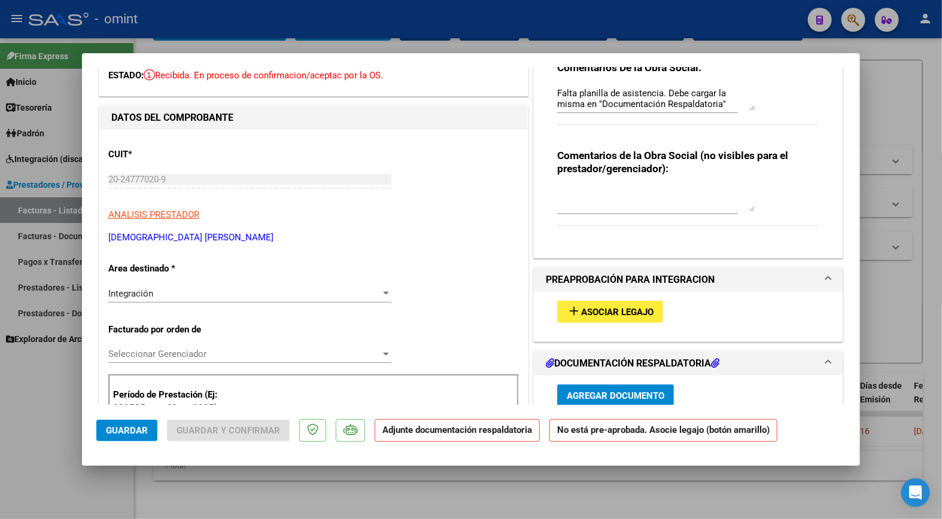
click at [595, 312] on span "Asociar Legajo" at bounding box center [617, 312] width 72 height 11
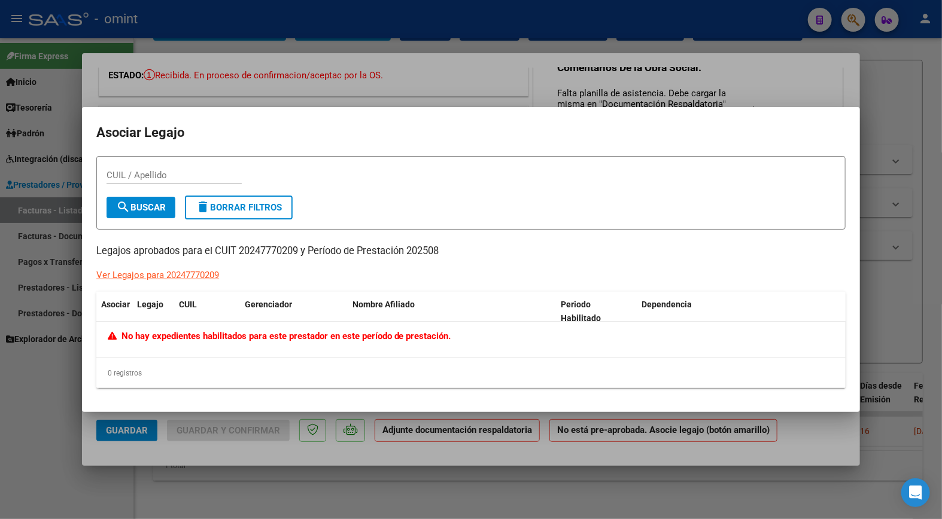
click at [395, 73] on div at bounding box center [471, 259] width 942 height 519
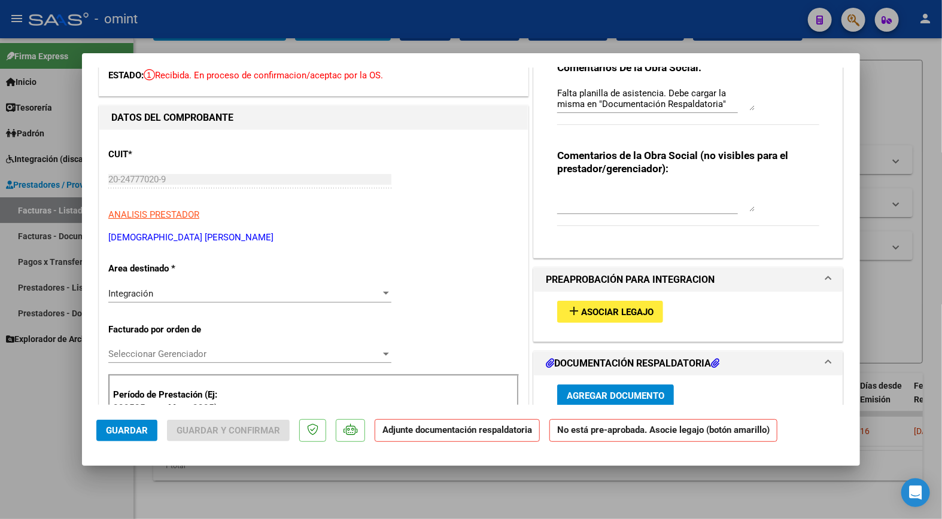
click at [226, 32] on div at bounding box center [471, 259] width 942 height 519
type input "$ 0,00"
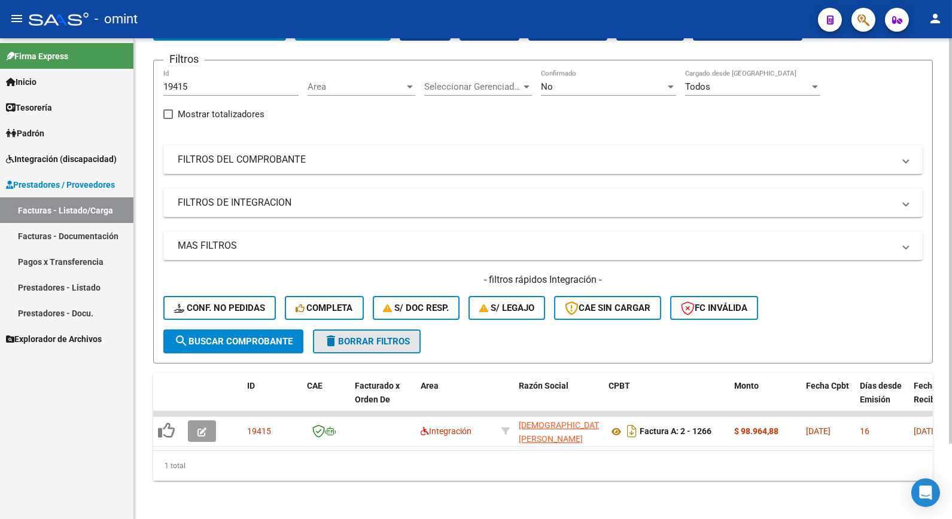
click at [389, 336] on span "delete Borrar Filtros" at bounding box center [367, 341] width 86 height 11
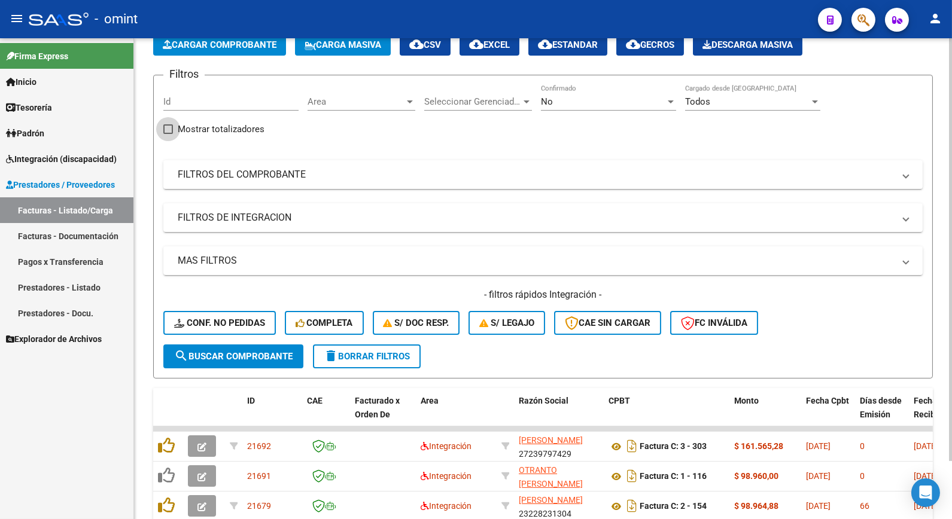
scroll to position [90, 0]
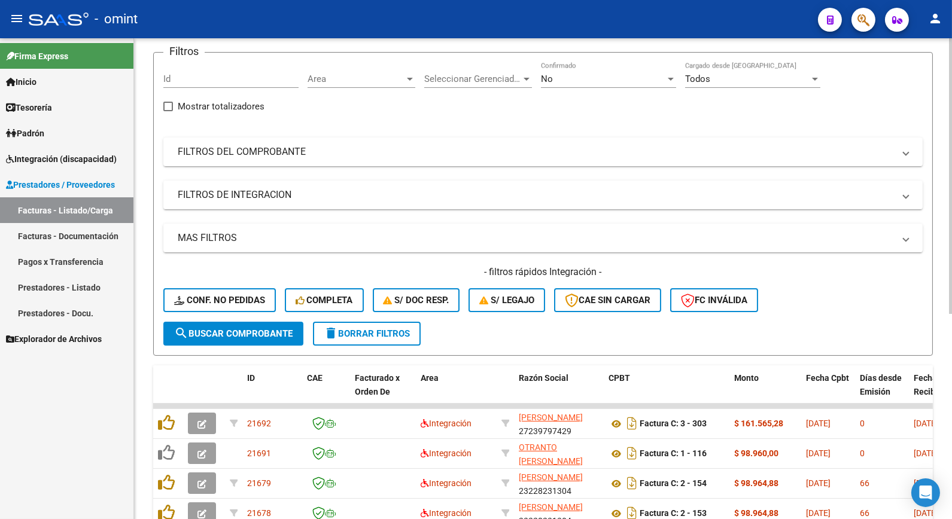
drag, startPoint x: 205, startPoint y: 102, endPoint x: 186, endPoint y: 72, distance: 35.0
drag, startPoint x: 186, startPoint y: 72, endPoint x: 169, endPoint y: 80, distance: 18.5
paste input "8623"
type input "8623"
click at [277, 332] on span "search Buscar Comprobante" at bounding box center [233, 333] width 118 height 11
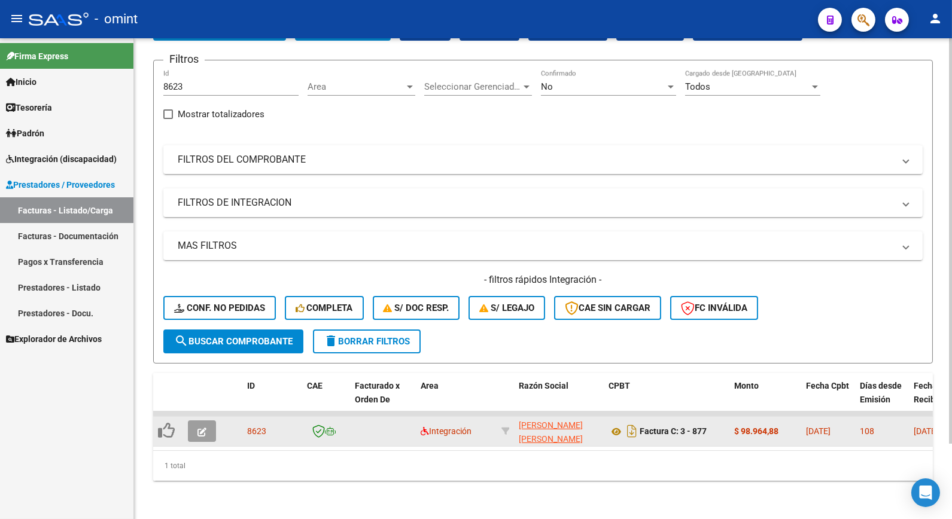
click at [205, 428] on icon "button" at bounding box center [201, 432] width 9 height 9
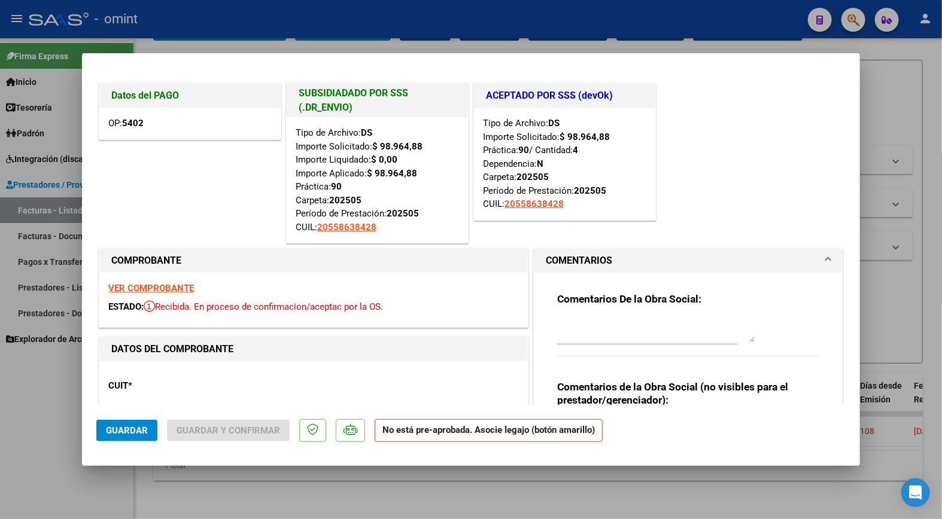
click at [142, 289] on strong "VER COMPROBANTE" at bounding box center [151, 288] width 86 height 11
click at [226, 25] on div at bounding box center [471, 259] width 942 height 519
type input "$ 0,00"
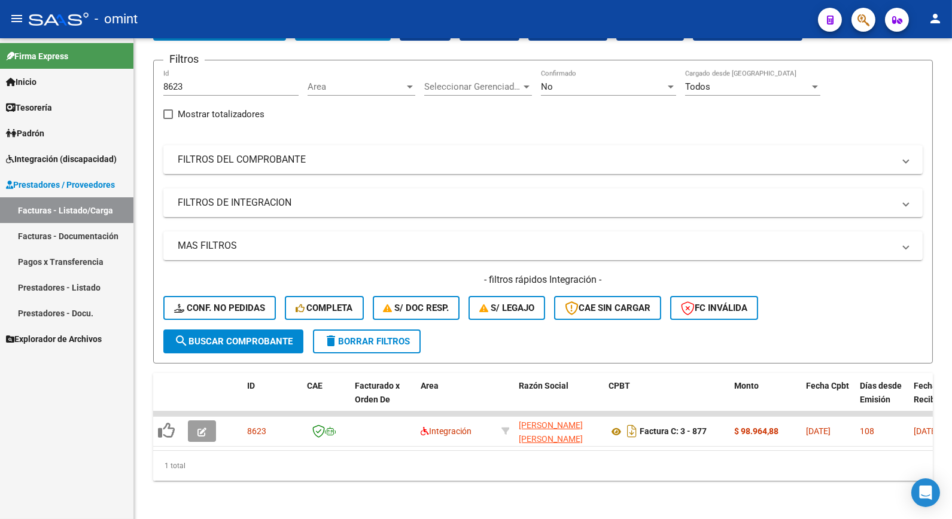
drag, startPoint x: 203, startPoint y: 73, endPoint x: 127, endPoint y: 63, distance: 76.7
click at [127, 63] on mat-sidenav-container "Firma Express Inicio Calendario SSS Instructivos Contacto OS Tesorería Extracto…" at bounding box center [476, 278] width 952 height 481
drag, startPoint x: 127, startPoint y: 63, endPoint x: 253, endPoint y: 74, distance: 126.2
click at [250, 72] on div "8623 Id" at bounding box center [230, 83] width 135 height 26
type input "8"
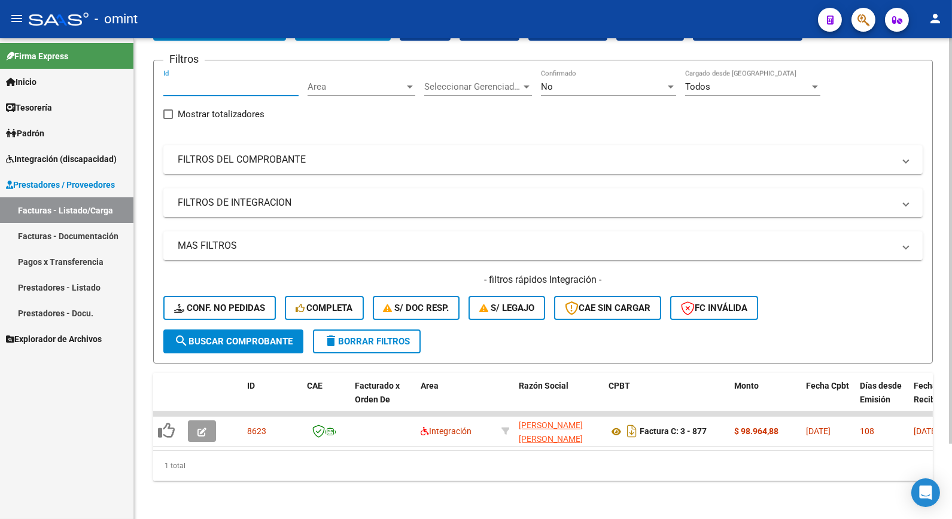
paste input "21649"
type input "21649"
click at [248, 339] on button "search Buscar Comprobante" at bounding box center [233, 342] width 140 height 24
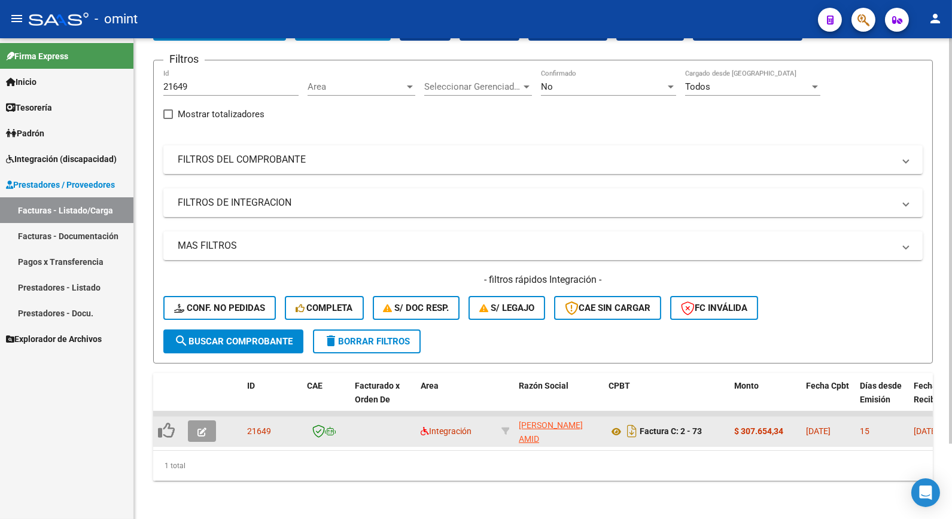
click at [212, 421] on button "button" at bounding box center [202, 432] width 28 height 22
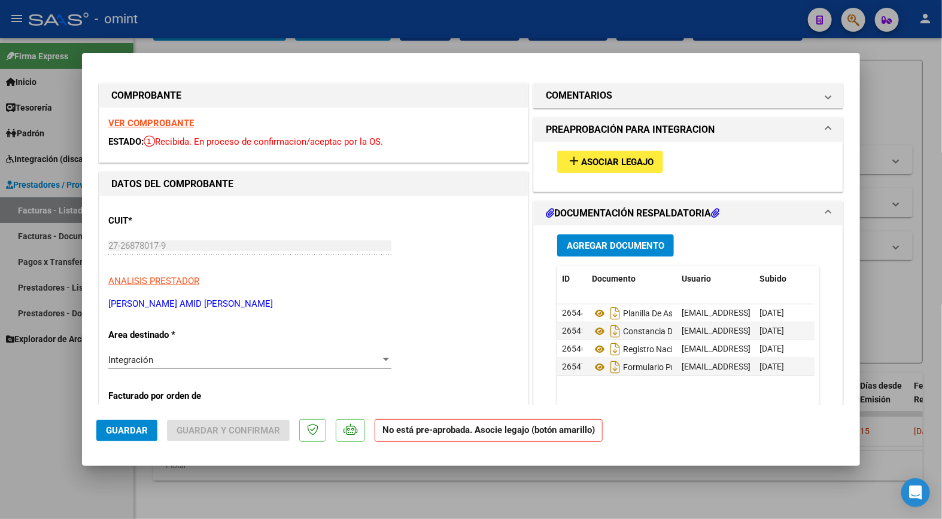
click at [160, 123] on strong "VER COMPROBANTE" at bounding box center [151, 123] width 86 height 11
click at [605, 165] on span "Asociar Legajo" at bounding box center [617, 162] width 72 height 11
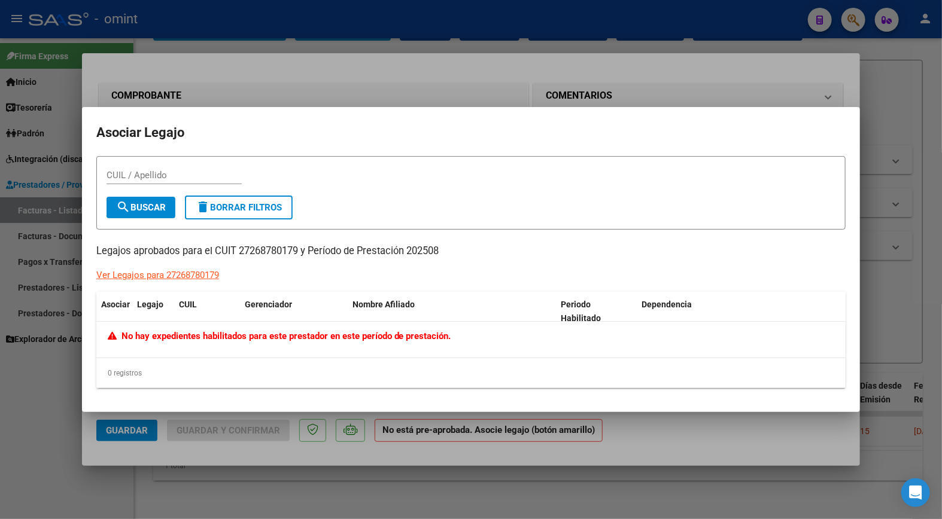
click at [272, 66] on div at bounding box center [471, 259] width 942 height 519
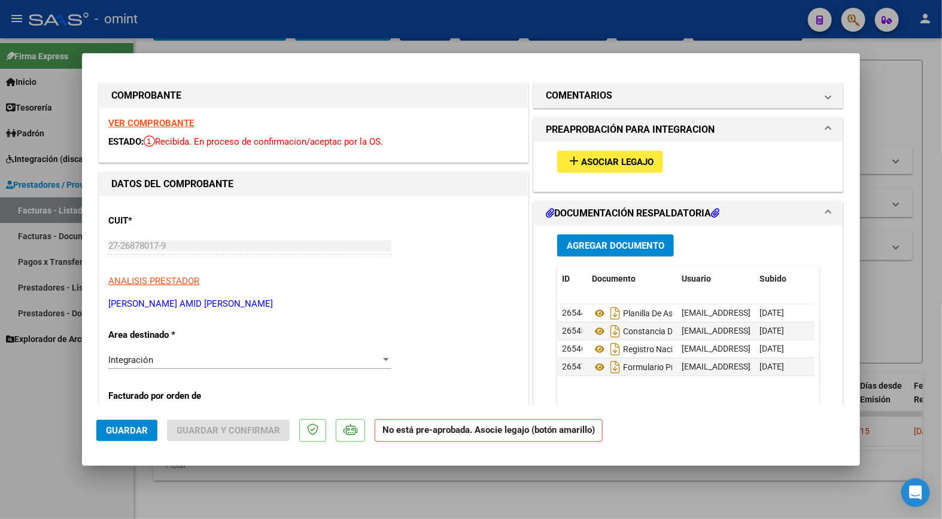
click at [126, 431] on span "Guardar" at bounding box center [127, 430] width 42 height 11
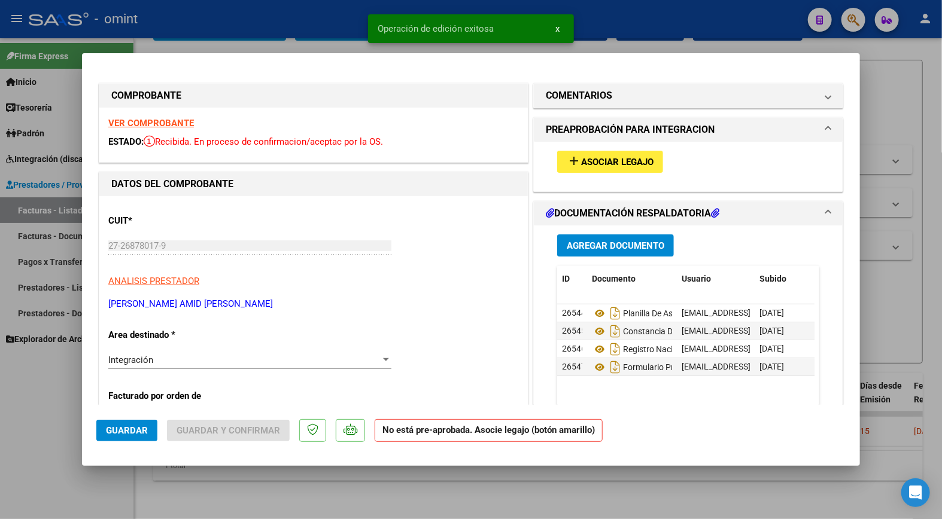
click at [278, 22] on div at bounding box center [471, 259] width 942 height 519
type input "$ 0,00"
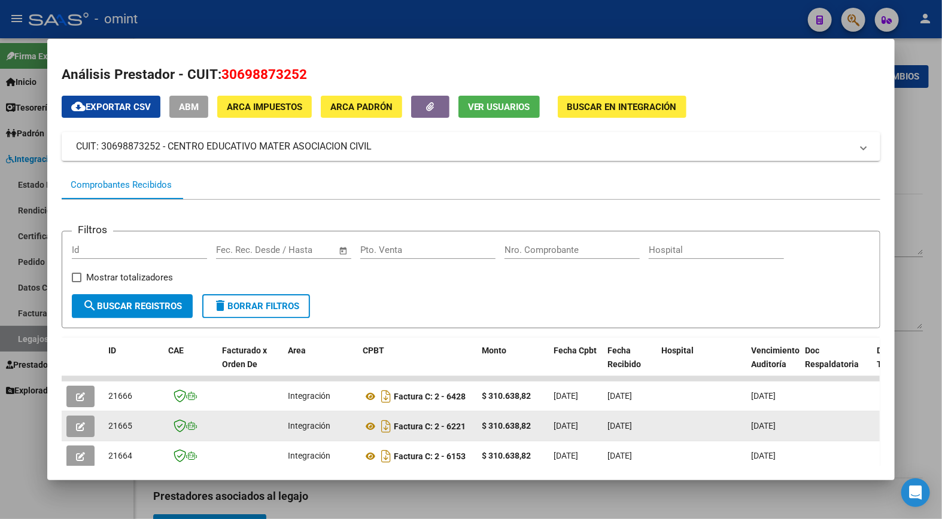
scroll to position [274, 0]
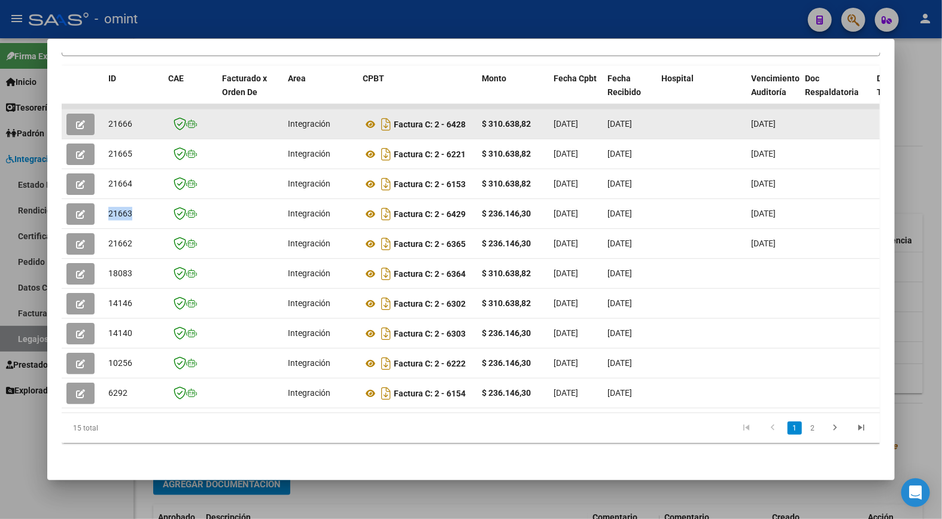
click at [78, 119] on span "button" at bounding box center [80, 124] width 9 height 11
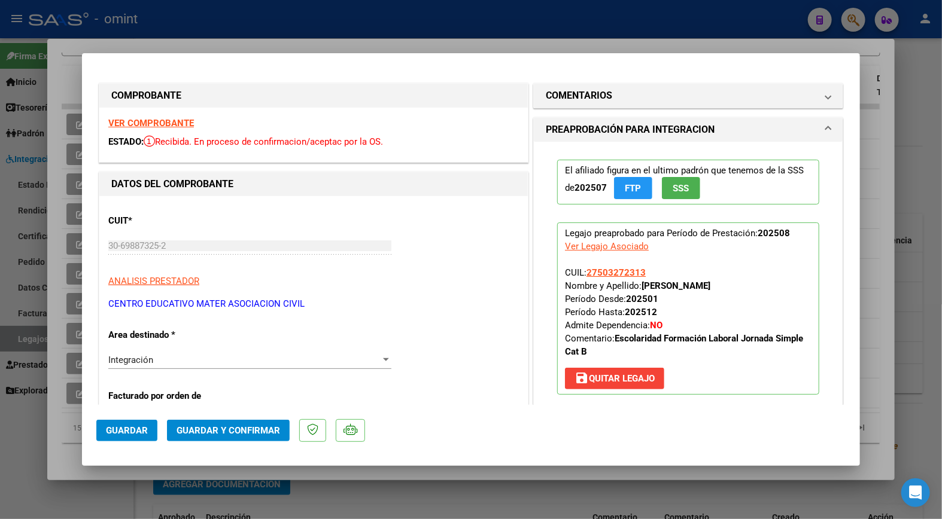
click at [140, 123] on strong "VER COMPROBANTE" at bounding box center [151, 123] width 86 height 11
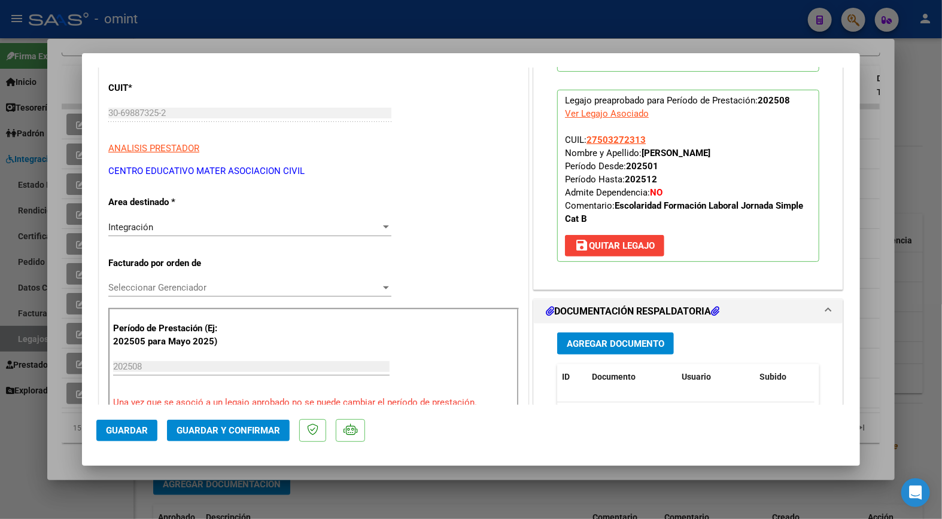
scroll to position [199, 0]
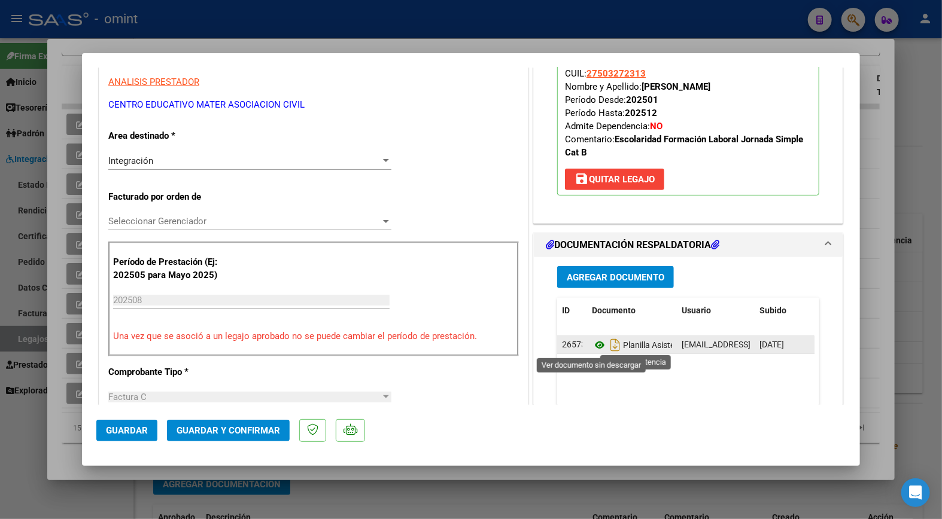
click at [593, 340] on icon at bounding box center [600, 345] width 16 height 14
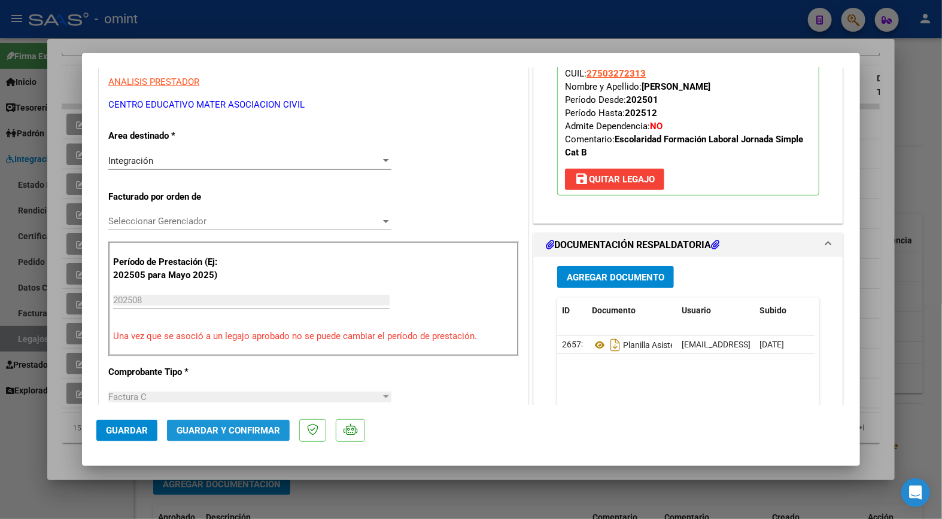
click at [187, 428] on span "Guardar y Confirmar" at bounding box center [228, 430] width 104 height 11
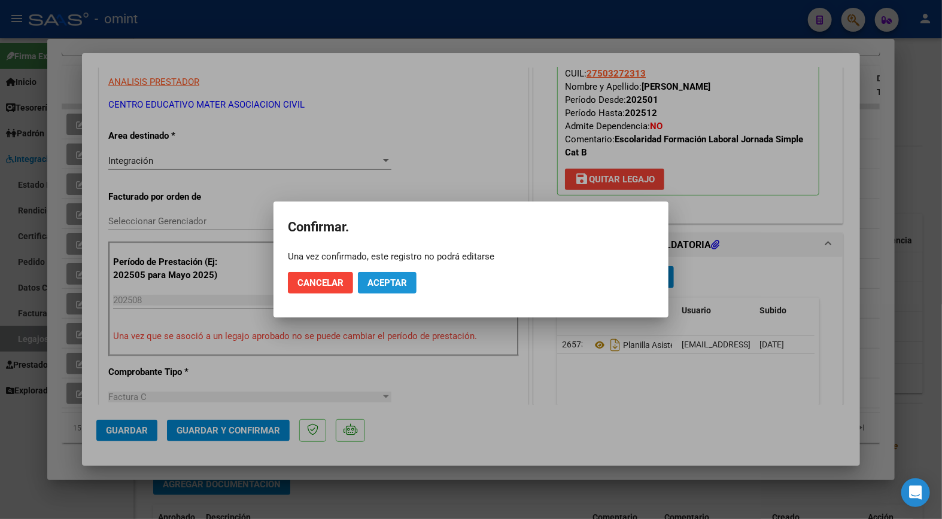
click at [404, 284] on span "Aceptar" at bounding box center [386, 283] width 39 height 11
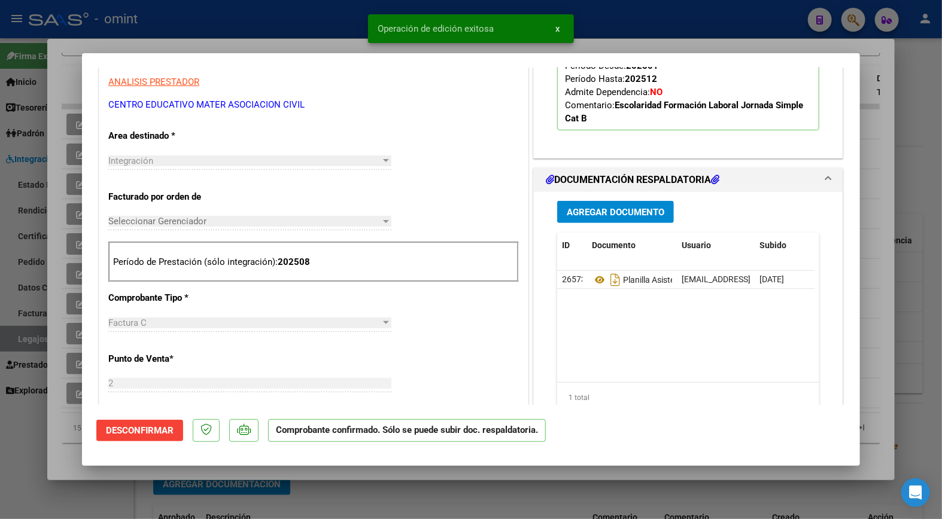
click at [229, 26] on div at bounding box center [471, 259] width 942 height 519
type input "$ 0,00"
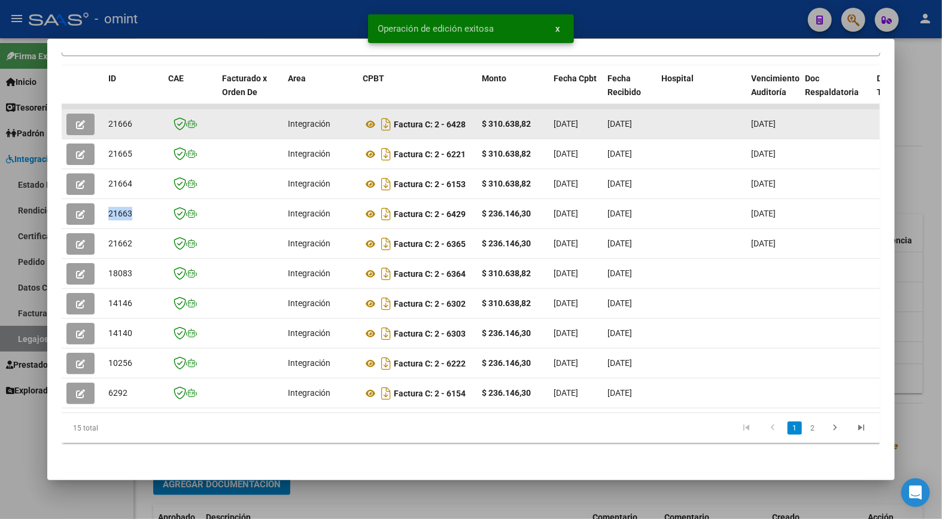
click at [110, 114] on datatable-body-cell "21666" at bounding box center [134, 123] width 60 height 29
click at [112, 119] on span "21666" at bounding box center [120, 124] width 24 height 10
copy span "21666"
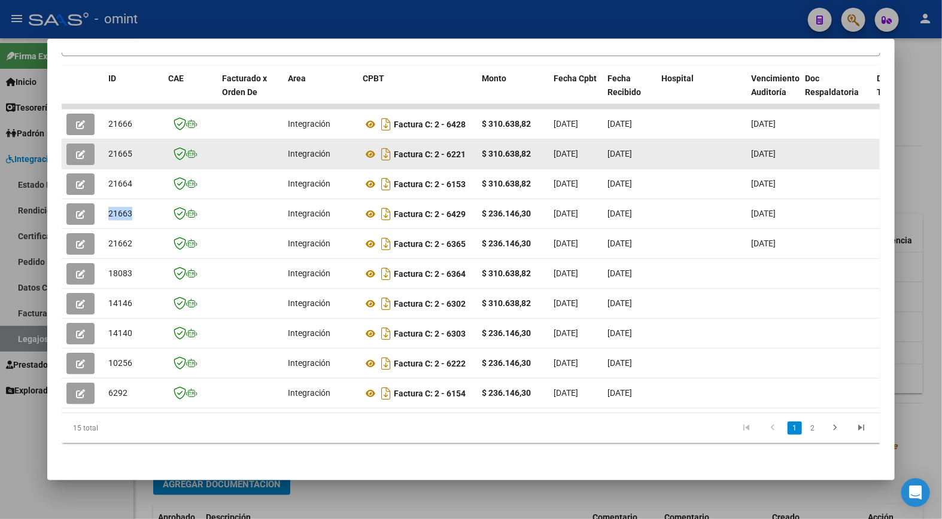
click at [84, 148] on button "button" at bounding box center [80, 155] width 28 height 22
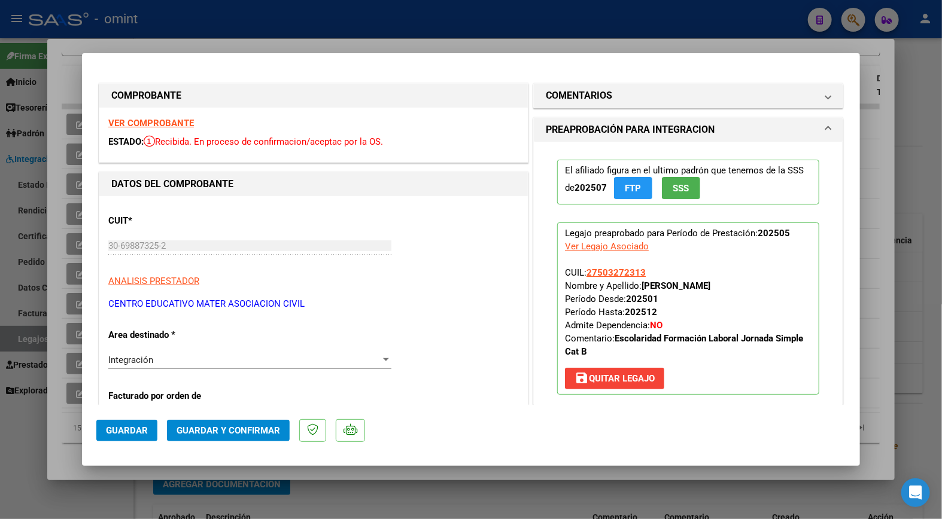
click at [228, 23] on div at bounding box center [471, 259] width 942 height 519
type input "$ 0,00"
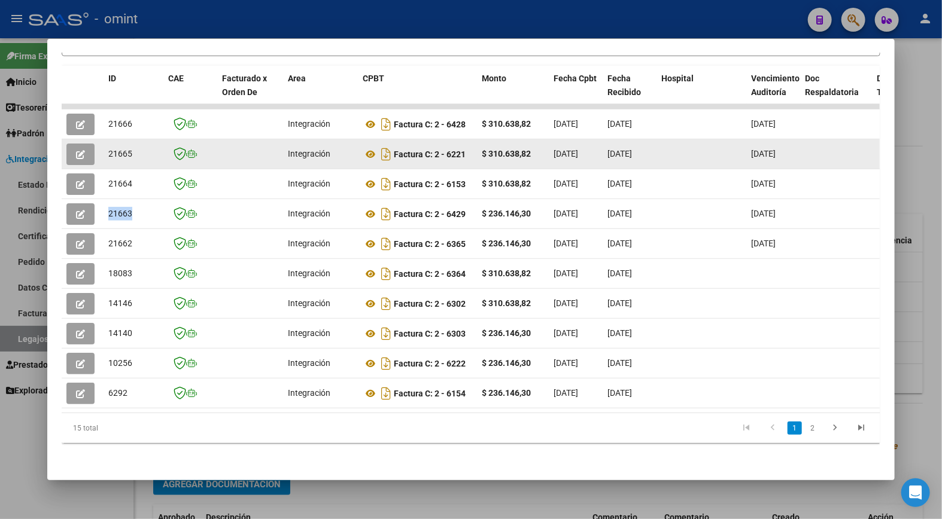
click at [77, 151] on icon "button" at bounding box center [80, 154] width 9 height 9
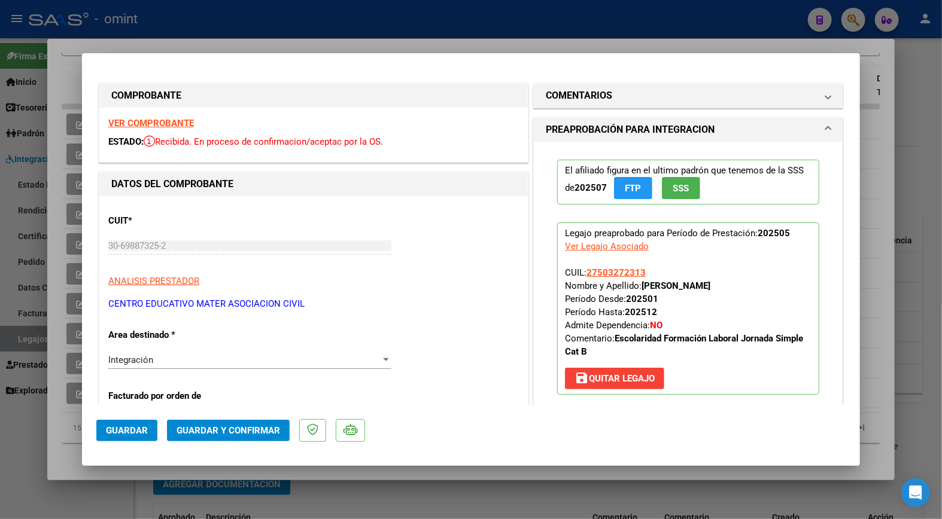
click at [222, 24] on div at bounding box center [471, 259] width 942 height 519
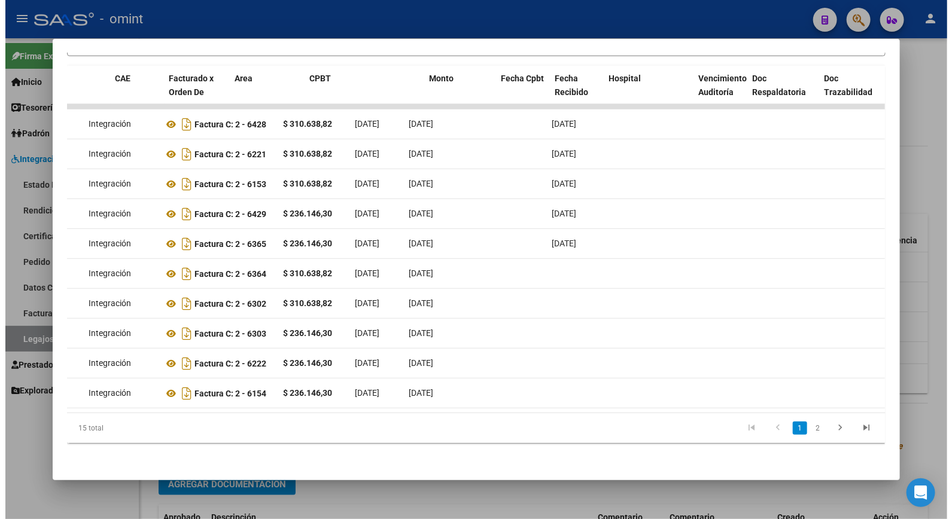
scroll to position [0, 0]
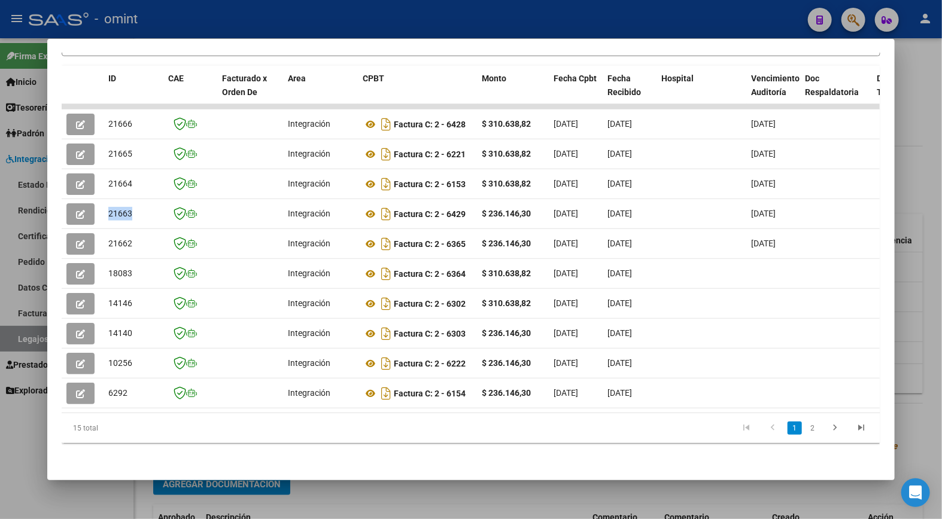
drag, startPoint x: 235, startPoint y: 243, endPoint x: 1, endPoint y: 263, distance: 235.4
click at [0, 263] on html "menu - omint person Firma Express Inicio Calendario SSS Instructivos Contacto O…" at bounding box center [471, 259] width 942 height 519
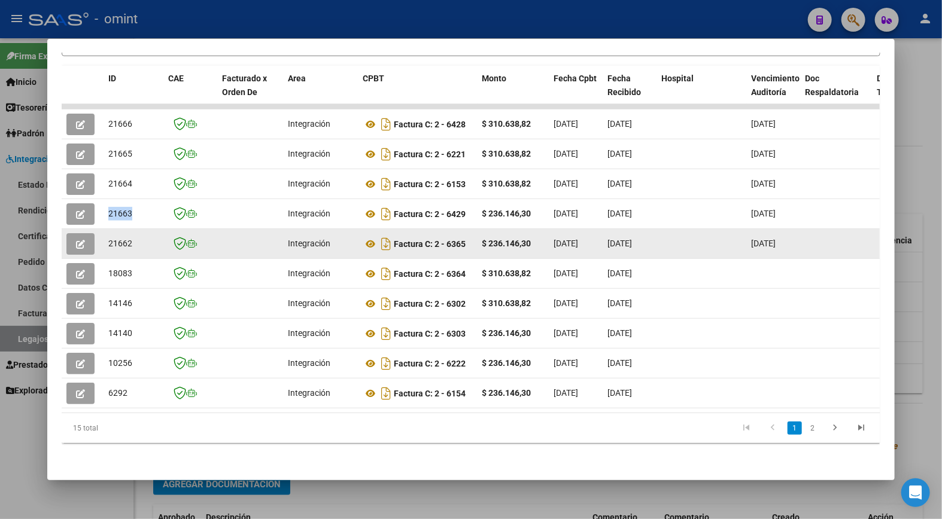
drag, startPoint x: 1, startPoint y: 263, endPoint x: 139, endPoint y: 246, distance: 139.3
click at [139, 246] on div "21662" at bounding box center [133, 244] width 50 height 14
click at [84, 240] on button "button" at bounding box center [80, 244] width 28 height 22
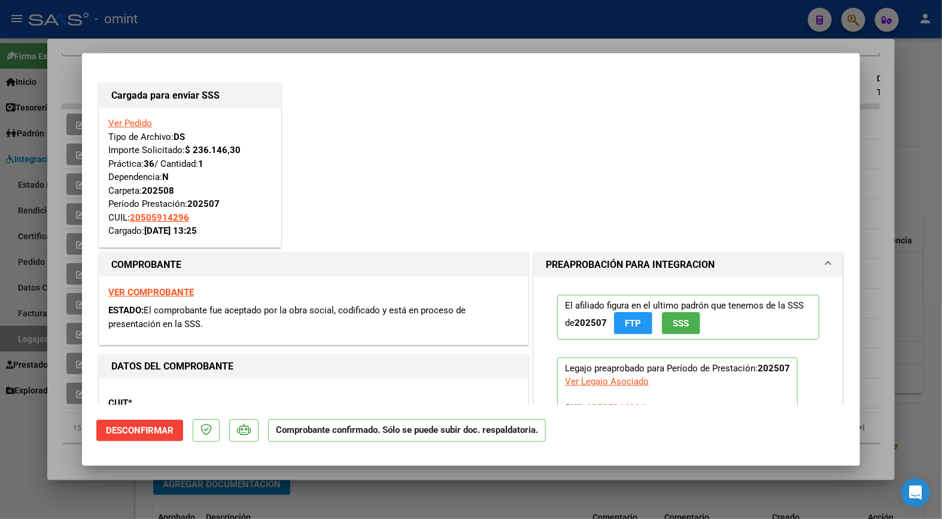
click at [200, 21] on div at bounding box center [471, 259] width 942 height 519
type input "$ 0,00"
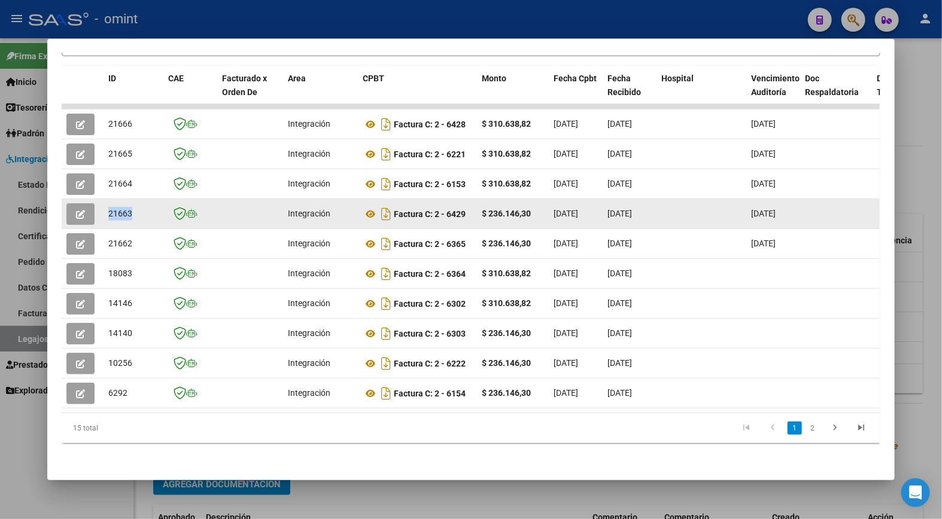
click at [76, 210] on icon "button" at bounding box center [80, 214] width 9 height 9
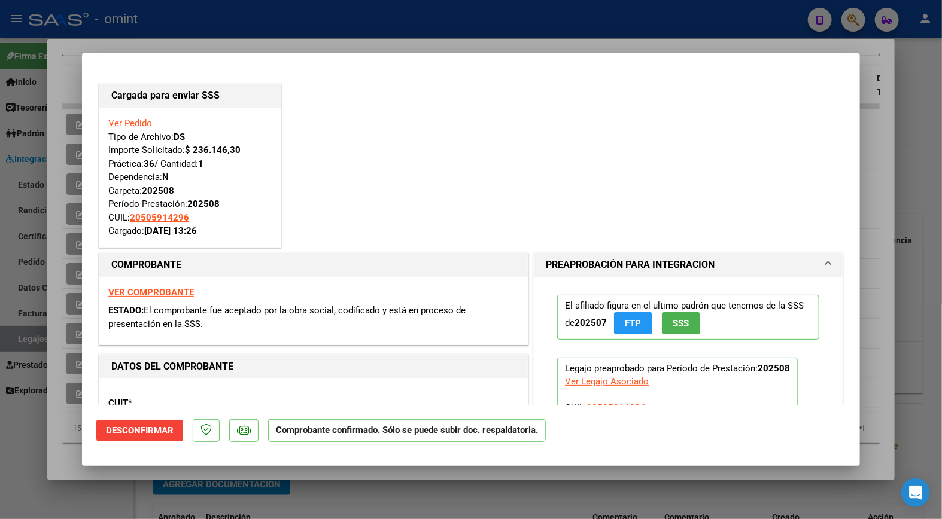
drag, startPoint x: 229, startPoint y: 25, endPoint x: 282, endPoint y: 38, distance: 54.1
click at [230, 24] on div at bounding box center [471, 259] width 942 height 519
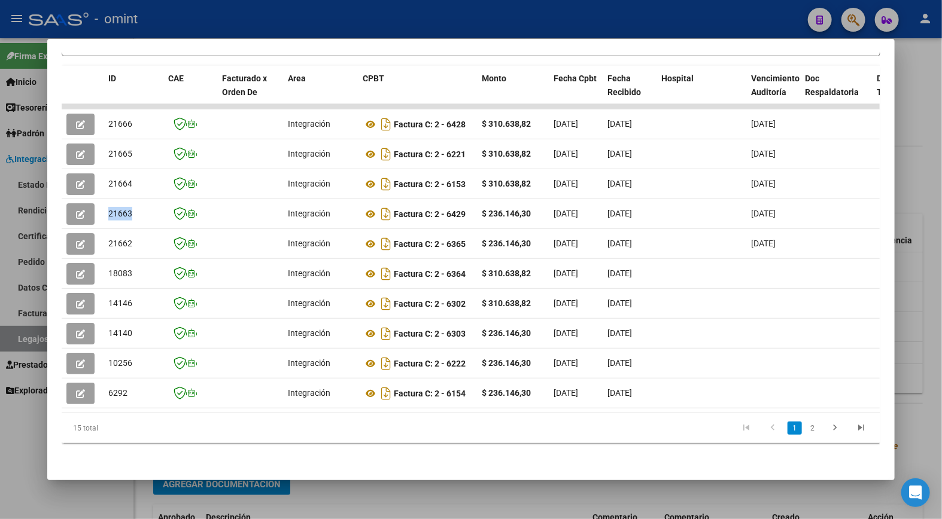
click at [315, 14] on div at bounding box center [471, 259] width 942 height 519
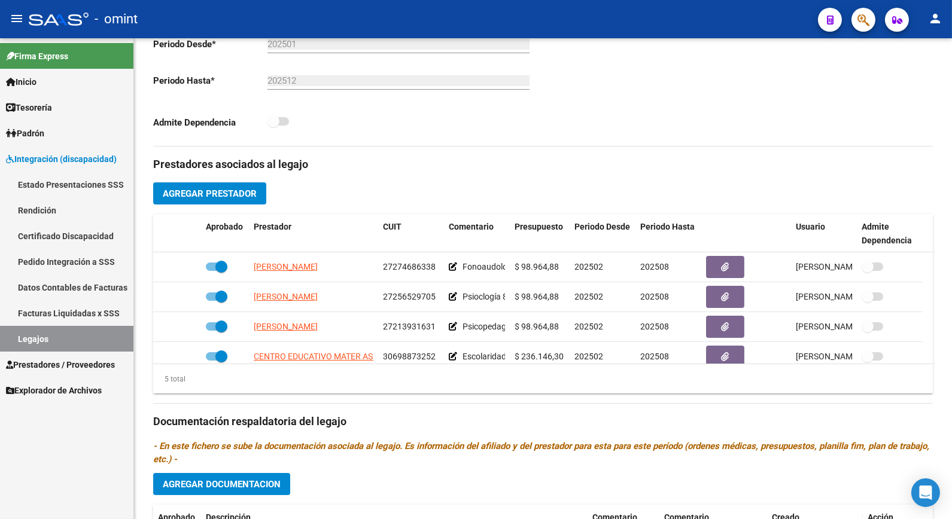
click at [68, 334] on link "Legajos" at bounding box center [66, 339] width 133 height 26
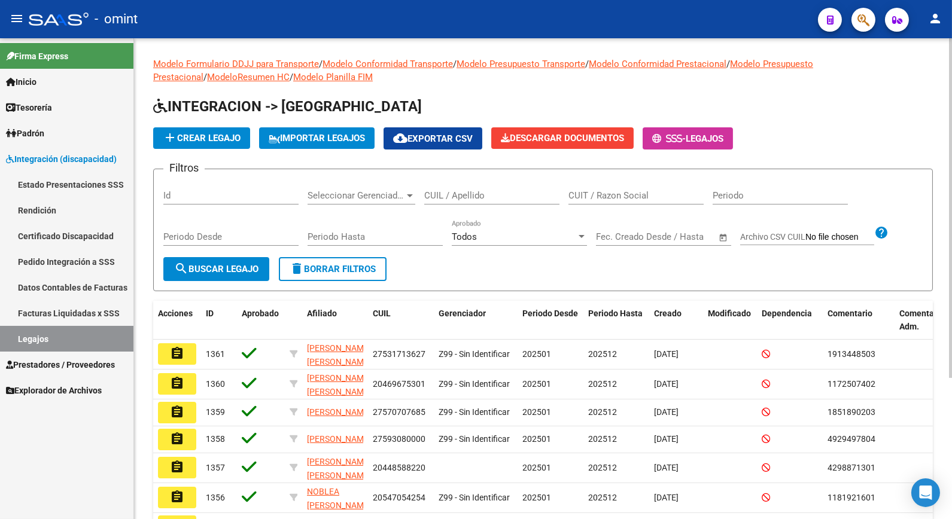
click at [459, 199] on input "CUIL / Apellido" at bounding box center [491, 195] width 135 height 11
type input "galindez"
click at [232, 264] on span "search Buscar Legajo" at bounding box center [216, 269] width 84 height 11
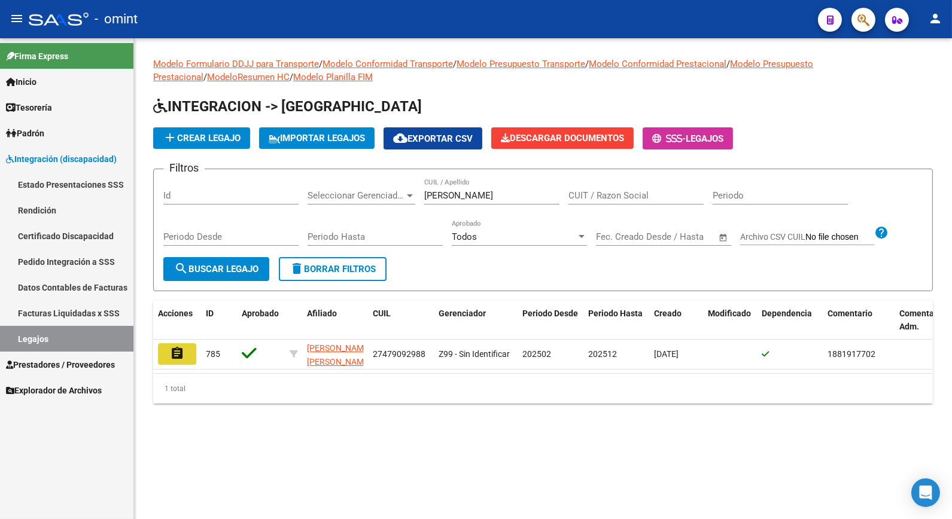
click at [176, 356] on button "assignment" at bounding box center [177, 354] width 38 height 22
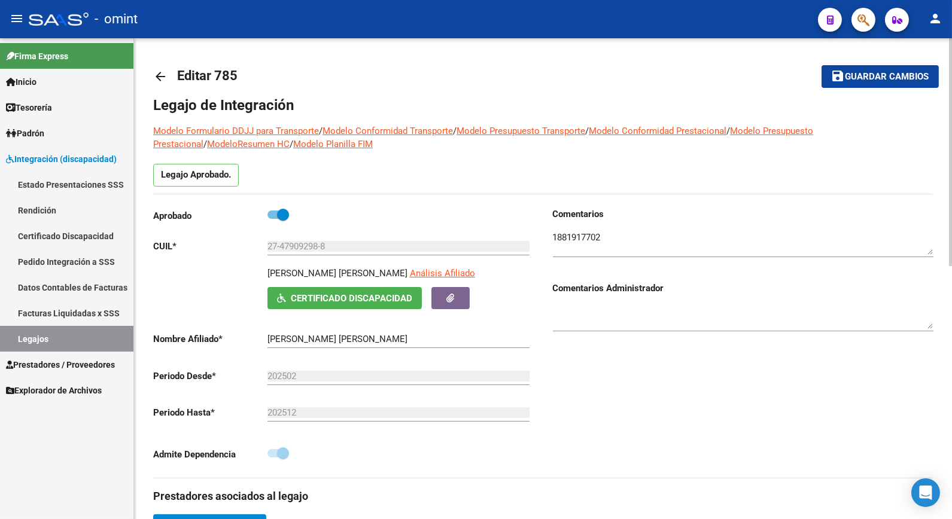
scroll to position [266, 0]
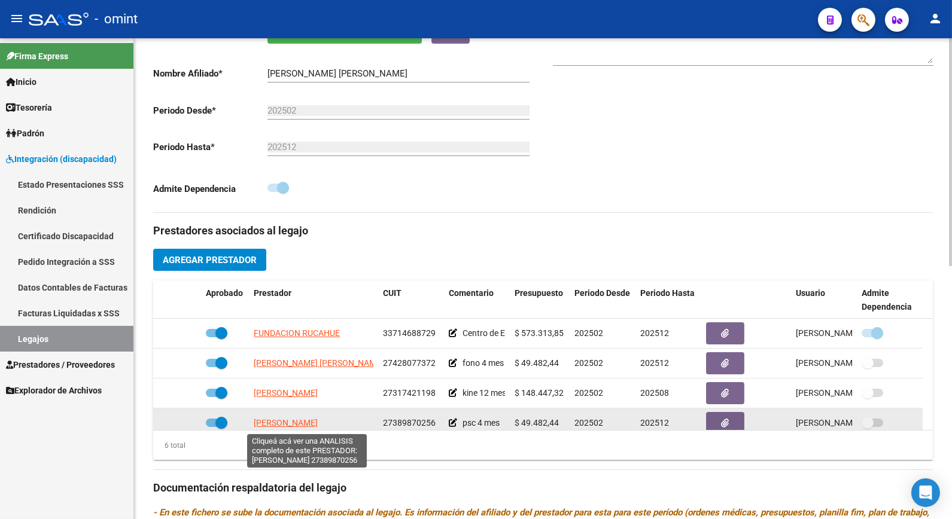
click at [313, 422] on span "LOZADA CHAVES CATALINA" at bounding box center [286, 423] width 64 height 10
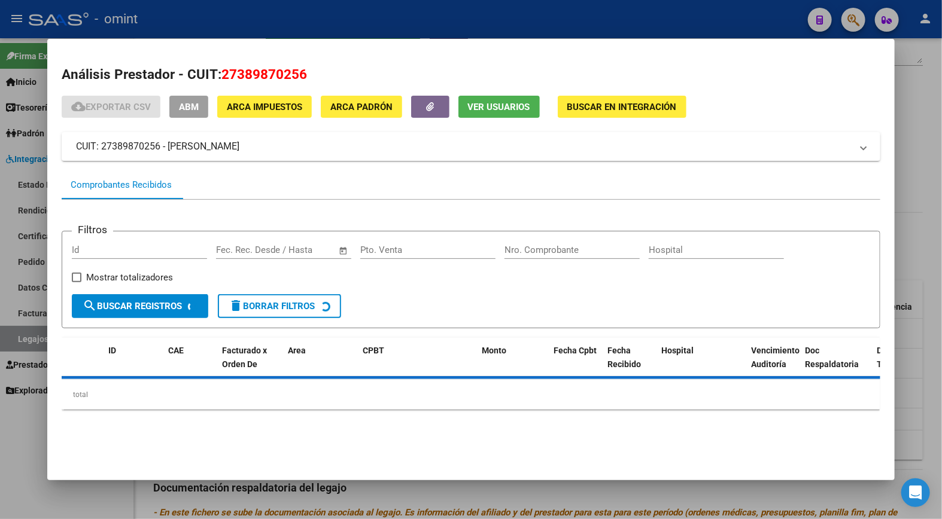
click at [528, 22] on div at bounding box center [471, 259] width 942 height 519
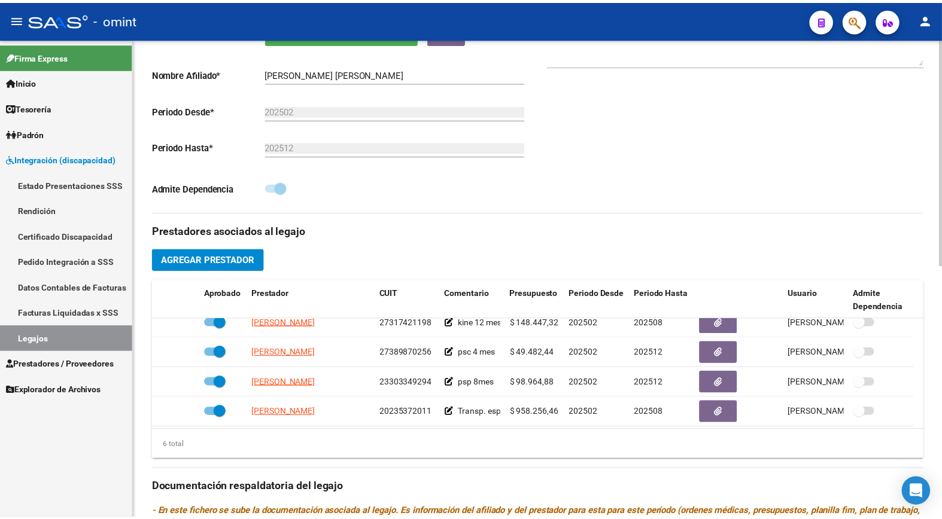
scroll to position [72, 0]
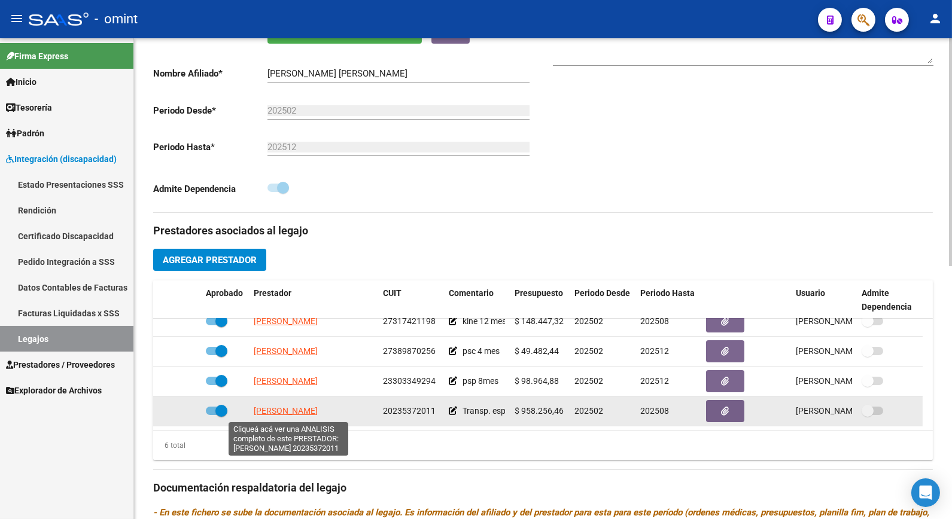
click at [303, 413] on span "SORIA LUIS ARIEL" at bounding box center [286, 411] width 64 height 10
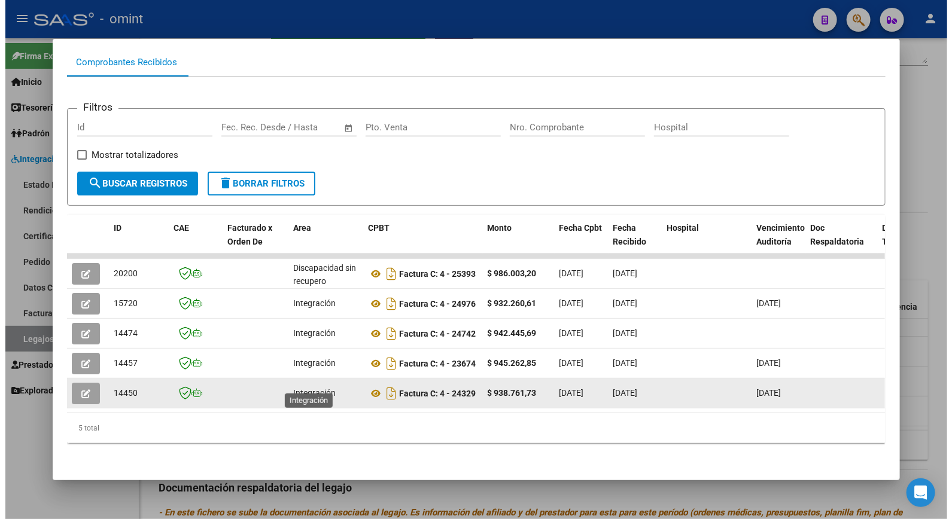
scroll to position [0, 0]
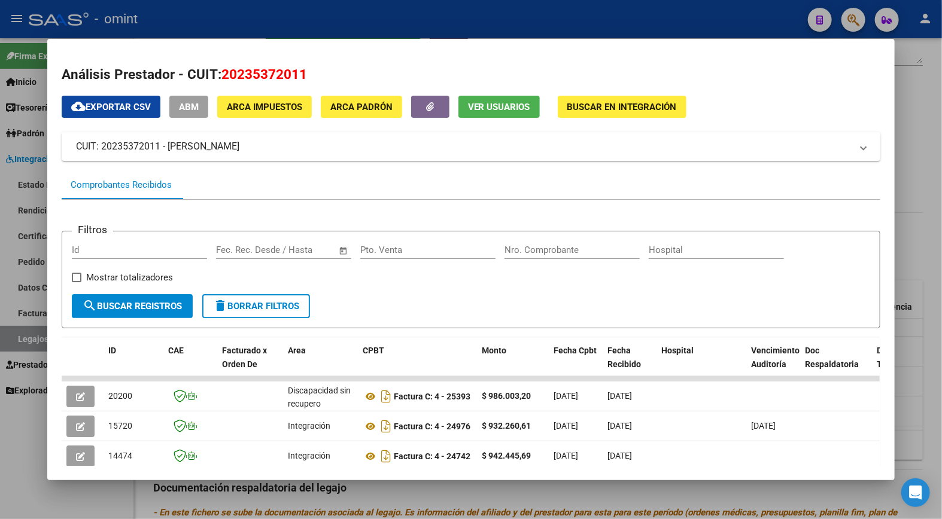
click at [286, 15] on div at bounding box center [471, 259] width 942 height 519
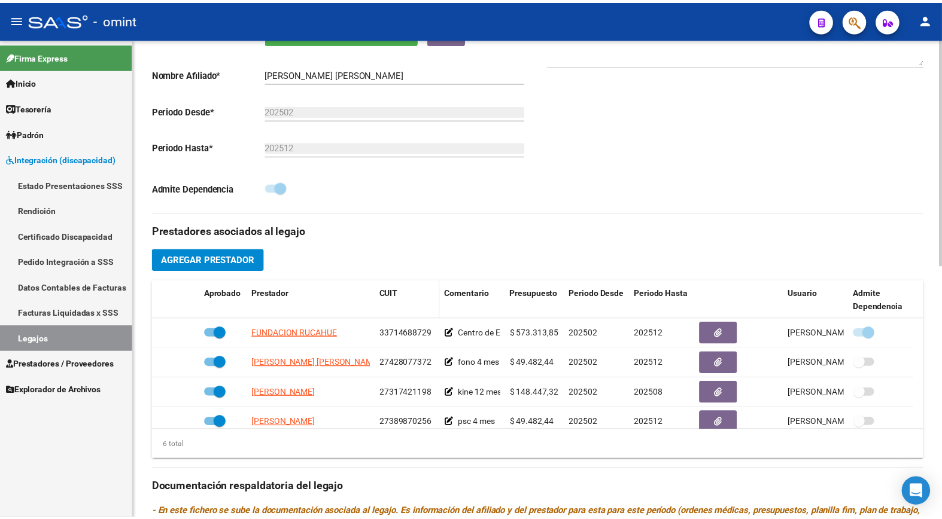
scroll to position [199, 0]
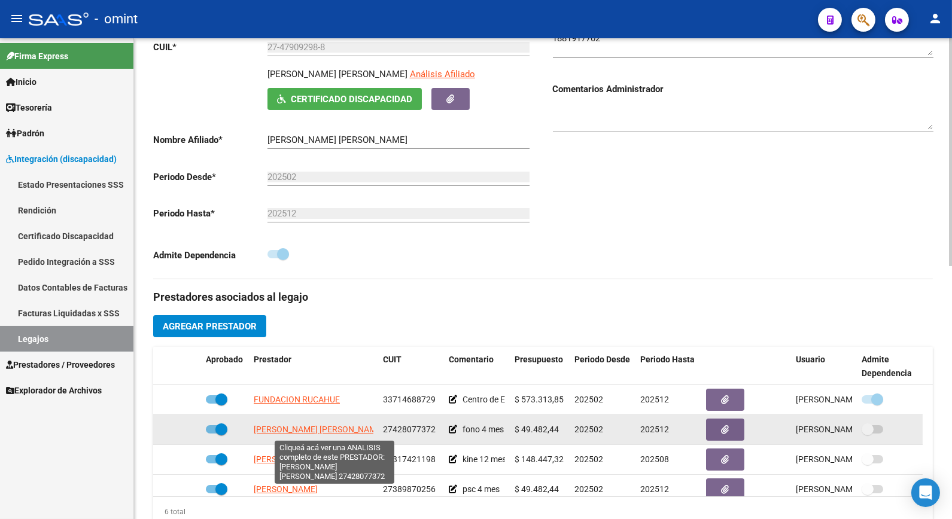
click at [296, 428] on span "[PERSON_NAME] [PERSON_NAME]" at bounding box center [319, 430] width 130 height 10
type textarea "27428077372"
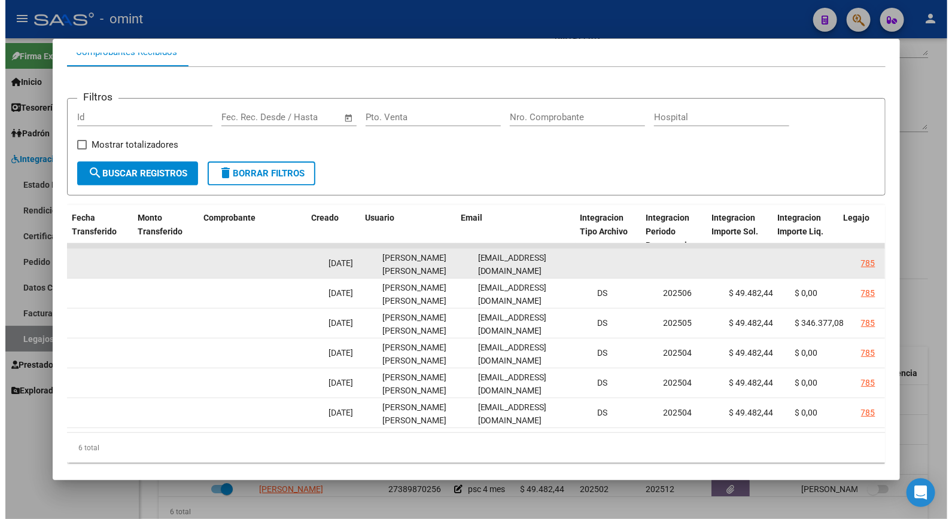
scroll to position [0, 1125]
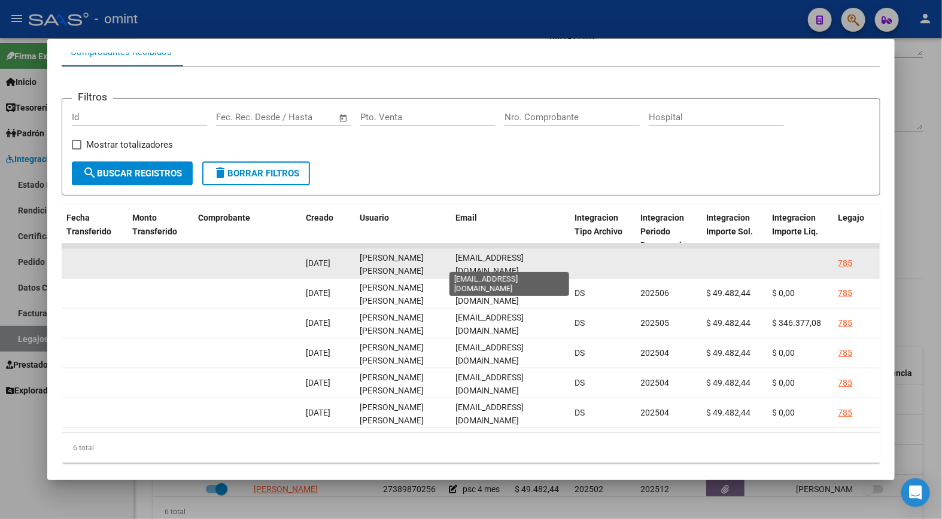
click at [492, 261] on span "[EMAIL_ADDRESS][DOMAIN_NAME]" at bounding box center [489, 264] width 69 height 23
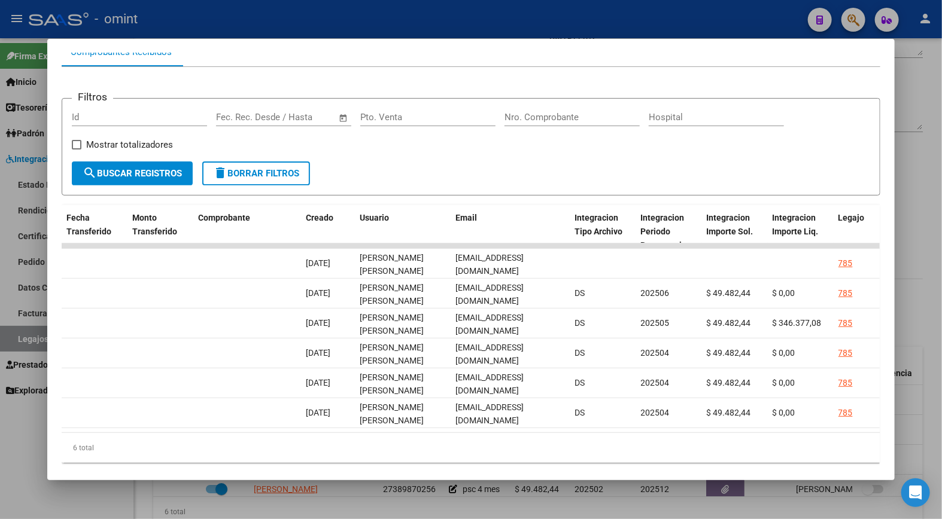
click at [179, 3] on div at bounding box center [471, 259] width 942 height 519
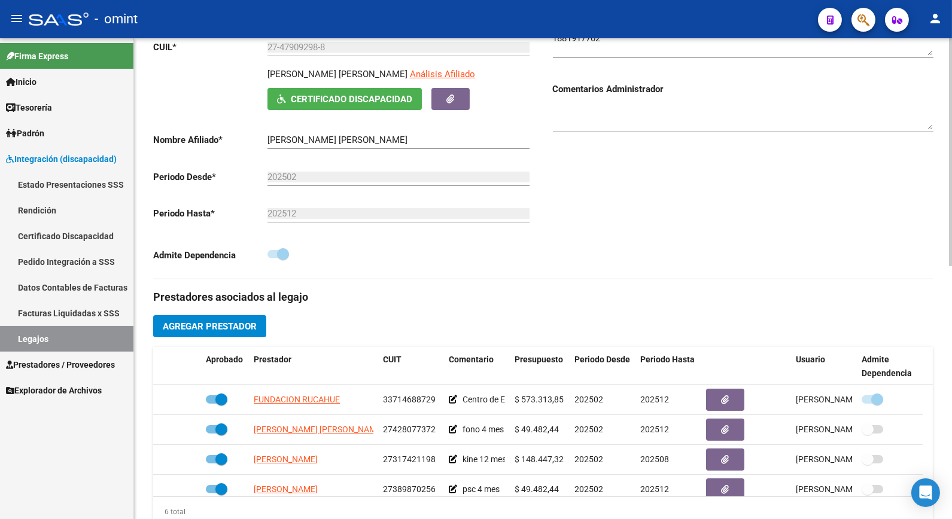
scroll to position [0, 0]
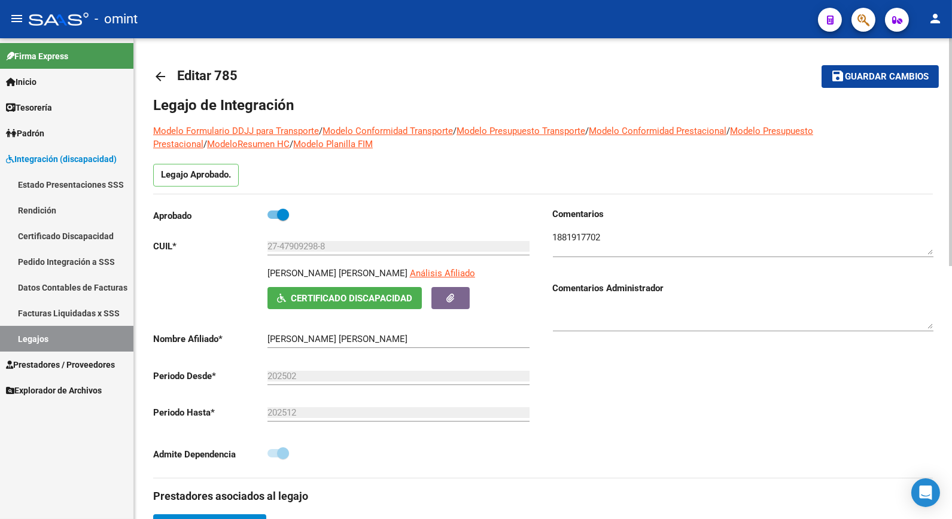
drag, startPoint x: 397, startPoint y: 274, endPoint x: 266, endPoint y: 272, distance: 131.0
click at [266, 272] on div "GALINDEZ ORTIZ CIELO ISABEL Análisis Afiliado Certificado Discapacidad ARCA Pad…" at bounding box center [343, 288] width 381 height 42
drag, startPoint x: 266, startPoint y: 272, endPoint x: 300, endPoint y: 275, distance: 34.2
click at [589, 236] on textarea at bounding box center [743, 243] width 381 height 24
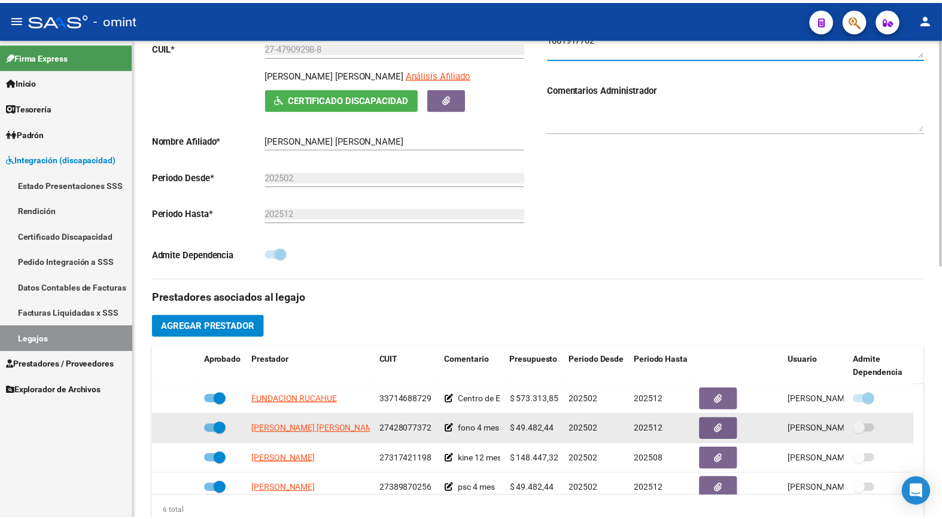
scroll to position [266, 0]
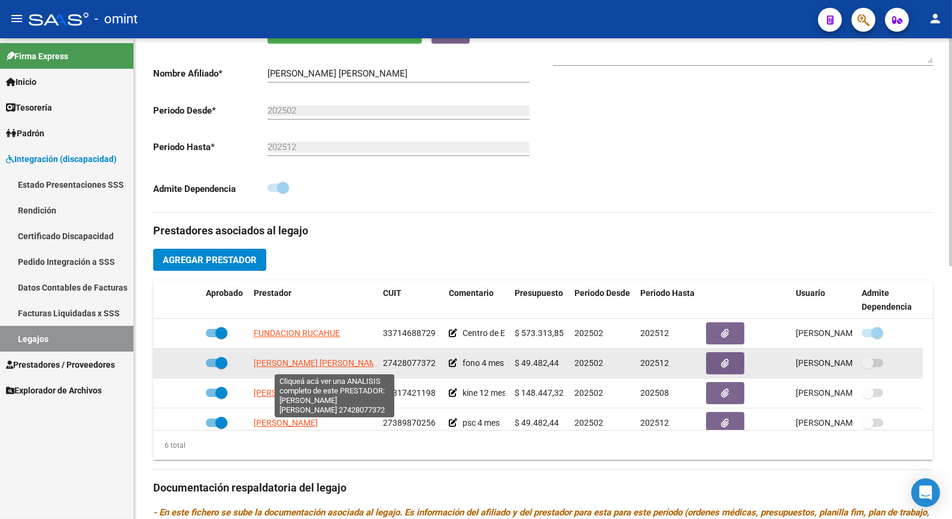
click at [306, 366] on span "[PERSON_NAME] [PERSON_NAME]" at bounding box center [319, 363] width 130 height 10
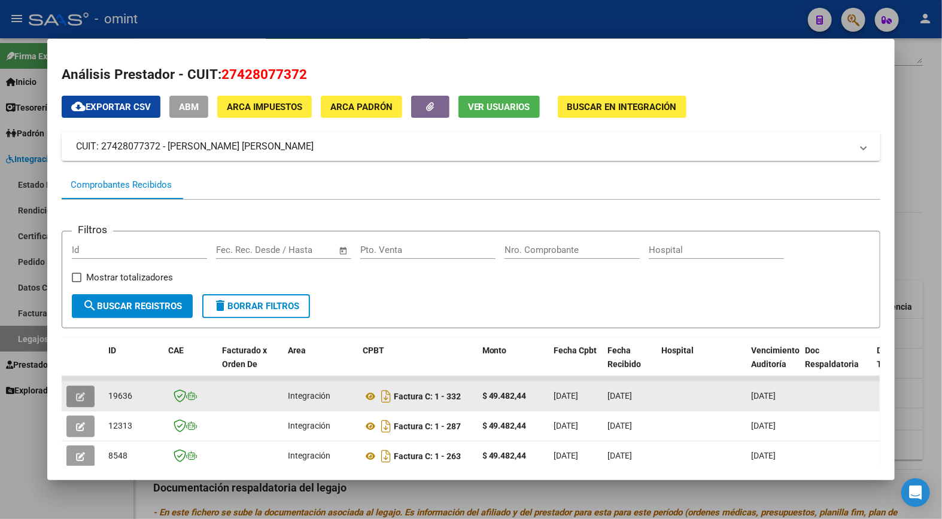
click at [78, 389] on button "button" at bounding box center [80, 397] width 28 height 22
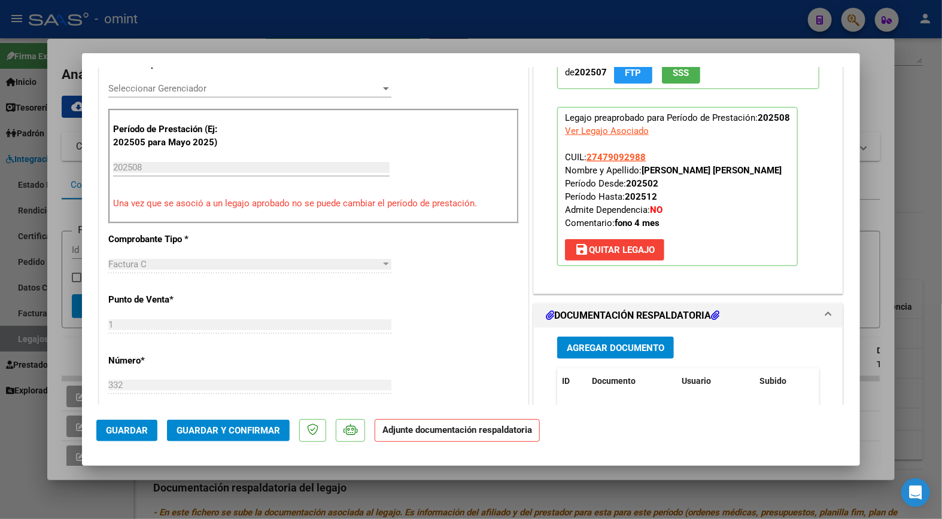
scroll to position [465, 0]
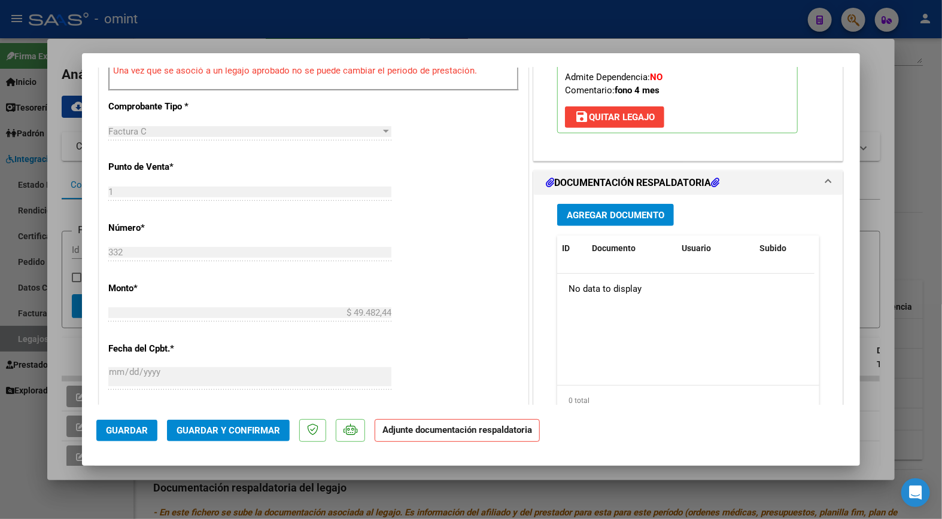
click at [791, 33] on div at bounding box center [471, 259] width 942 height 519
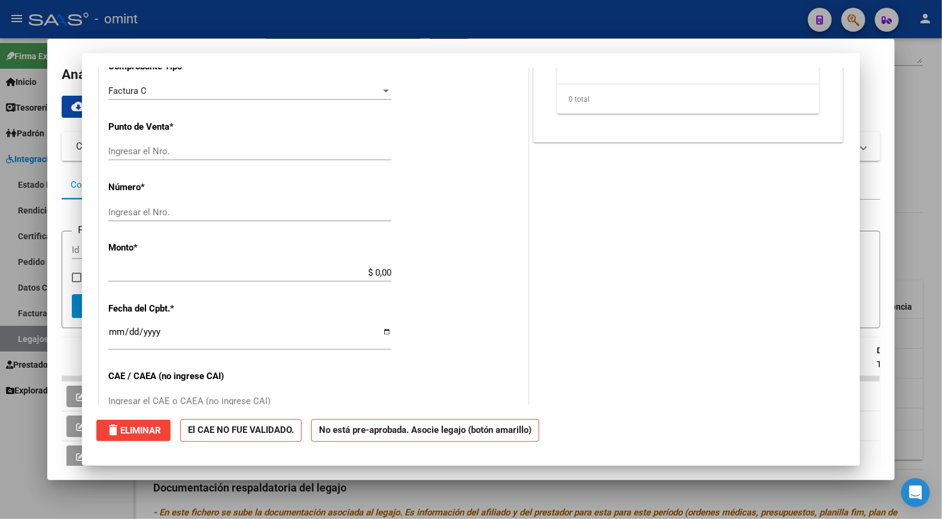
scroll to position [0, 0]
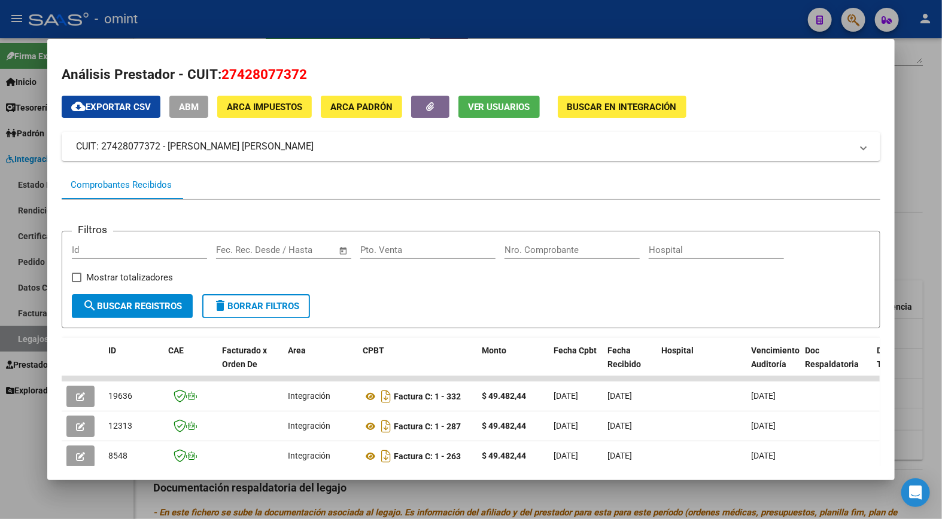
click at [351, 8] on div at bounding box center [471, 259] width 942 height 519
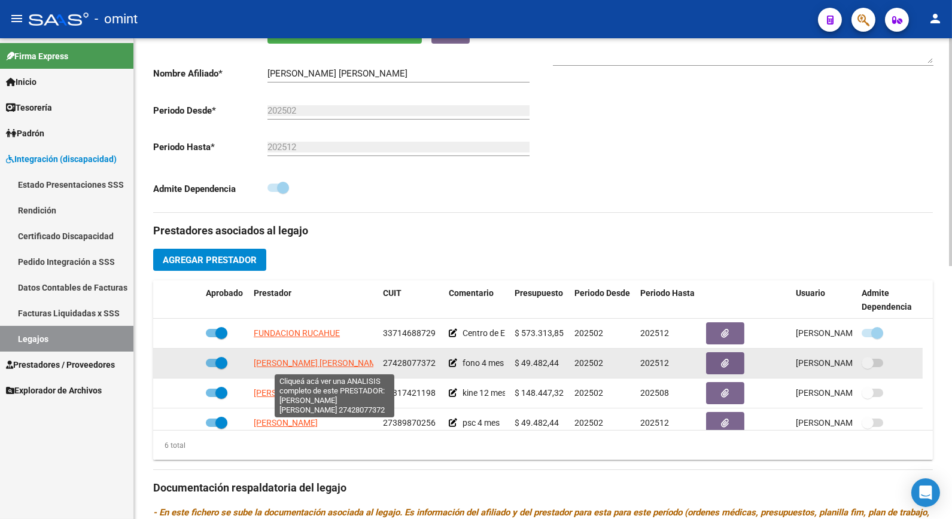
click at [323, 367] on span "[PERSON_NAME] [PERSON_NAME]" at bounding box center [319, 363] width 130 height 10
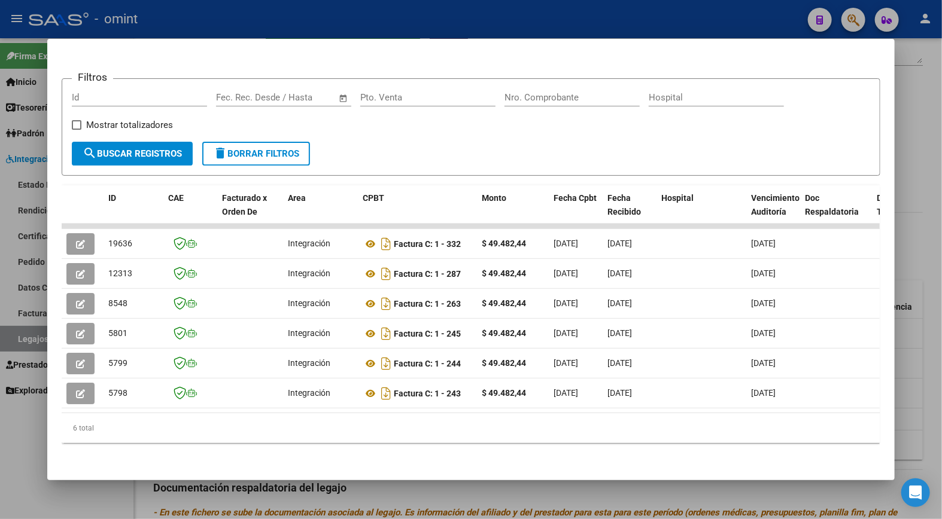
drag, startPoint x: 361, startPoint y: 482, endPoint x: 393, endPoint y: 497, distance: 35.3
click at [362, 482] on div at bounding box center [471, 259] width 942 height 519
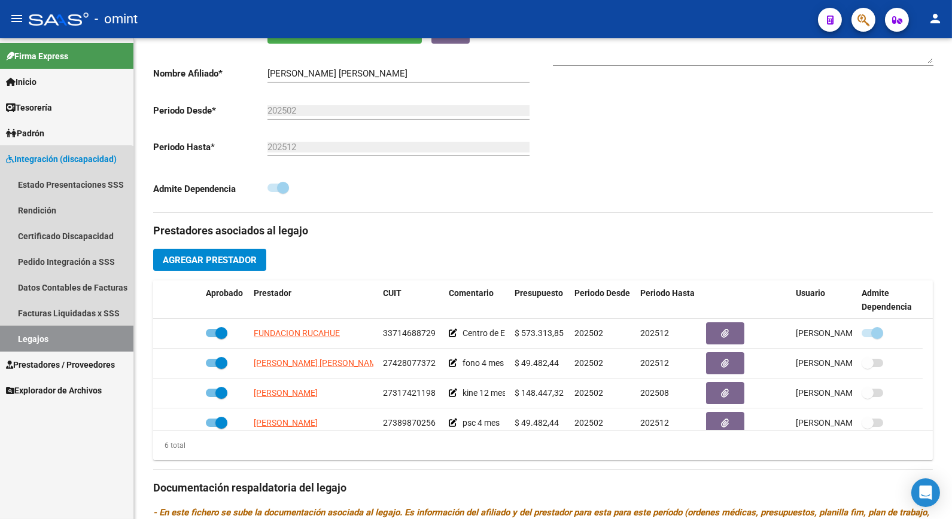
click at [47, 337] on link "Legajos" at bounding box center [66, 339] width 133 height 26
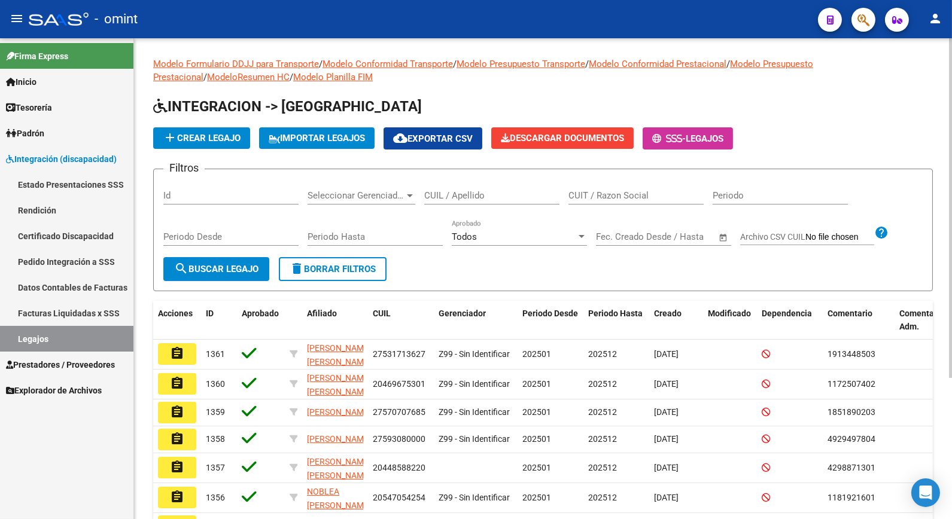
click at [512, 196] on input "CUIL / Apellido" at bounding box center [491, 195] width 135 height 11
click at [230, 269] on span "search Buscar Legajo" at bounding box center [216, 269] width 84 height 11
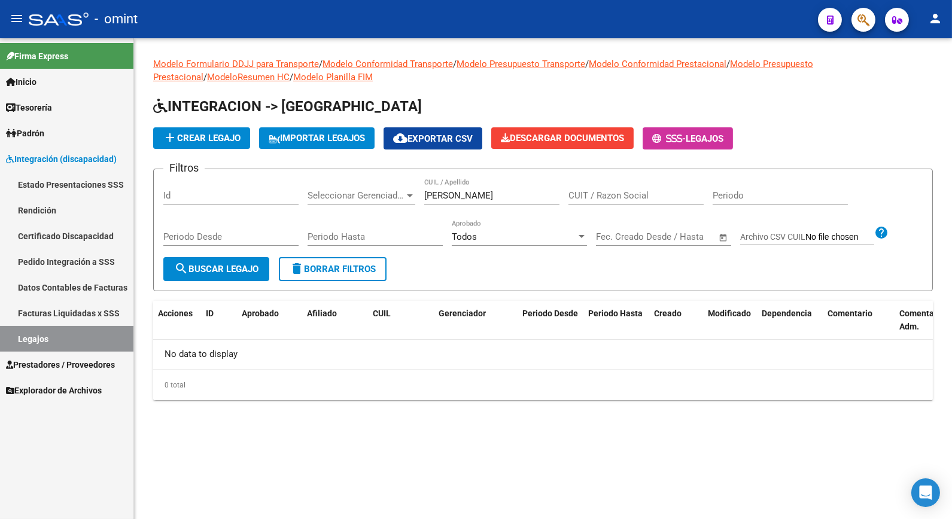
click at [464, 196] on input "gaitan" at bounding box center [491, 195] width 135 height 11
drag, startPoint x: 452, startPoint y: 196, endPoint x: 336, endPoint y: 176, distance: 117.0
click at [366, 192] on div "Filtros Id Seleccionar Gerenciador Seleccionar Gerenciador gaitan CUIL / Apelli…" at bounding box center [542, 218] width 759 height 78
type input "campillay"
drag, startPoint x: 203, startPoint y: 272, endPoint x: 210, endPoint y: 273, distance: 6.6
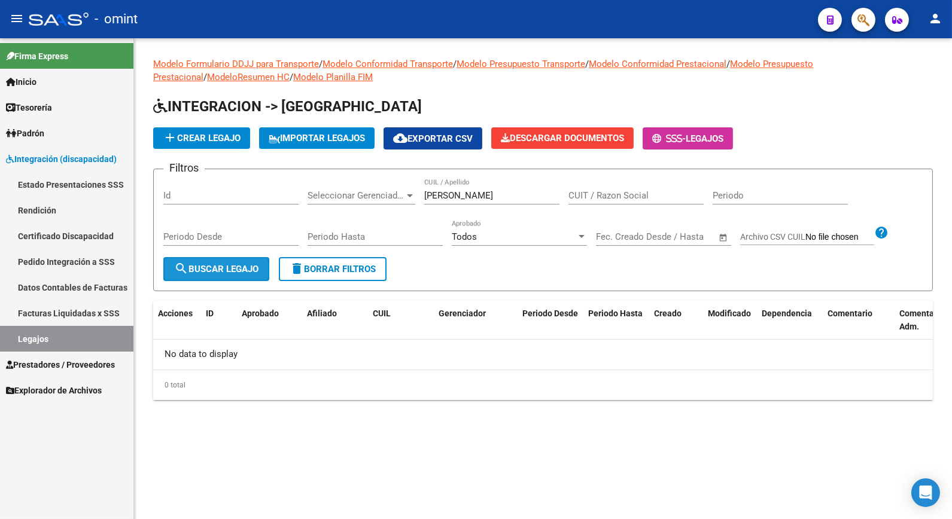
click at [206, 273] on span "search Buscar Legajo" at bounding box center [216, 269] width 84 height 11
drag, startPoint x: 474, startPoint y: 197, endPoint x: 354, endPoint y: 187, distance: 120.1
click at [357, 187] on div "Filtros Id Seleccionar Gerenciador Seleccionar Gerenciador campillay CUIL / Ape…" at bounding box center [542, 218] width 759 height 78
click at [448, 198] on input "CUIL / Apellido" at bounding box center [491, 195] width 135 height 11
click at [468, 200] on input "CUIL / Apellido" at bounding box center [491, 195] width 135 height 11
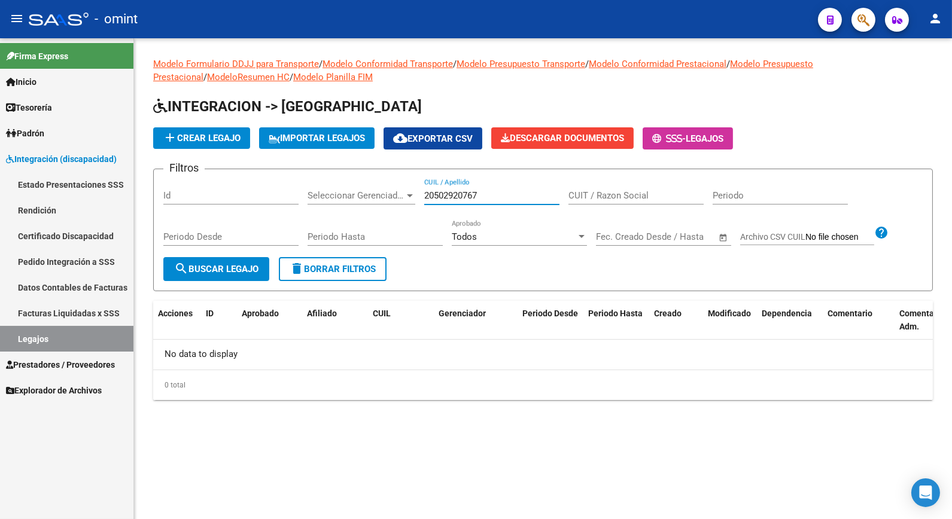
type input "20502920767"
click at [241, 276] on button "search Buscar Legajo" at bounding box center [216, 269] width 106 height 24
click at [452, 194] on input "20502920767" at bounding box center [491, 195] width 135 height 11
click at [477, 194] on input "20502920767" at bounding box center [491, 195] width 135 height 11
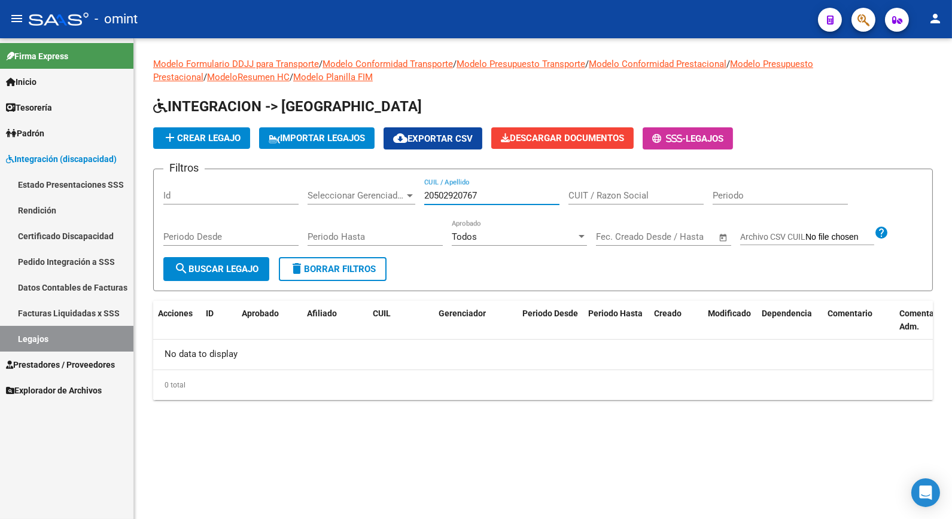
drag, startPoint x: 477, startPoint y: 194, endPoint x: 448, endPoint y: 206, distance: 32.0
click at [446, 206] on div "20502920767 CUIL / Apellido" at bounding box center [491, 197] width 135 height 37
click at [480, 191] on input "20502920767" at bounding box center [491, 195] width 135 height 11
click at [468, 195] on input "20502920767" at bounding box center [491, 195] width 135 height 11
click at [475, 194] on input "20502920767" at bounding box center [491, 195] width 135 height 11
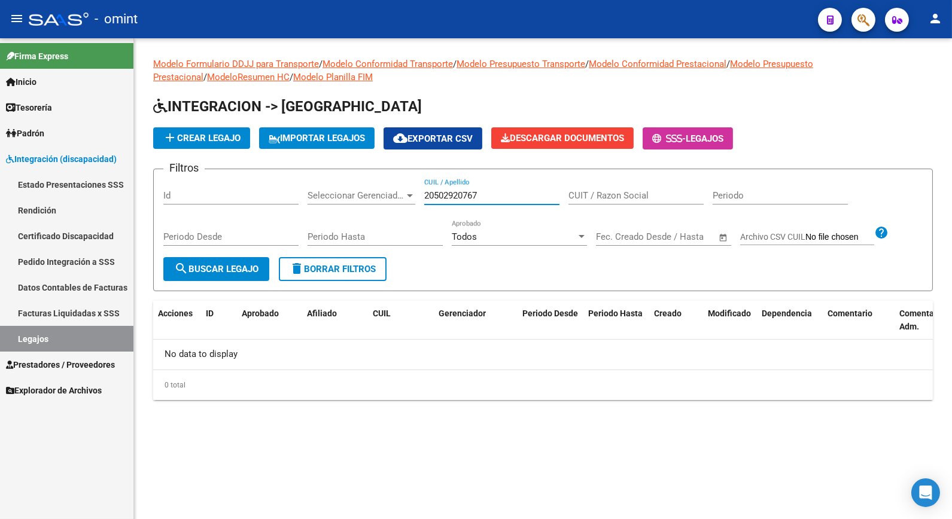
drag, startPoint x: 477, startPoint y: 194, endPoint x: 483, endPoint y: 195, distance: 6.6
click at [483, 195] on input "20502920767" at bounding box center [491, 195] width 135 height 11
click at [521, 177] on form "Filtros Id Seleccionar Gerenciador Seleccionar Gerenciador 20502920767 CUIL / A…" at bounding box center [543, 230] width 780 height 123
drag, startPoint x: 477, startPoint y: 198, endPoint x: 434, endPoint y: 200, distance: 42.5
click at [434, 200] on input "20502920767" at bounding box center [491, 195] width 135 height 11
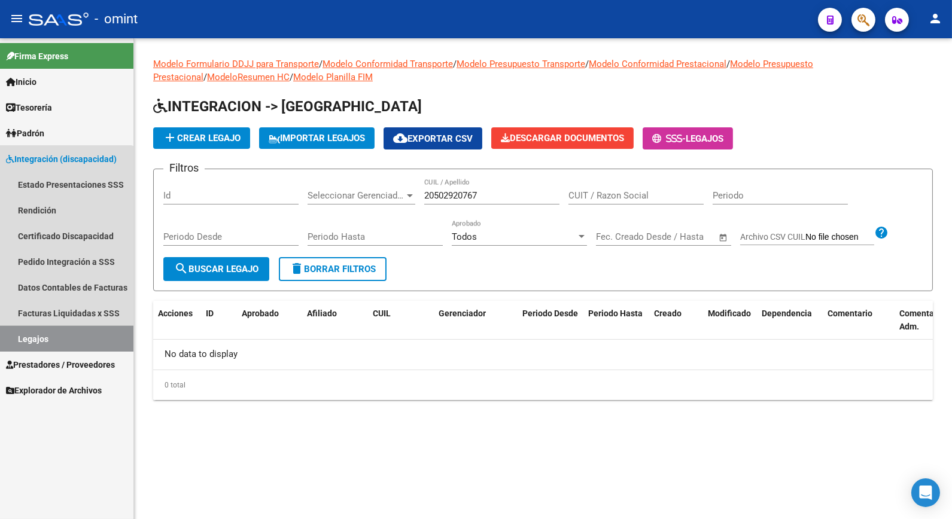
click at [65, 336] on link "Legajos" at bounding box center [66, 339] width 133 height 26
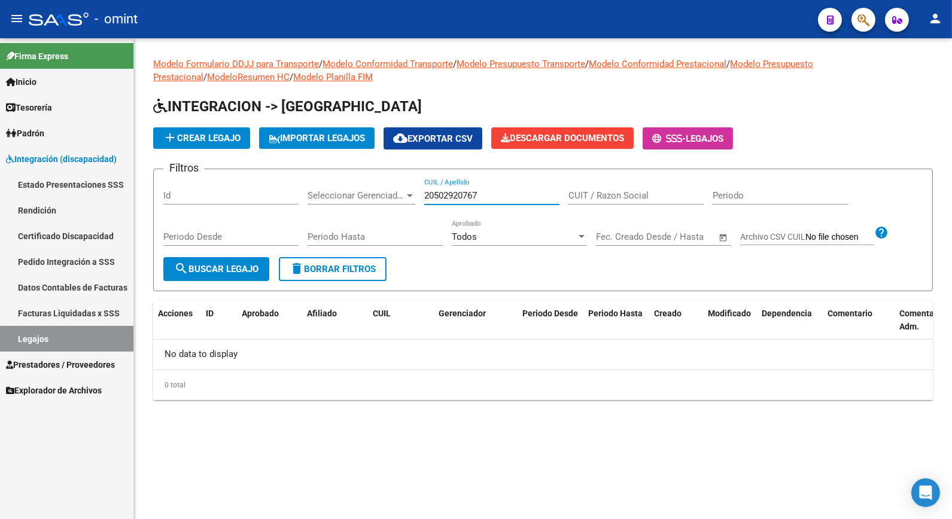
drag, startPoint x: 489, startPoint y: 196, endPoint x: 366, endPoint y: 177, distance: 125.3
click at [366, 177] on form "Filtros Id Seleccionar Gerenciador Seleccionar Gerenciador 20502920767 CUIL / A…" at bounding box center [543, 230] width 780 height 123
click at [492, 196] on input "GAITAN CAMPIYA" at bounding box center [491, 195] width 135 height 11
click at [515, 198] on input "GAITAN CAMPILLA" at bounding box center [491, 195] width 135 height 11
type input "GAITAN CAMPILLAY"
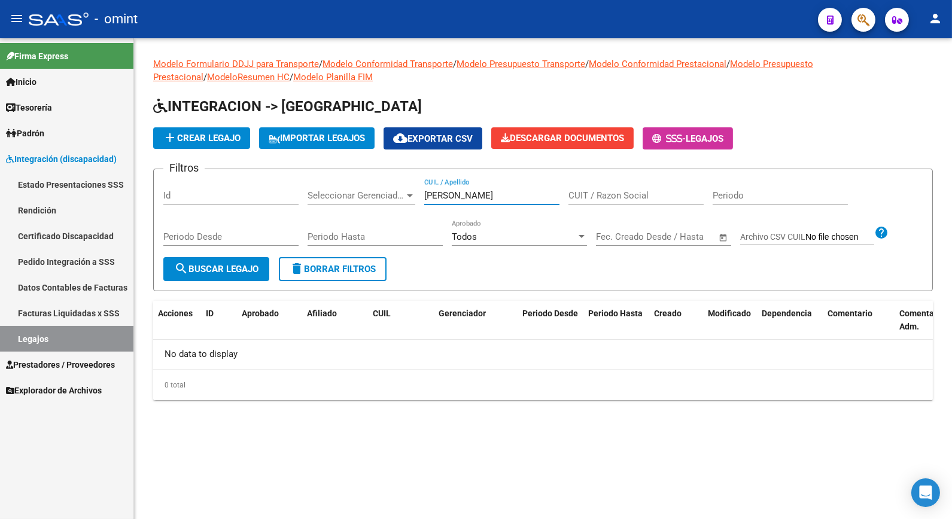
click at [205, 271] on span "search Buscar Legajo" at bounding box center [216, 269] width 84 height 11
drag, startPoint x: 512, startPoint y: 194, endPoint x: 381, endPoint y: 197, distance: 131.1
click at [381, 197] on div "Filtros Id Seleccionar Gerenciador Seleccionar Gerenciador GAITAN CAMPILLAY CUI…" at bounding box center [542, 218] width 759 height 78
type input "ZAYA"
click at [248, 266] on span "search Buscar Legajo" at bounding box center [216, 269] width 84 height 11
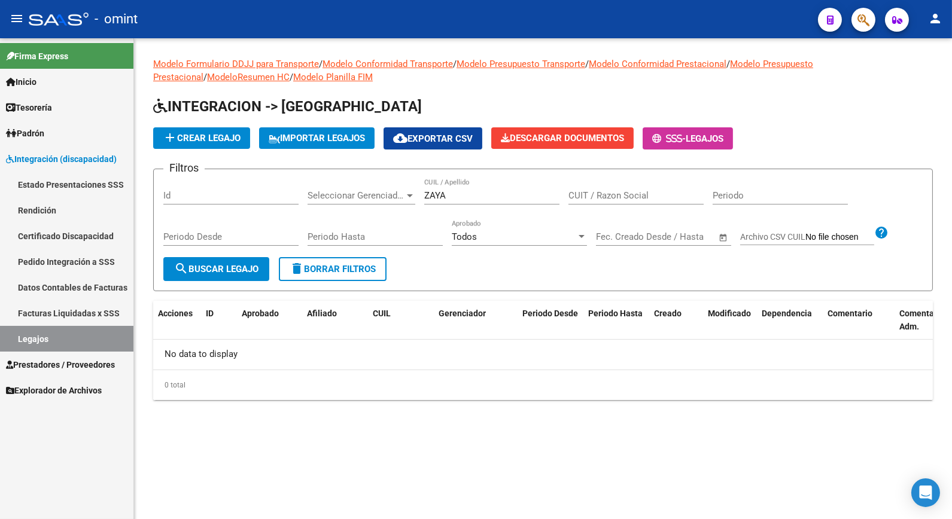
drag, startPoint x: 734, startPoint y: 87, endPoint x: 807, endPoint y: 94, distance: 73.3
click at [734, 88] on div "Modelo Formulario DDJJ para Transporte / Modelo Conformidad Transporte / Modelo…" at bounding box center [543, 228] width 780 height 343
click at [778, 135] on div "add Crear Legajo IMPORTAR LEGAJOS cloud_download Exportar CSV Descargar Documen…" at bounding box center [543, 138] width 780 height 22
click at [806, 89] on div "Modelo Formulario DDJJ para Transporte / Modelo Conformidad Transporte / Modelo…" at bounding box center [543, 228] width 780 height 343
click at [807, 94] on div "Modelo Formulario DDJJ para Transporte / Modelo Conformidad Transporte / Modelo…" at bounding box center [543, 228] width 780 height 343
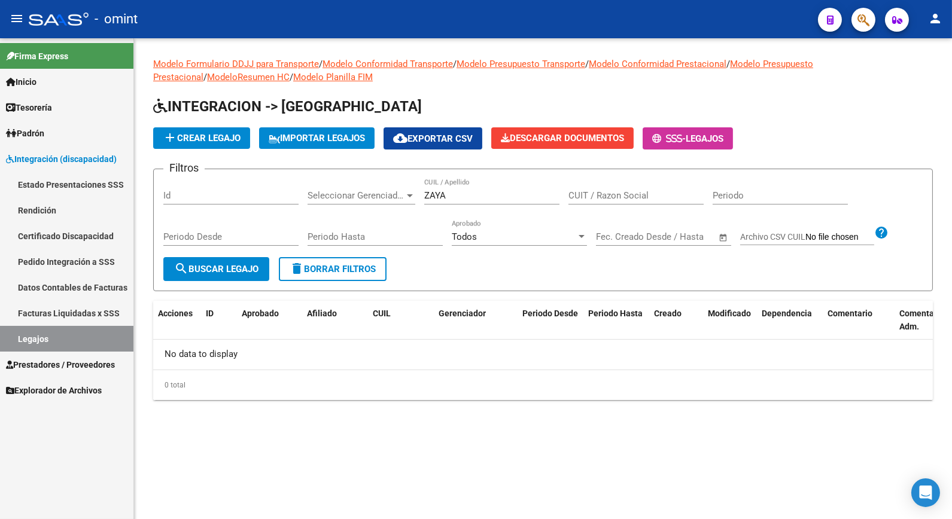
click at [714, 229] on span "Open calendar" at bounding box center [723, 237] width 29 height 29
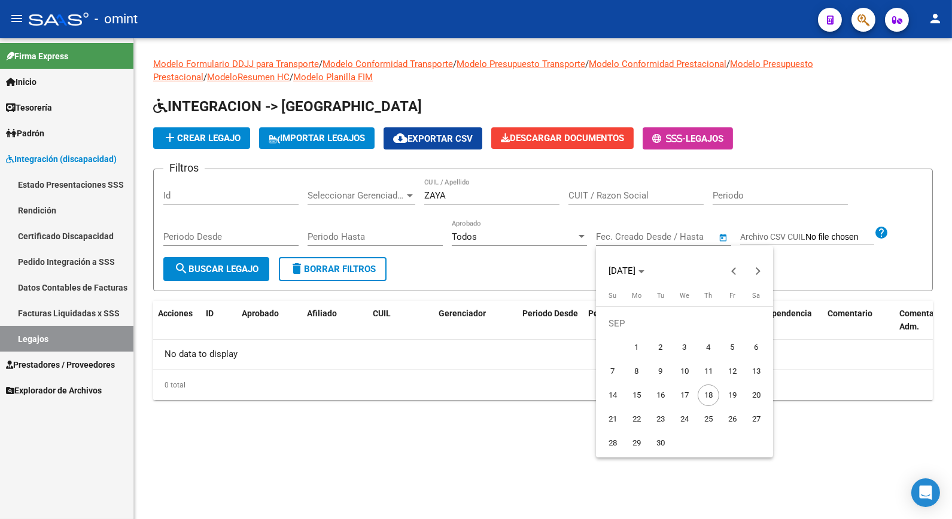
click at [78, 345] on div at bounding box center [476, 259] width 952 height 519
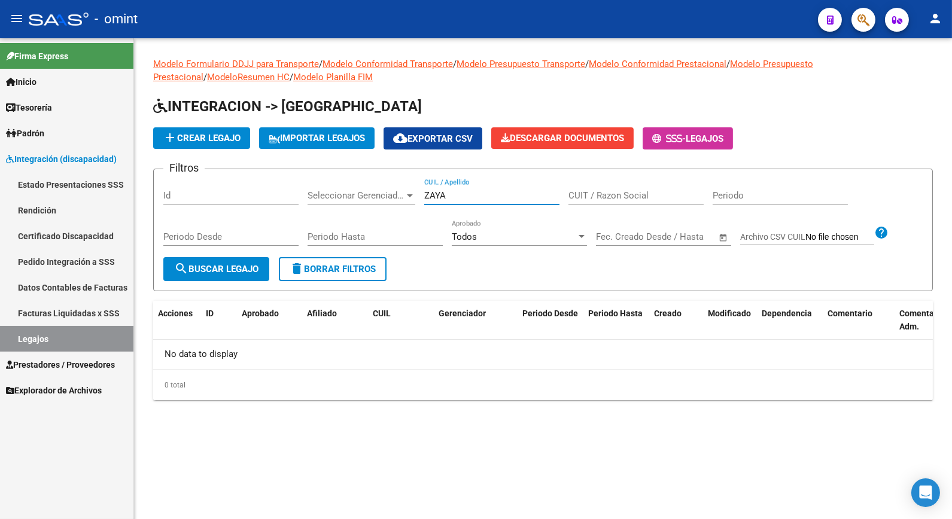
drag, startPoint x: 467, startPoint y: 197, endPoint x: 349, endPoint y: 182, distance: 119.5
click at [349, 182] on div "Filtros Id Seleccionar Gerenciador Seleccionar Gerenciador ZAYA CUIL / Apellido…" at bounding box center [542, 218] width 759 height 78
type input "bajt"
click at [224, 276] on button "search Buscar Legajo" at bounding box center [216, 269] width 106 height 24
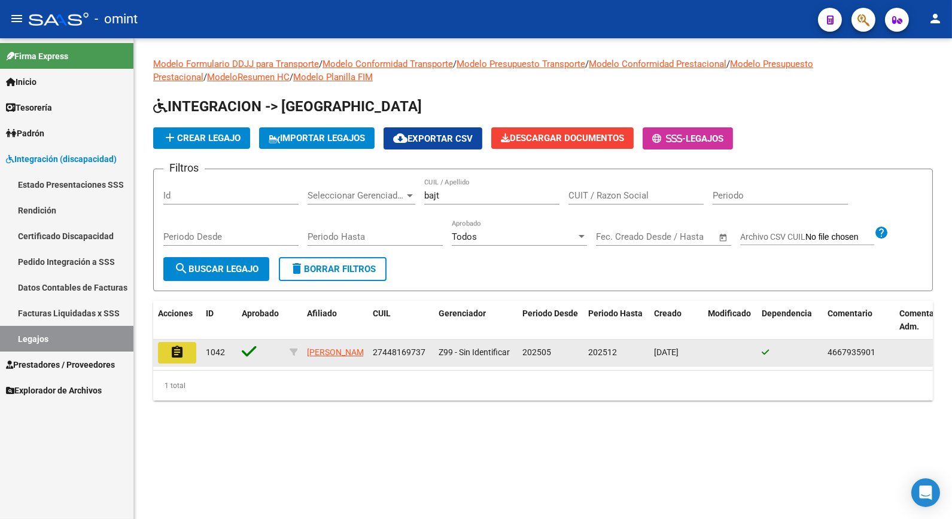
click at [184, 356] on mat-icon "assignment" at bounding box center [177, 352] width 14 height 14
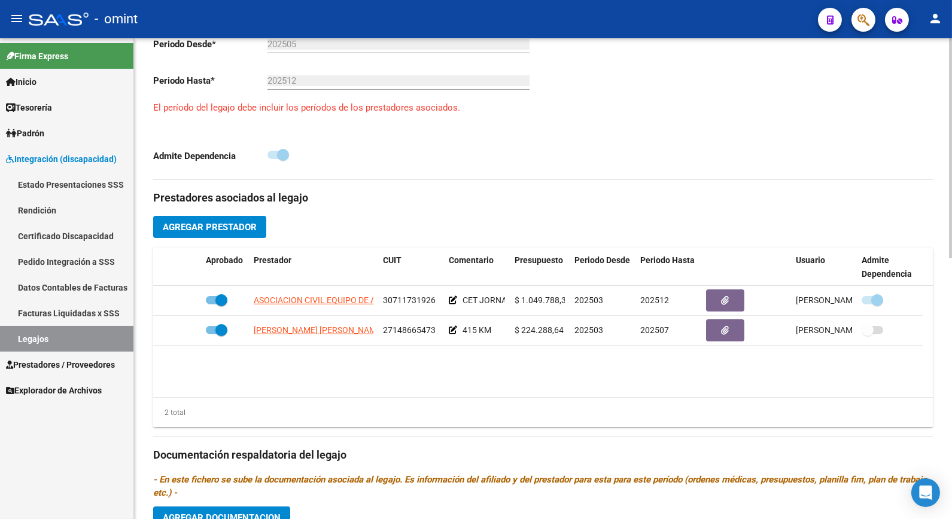
scroll to position [398, 0]
